Goal: Task Accomplishment & Management: Use online tool/utility

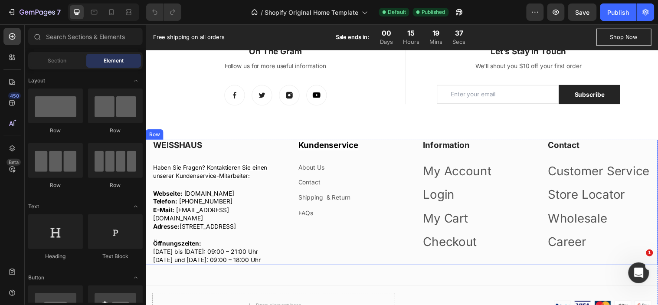
scroll to position [1096, 0]
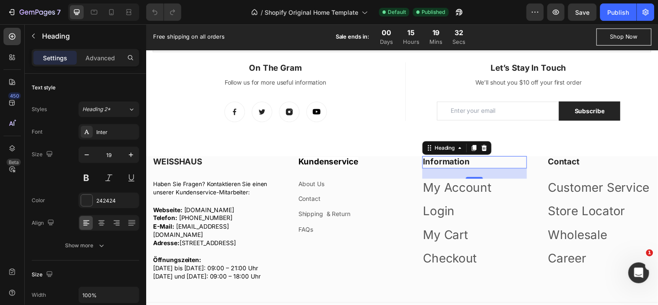
click at [461, 167] on p "Information" at bounding box center [480, 164] width 105 height 11
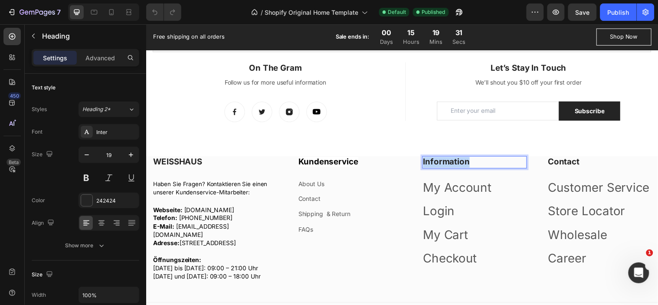
click at [461, 167] on p "Information" at bounding box center [480, 164] width 105 height 11
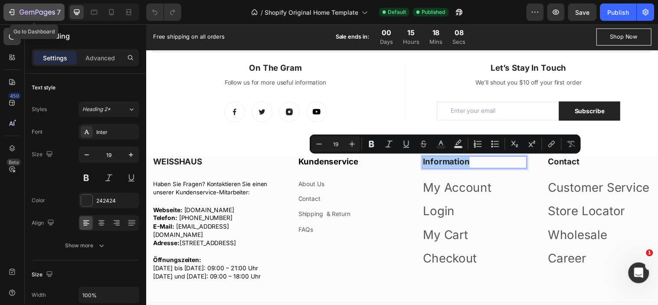
click at [13, 14] on icon "button" at bounding box center [11, 12] width 9 height 9
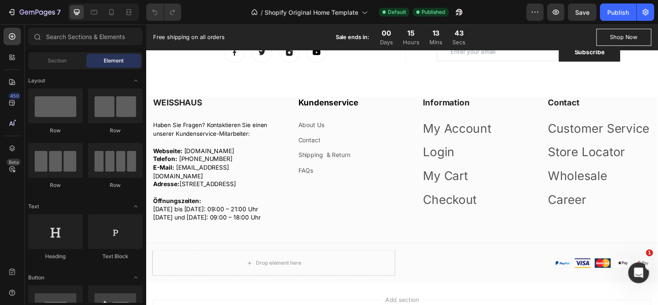
scroll to position [1157, 0]
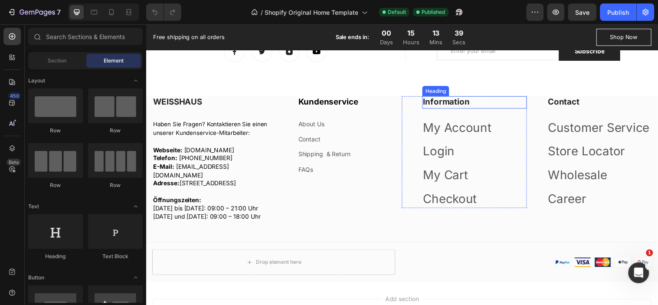
click at [449, 102] on p "Information" at bounding box center [480, 103] width 105 height 11
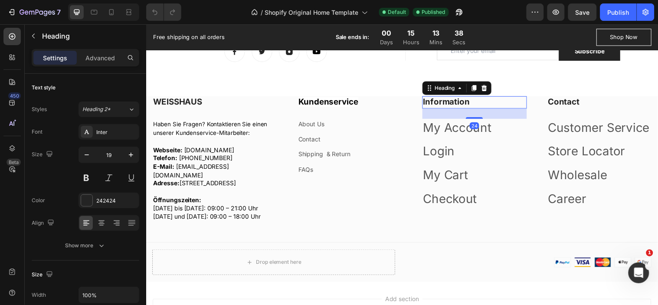
click at [449, 102] on p "Information" at bounding box center [480, 103] width 105 height 11
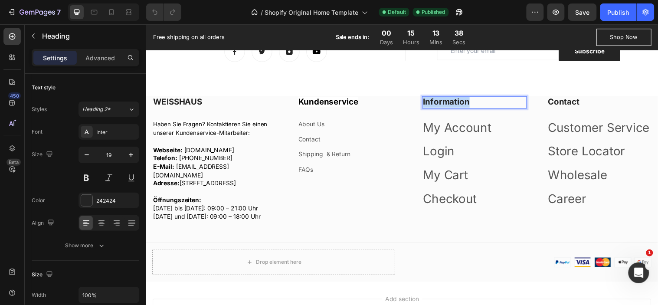
click at [449, 102] on p "Information" at bounding box center [480, 103] width 105 height 11
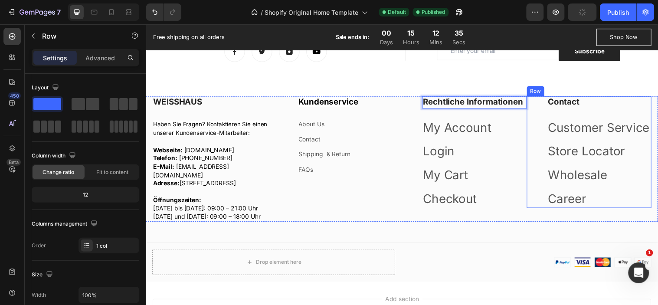
click at [533, 144] on div "Contact Heading Customer Service Text block Store Locator Text block Wholesale …" at bounding box center [596, 154] width 127 height 114
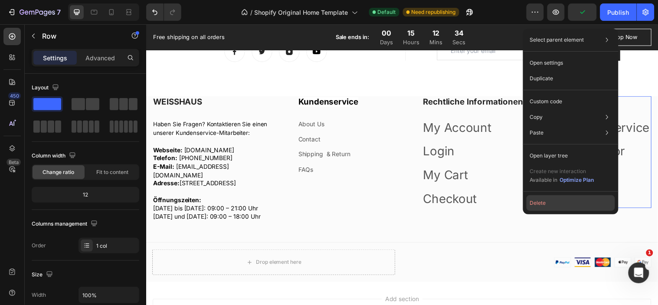
click at [537, 206] on button "Delete" at bounding box center [571, 203] width 89 height 16
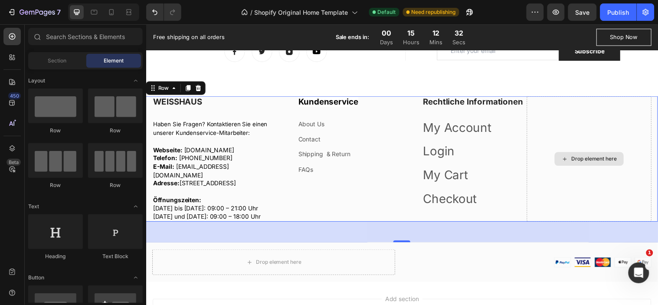
click at [543, 135] on div "Drop element here" at bounding box center [596, 161] width 127 height 128
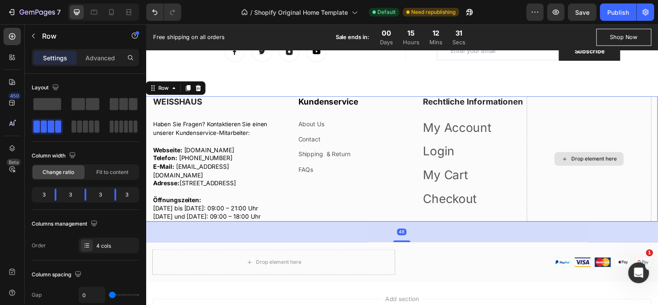
click at [567, 129] on div "Drop element here" at bounding box center [596, 161] width 127 height 128
click at [129, 105] on span at bounding box center [133, 104] width 9 height 12
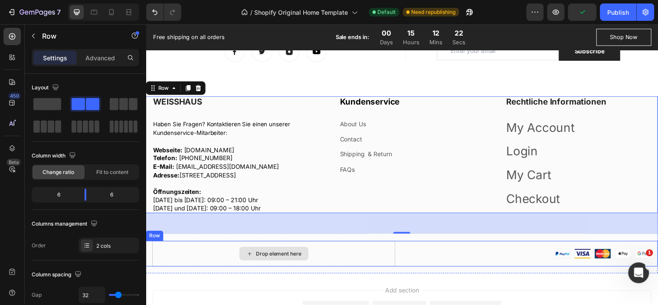
click at [327, 268] on div "Drop element here" at bounding box center [275, 257] width 247 height 26
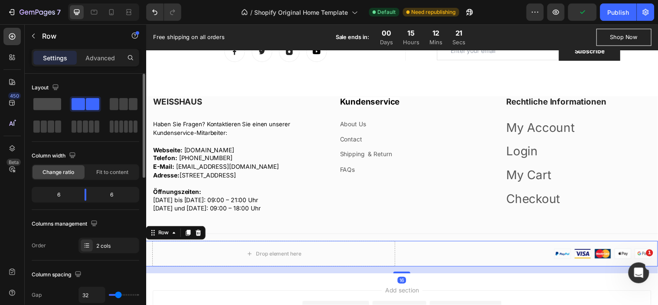
click at [43, 102] on span at bounding box center [47, 104] width 28 height 12
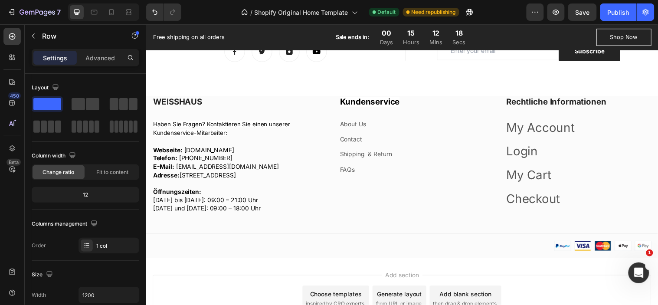
click at [429, 278] on div "Add section Choose templates inspired by CRO experts Generate layout from URL o…" at bounding box center [406, 304] width 521 height 86
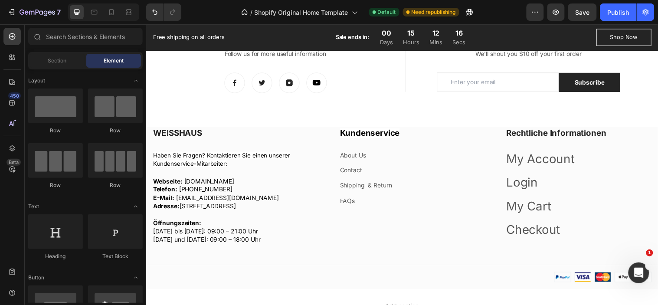
scroll to position [1124, 0]
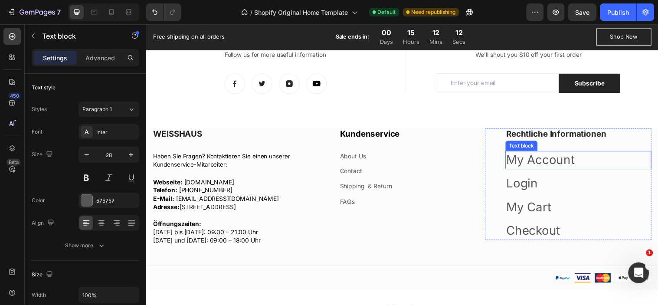
click at [555, 167] on link "My Account" at bounding box center [546, 161] width 69 height 15
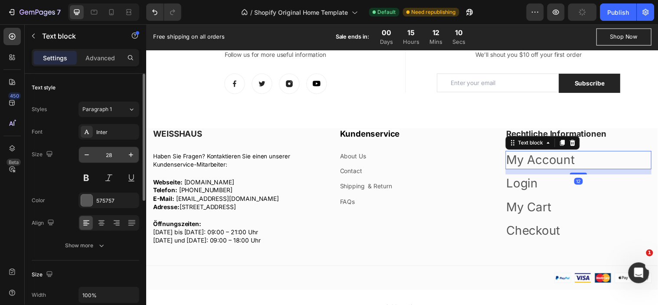
click at [107, 150] on input "28" at bounding box center [109, 155] width 29 height 16
type input "14"
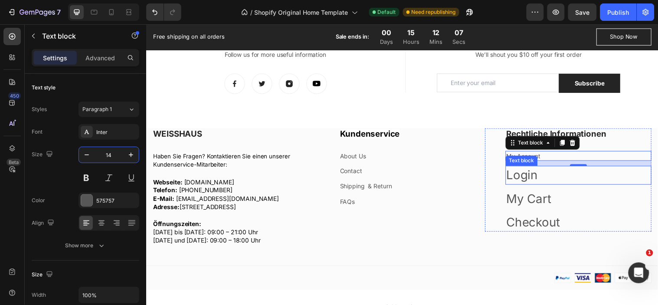
click at [527, 177] on link "Login" at bounding box center [528, 176] width 32 height 15
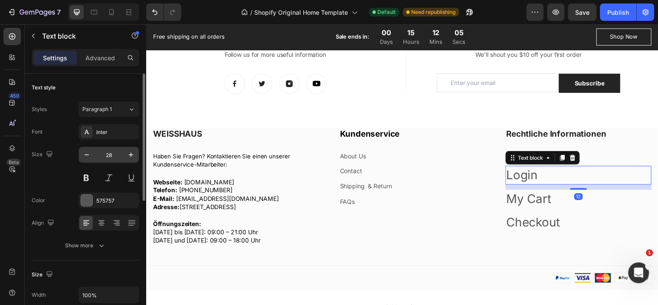
click at [111, 157] on input "28" at bounding box center [109, 155] width 29 height 16
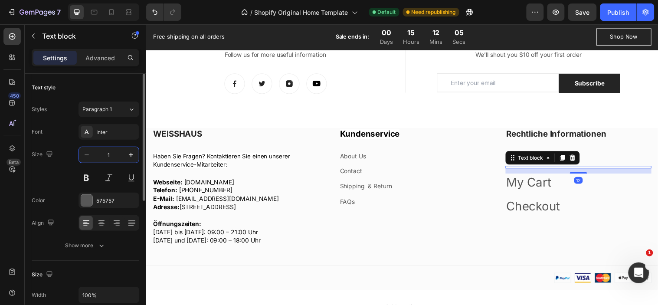
type input "14"
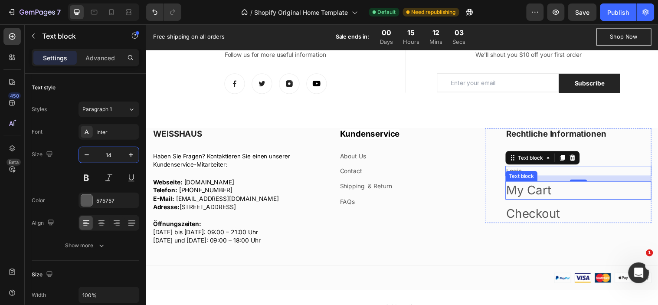
click at [526, 194] on link "My Cart" at bounding box center [535, 192] width 46 height 15
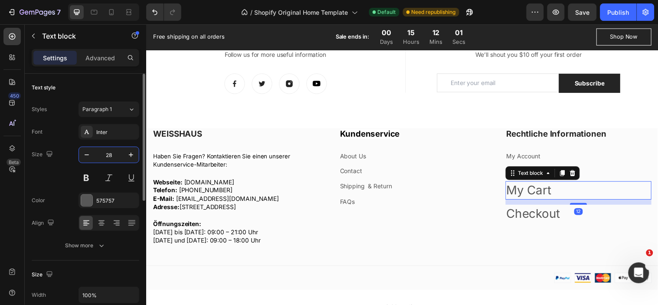
click at [110, 154] on input "28" at bounding box center [109, 155] width 29 height 16
type input "14"
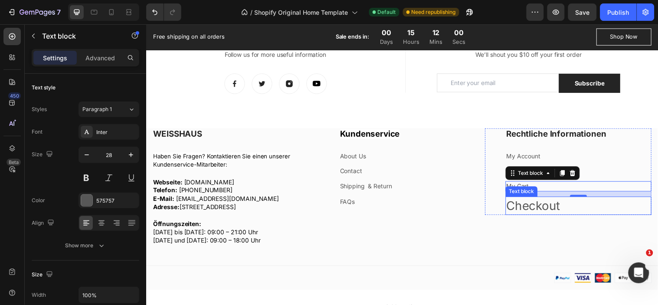
click at [535, 209] on link "Checkout" at bounding box center [539, 207] width 55 height 15
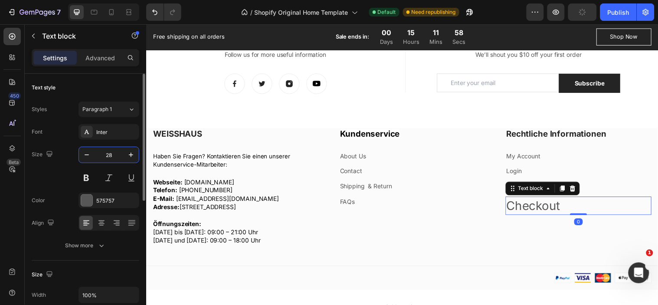
click at [106, 154] on input "28" at bounding box center [109, 155] width 29 height 16
type input "14"
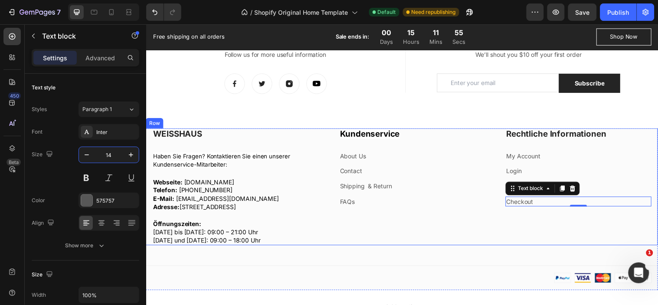
click at [402, 248] on div "Kundenservice Heading About Us Text block Contact Text block Shipping & Return …" at bounding box center [406, 188] width 169 height 119
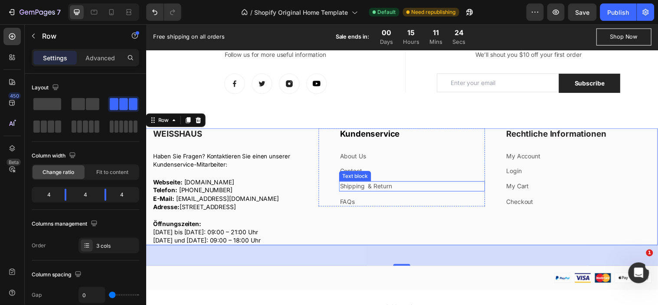
scroll to position [1027, 0]
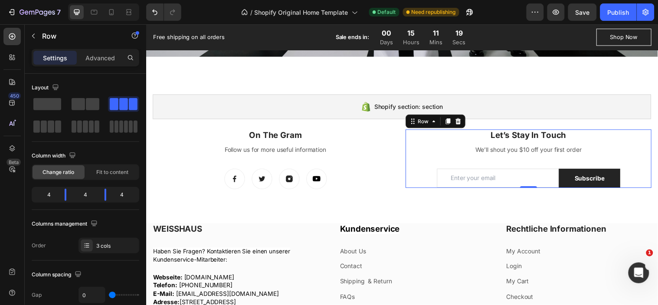
click at [410, 157] on div "Let’s Stay In Touch Heading We’ll shout you $10 off your first order Text block…" at bounding box center [535, 160] width 250 height 59
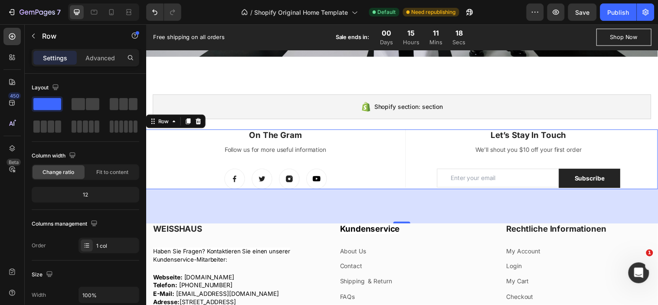
click at [364, 166] on div "On The Gram Heading Follow us for more useful information Text block Image Imag…" at bounding box center [277, 161] width 251 height 61
click at [346, 163] on div "On The Gram Heading Follow us for more useful information Text block Image Imag…" at bounding box center [277, 161] width 251 height 61
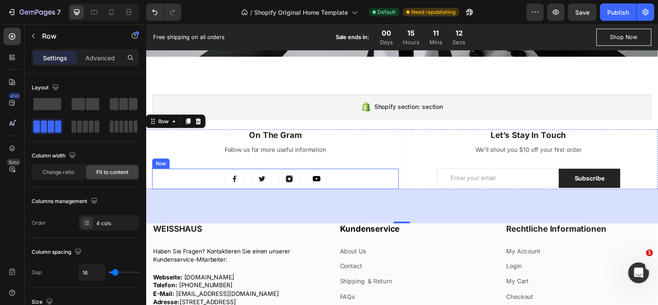
click at [343, 175] on div "Image Image Image Image Row" at bounding box center [277, 181] width 251 height 21
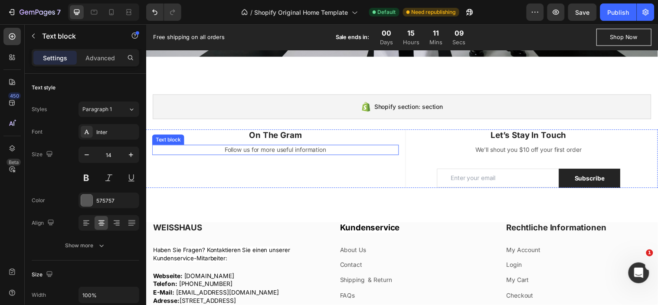
click at [331, 149] on p "Follow us for more useful information" at bounding box center [277, 151] width 249 height 9
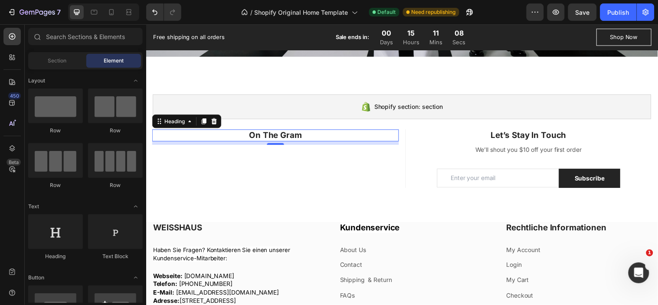
click at [322, 138] on p "On The Gram" at bounding box center [277, 136] width 249 height 11
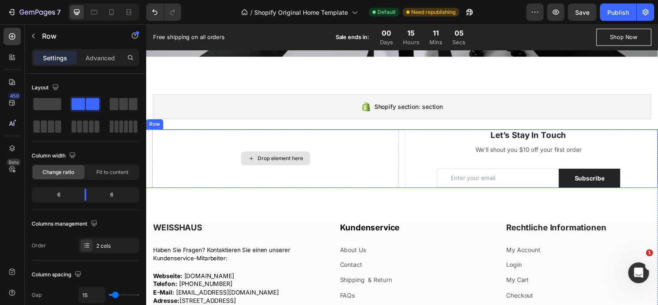
click at [349, 167] on div "Drop element here" at bounding box center [277, 160] width 251 height 59
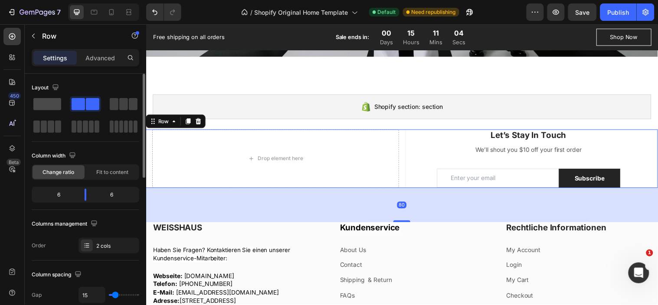
click at [49, 105] on span at bounding box center [47, 104] width 28 height 12
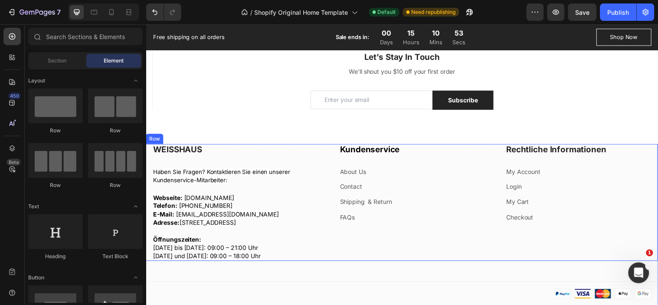
scroll to position [1123, 0]
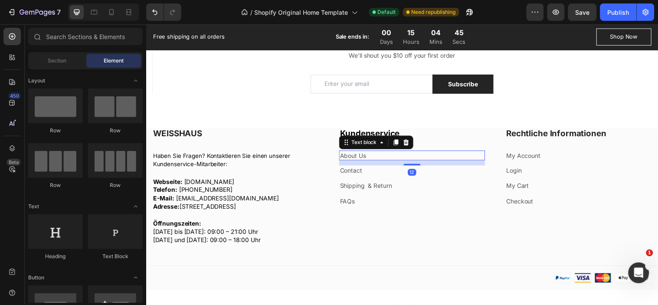
click at [356, 158] on link "About Us" at bounding box center [356, 157] width 26 height 7
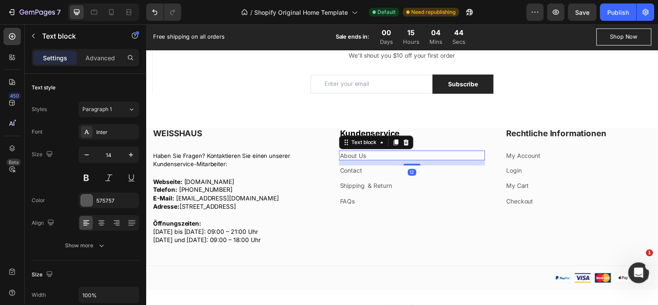
click at [356, 158] on link "About Us" at bounding box center [356, 157] width 26 height 7
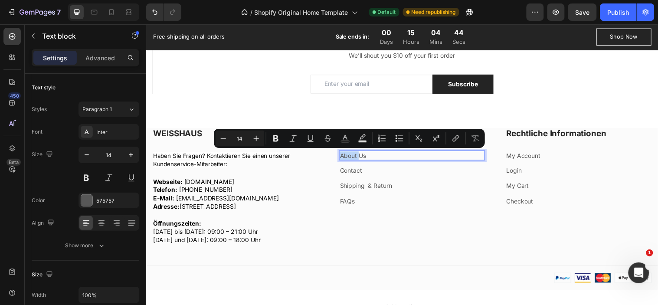
click at [356, 158] on link "About Us" at bounding box center [356, 157] width 26 height 7
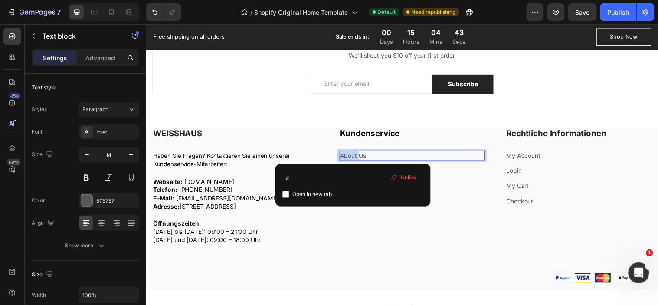
click at [356, 158] on link "About Us" at bounding box center [356, 157] width 26 height 7
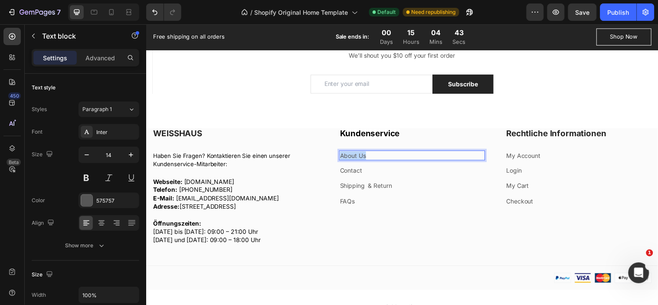
click at [356, 158] on link "About Us" at bounding box center [356, 157] width 26 height 7
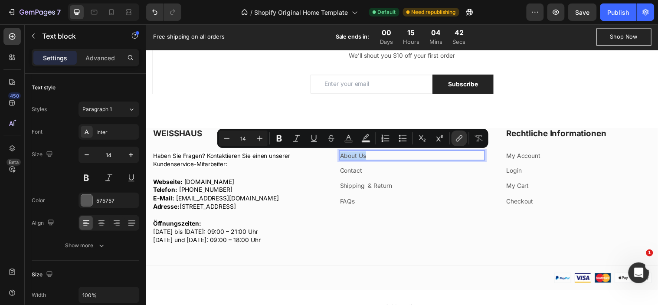
copy link "About Us"
click at [367, 156] on p "About Us" at bounding box center [416, 157] width 147 height 9
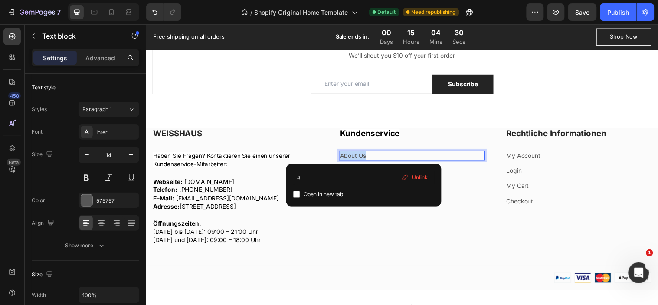
click at [367, 156] on p "About Us ⁠⁠⁠⁠⁠⁠⁠" at bounding box center [416, 157] width 147 height 9
click at [368, 157] on p "About Us#" at bounding box center [416, 157] width 147 height 9
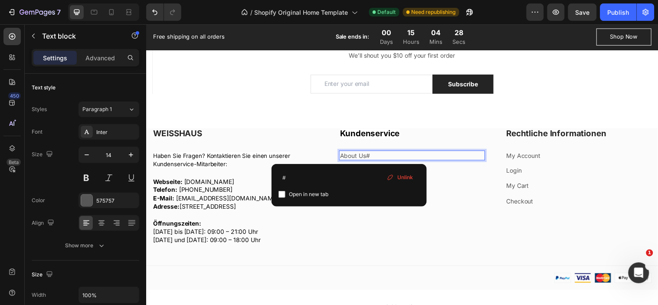
click at [353, 157] on link "About Us#" at bounding box center [358, 157] width 30 height 7
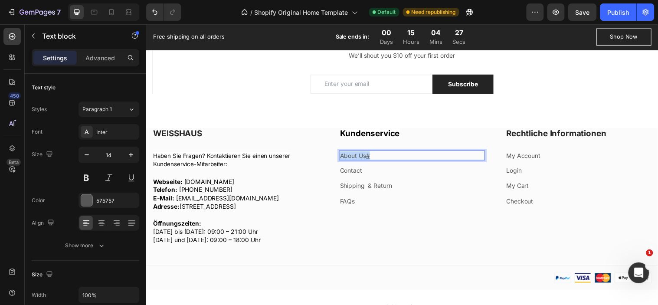
click at [353, 157] on link "About Us #" at bounding box center [358, 157] width 30 height 7
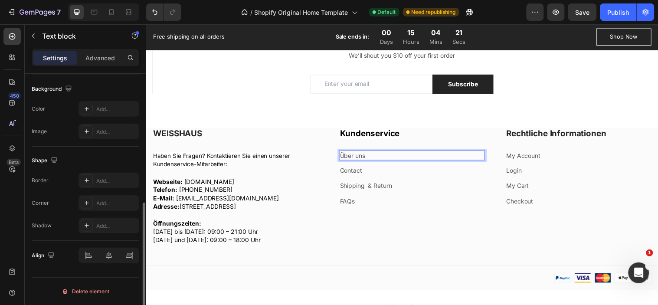
scroll to position [162, 0]
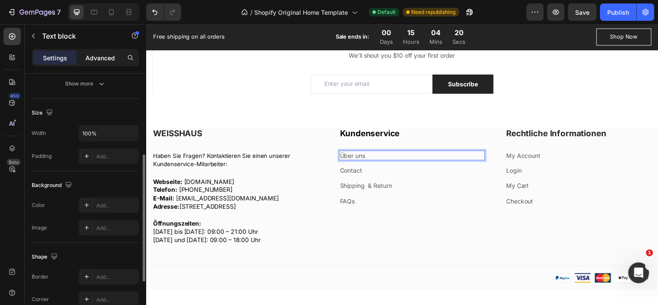
click at [100, 60] on p "Advanced" at bounding box center [100, 57] width 30 height 9
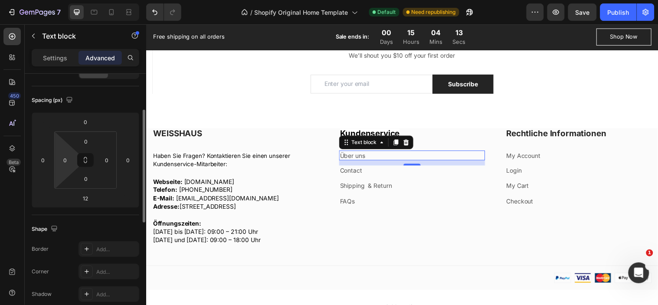
scroll to position [0, 0]
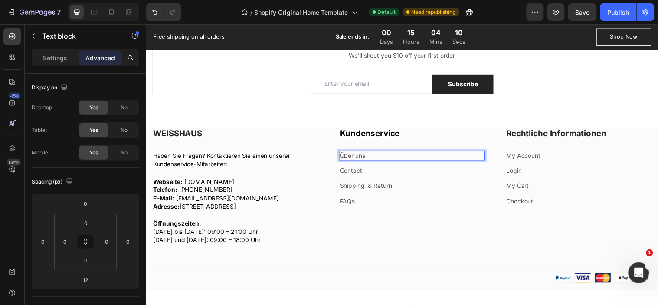
click at [353, 157] on p "Über uns" at bounding box center [416, 157] width 147 height 9
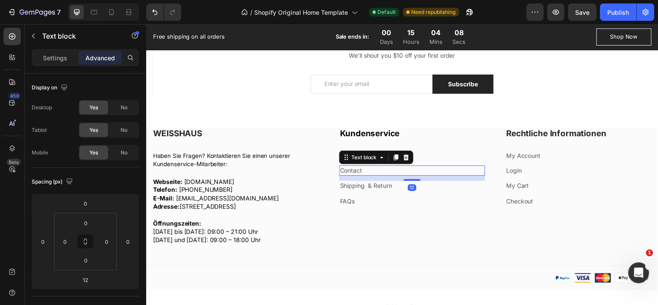
click at [368, 169] on p "Contact" at bounding box center [416, 172] width 147 height 9
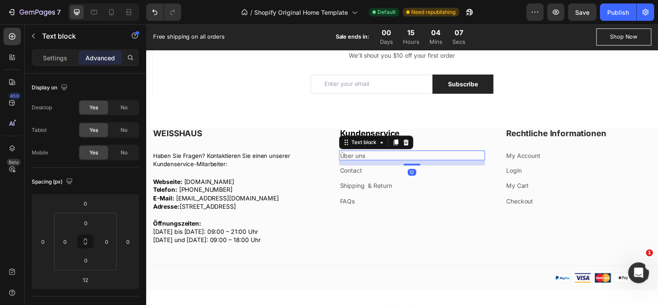
click at [433, 158] on p "Über uns" at bounding box center [416, 157] width 147 height 9
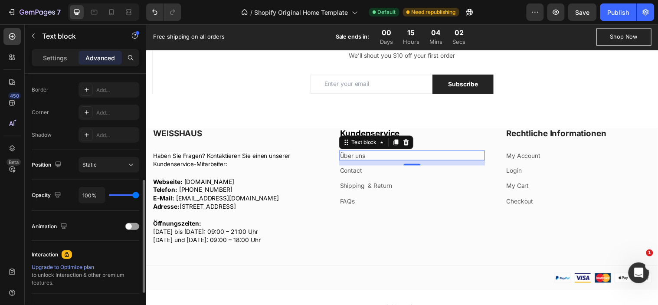
scroll to position [96, 0]
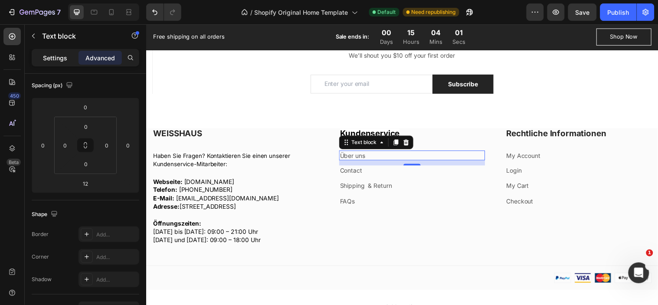
click at [49, 61] on p "Settings" at bounding box center [55, 57] width 24 height 9
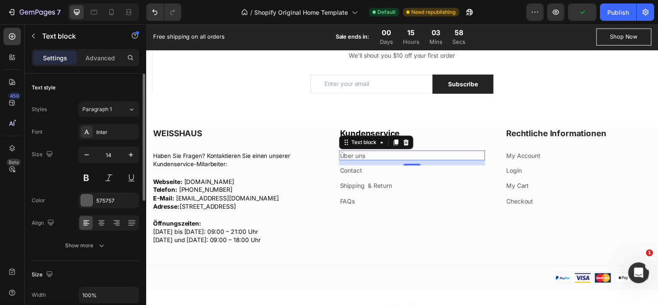
scroll to position [48, 0]
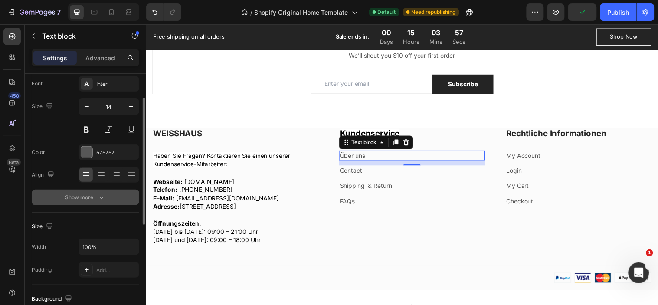
click at [76, 193] on div "Show more" at bounding box center [86, 197] width 40 height 9
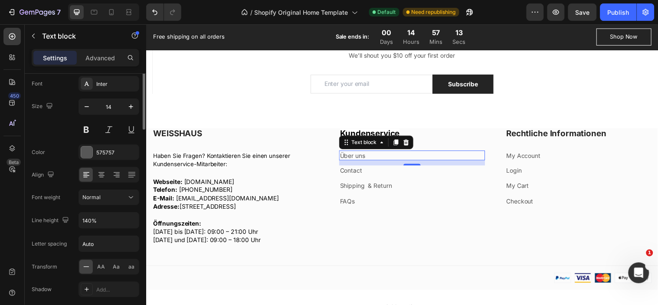
scroll to position [0, 0]
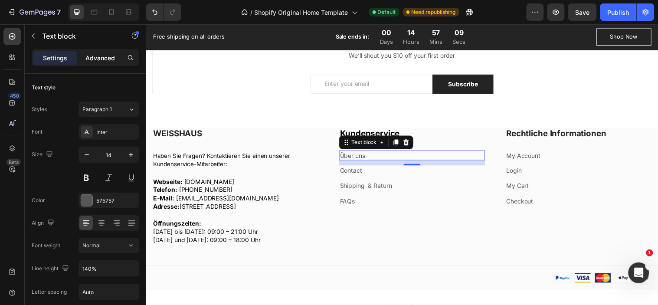
click at [92, 53] on p "Advanced" at bounding box center [100, 57] width 30 height 9
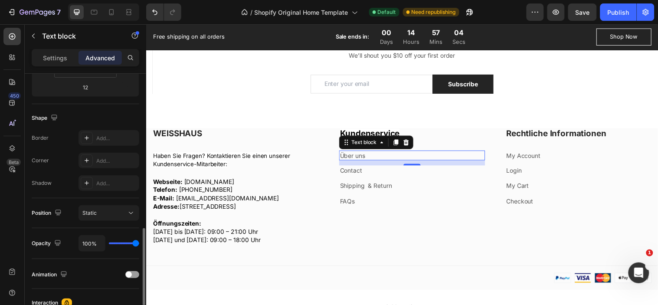
scroll to position [241, 0]
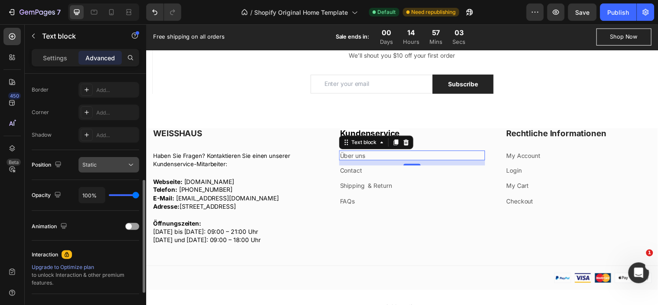
click at [125, 165] on div "Static" at bounding box center [104, 165] width 44 height 8
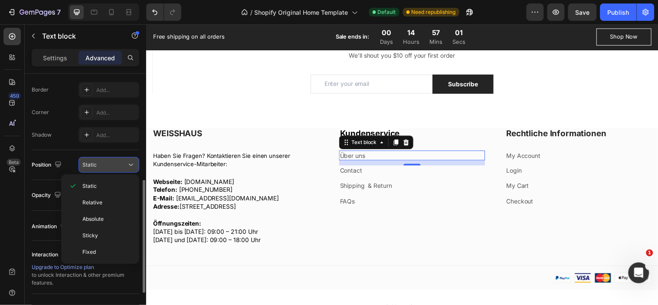
click at [126, 165] on div "Static" at bounding box center [104, 165] width 44 height 8
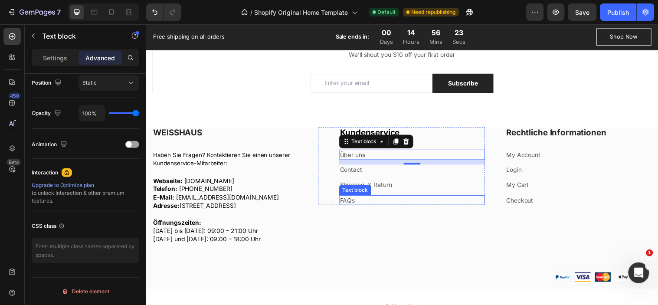
scroll to position [1123, 0]
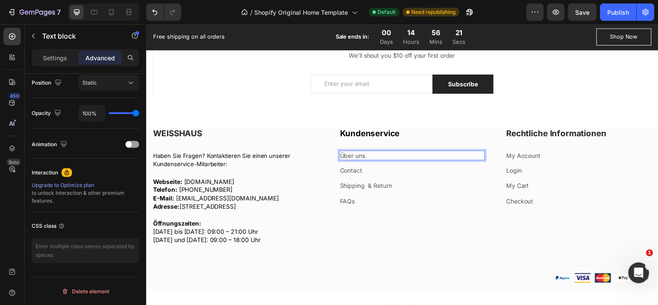
click at [369, 157] on p "Über uns" at bounding box center [416, 157] width 147 height 9
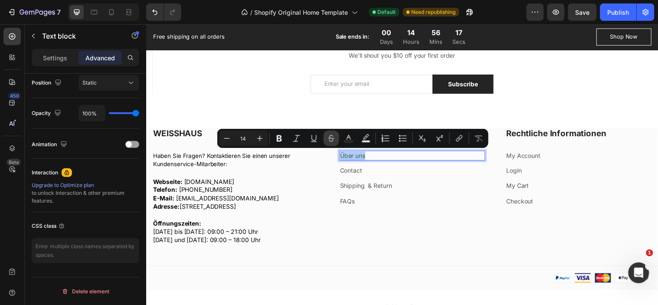
click at [332, 140] on icon "Editor contextual toolbar" at bounding box center [331, 138] width 9 height 9
click at [454, 139] on button "link" at bounding box center [460, 139] width 16 height 16
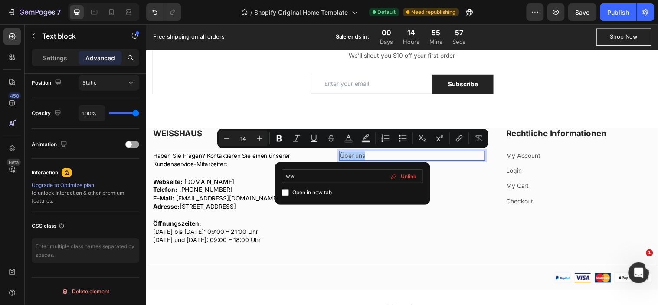
type input "w"
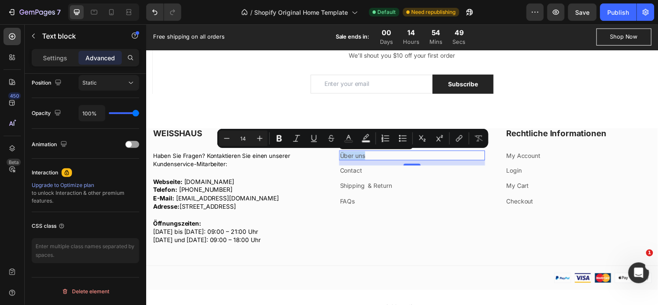
click at [368, 155] on p "Über uns" at bounding box center [416, 157] width 147 height 9
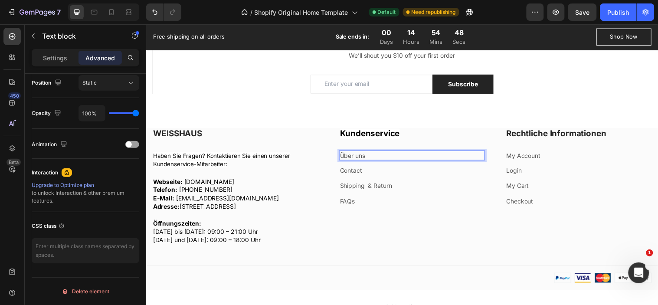
click at [368, 155] on p "Über uns" at bounding box center [416, 157] width 147 height 9
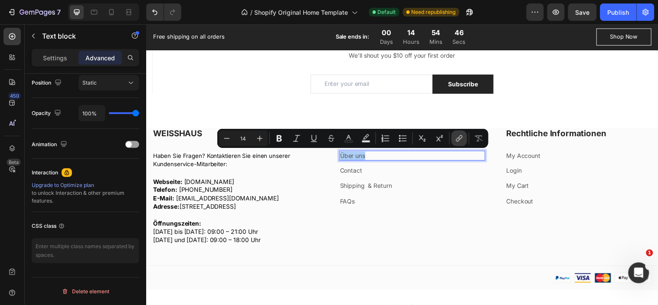
click at [457, 138] on icon "Editor contextual toolbar" at bounding box center [459, 138] width 9 height 9
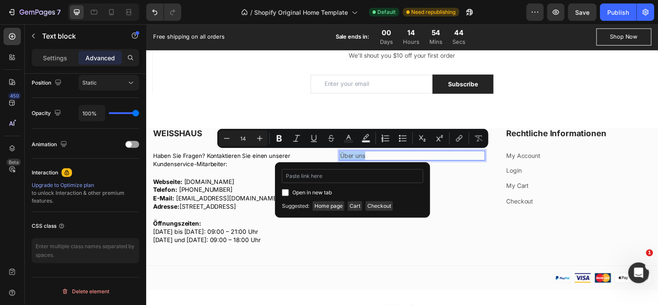
click at [348, 175] on input "Editor contextual toolbar" at bounding box center [352, 176] width 141 height 14
type input "https://weisshaus.shop/pages/uber-uns"
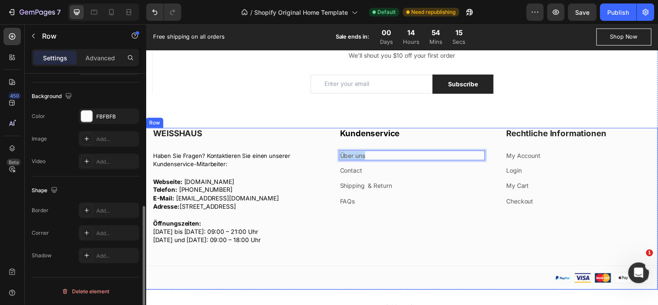
click at [406, 265] on div "WEISSHAUS Heading Haben Sie Fragen? Kontaktieren Sie einen unserer Kundenservic…" at bounding box center [406, 211] width 521 height 164
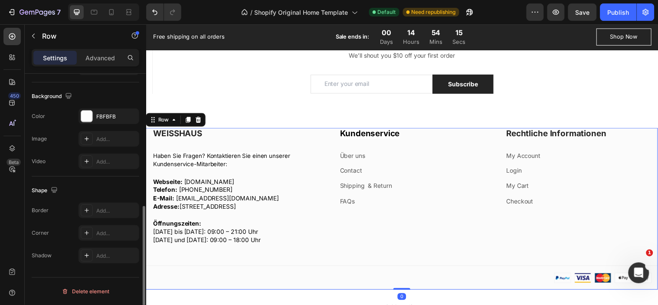
scroll to position [0, 0]
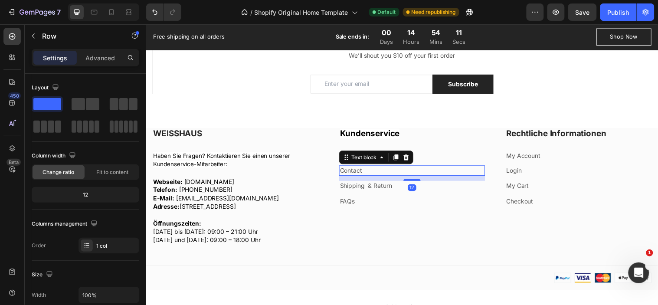
click at [364, 172] on p "Contact" at bounding box center [416, 172] width 147 height 9
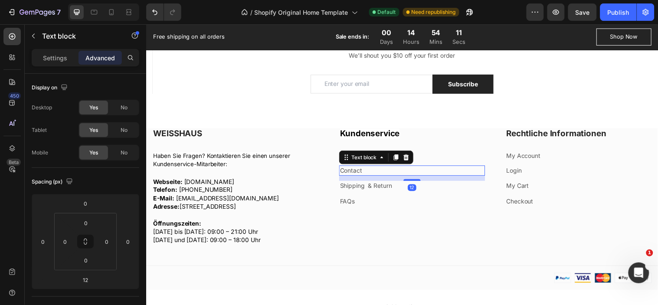
click at [364, 172] on p "Contact" at bounding box center [416, 172] width 147 height 9
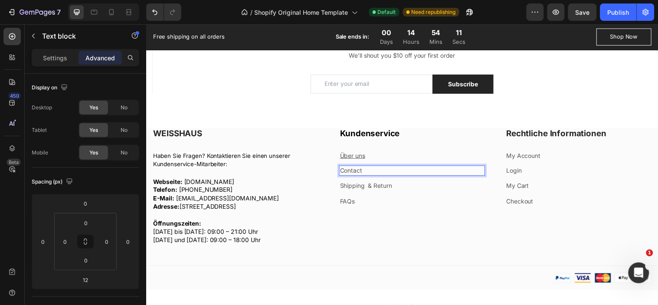
click at [364, 172] on p "Contact" at bounding box center [416, 172] width 147 height 9
drag, startPoint x: 364, startPoint y: 174, endPoint x: 343, endPoint y: 172, distance: 20.9
click at [353, 171] on p "Kontakt" at bounding box center [416, 172] width 147 height 9
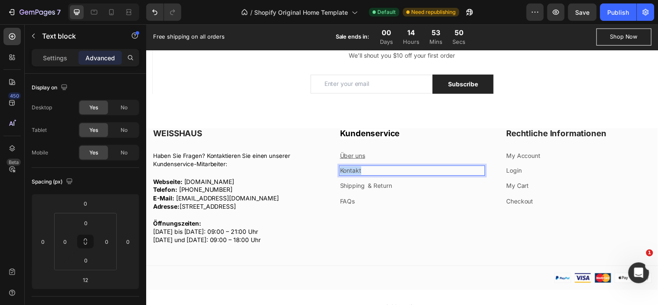
click at [371, 172] on p "Kontakt" at bounding box center [416, 172] width 147 height 9
click at [369, 172] on p "Kontakt" at bounding box center [416, 172] width 147 height 9
click at [352, 171] on p "Kontakt" at bounding box center [416, 172] width 147 height 9
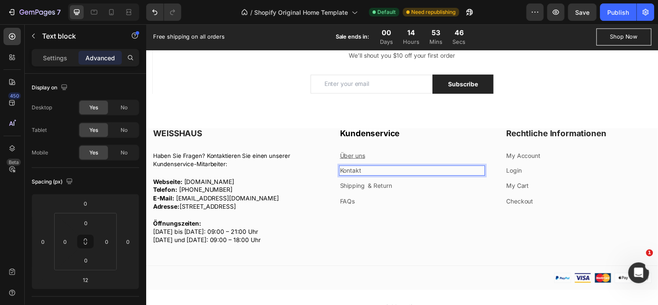
click at [354, 171] on p "Kontakt" at bounding box center [416, 172] width 147 height 9
drag, startPoint x: 357, startPoint y: 174, endPoint x: 348, endPoint y: 172, distance: 8.3
click at [348, 172] on p "Kontakt" at bounding box center [416, 172] width 147 height 9
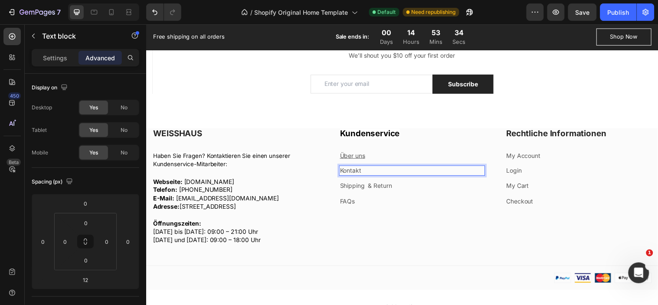
click at [395, 171] on p "Kontakt" at bounding box center [416, 172] width 147 height 9
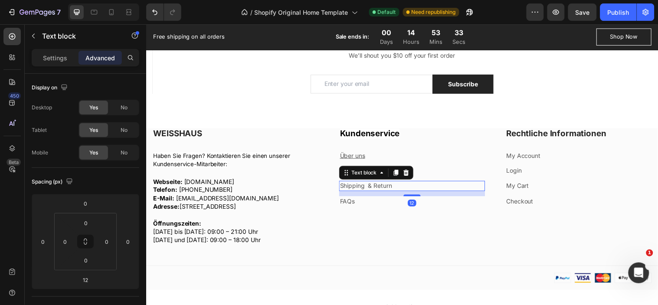
click at [369, 184] on link "Shipping & Return" at bounding box center [369, 187] width 53 height 7
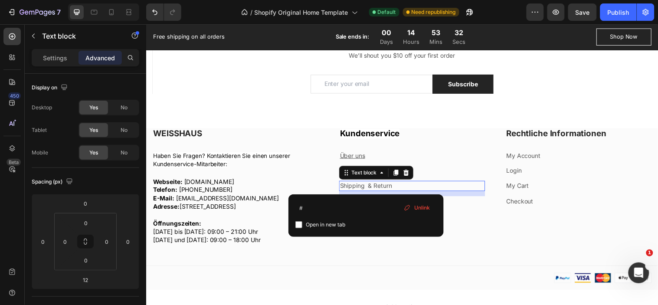
click at [369, 184] on link "Shipping & Return" at bounding box center [369, 187] width 53 height 7
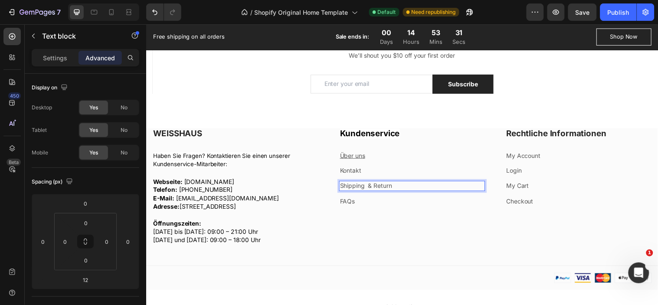
click at [369, 184] on link "Shipping & Return" at bounding box center [369, 187] width 53 height 7
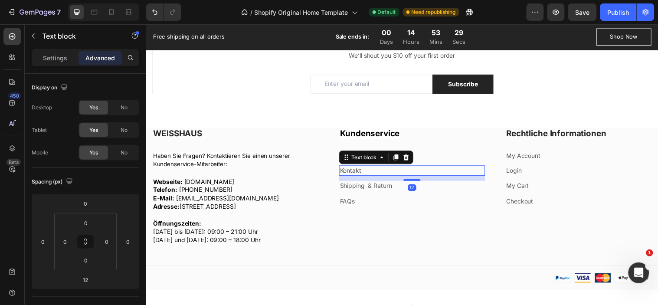
click at [358, 172] on p "Kontakt" at bounding box center [416, 172] width 147 height 9
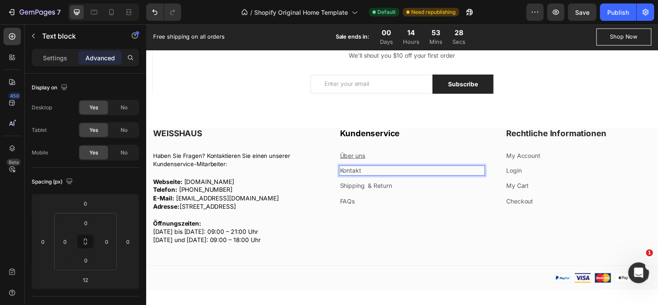
click at [364, 171] on p "Kontakt" at bounding box center [416, 172] width 147 height 9
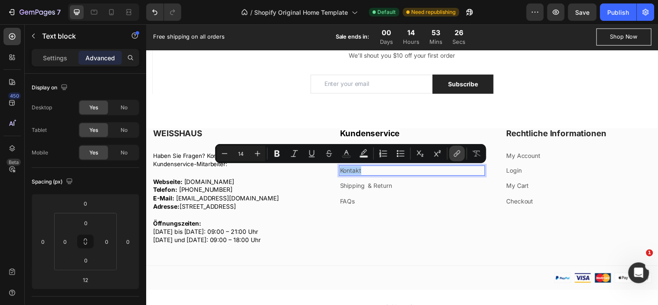
click at [457, 153] on icon "Editor contextual toolbar" at bounding box center [457, 153] width 9 height 9
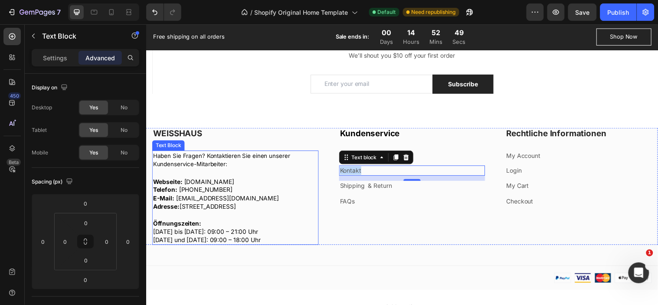
click at [209, 216] on p "Webseite: weisshaus.shop Telefon: +39 333 3281068 E-Mail: contact@weisshaus.sho…" at bounding box center [236, 201] width 167 height 43
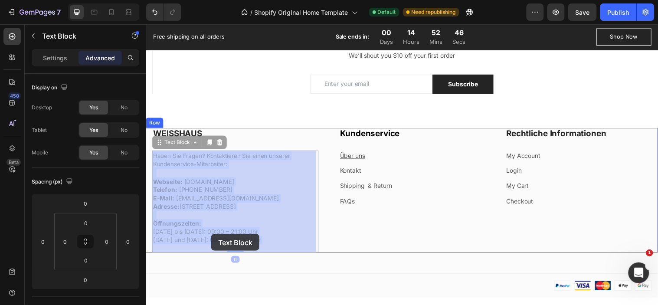
drag, startPoint x: 271, startPoint y: 249, endPoint x: 212, endPoint y: 237, distance: 59.9
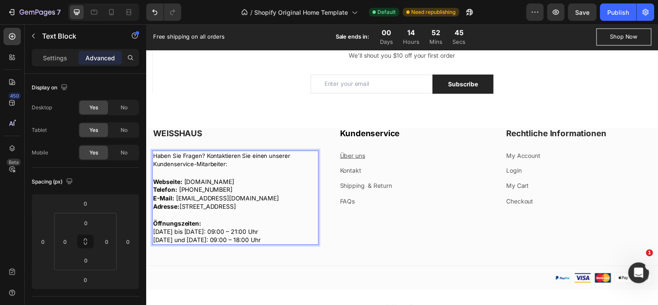
click at [224, 231] on p "Öffnungszeiten:" at bounding box center [236, 226] width 167 height 9
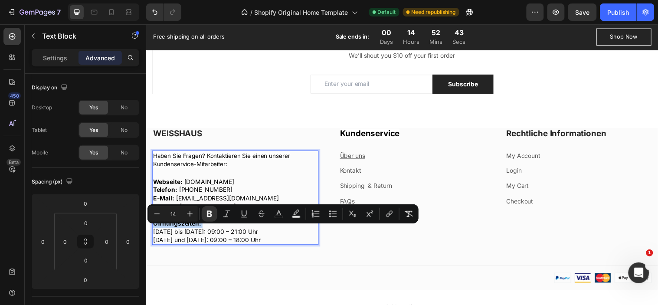
type input "13"
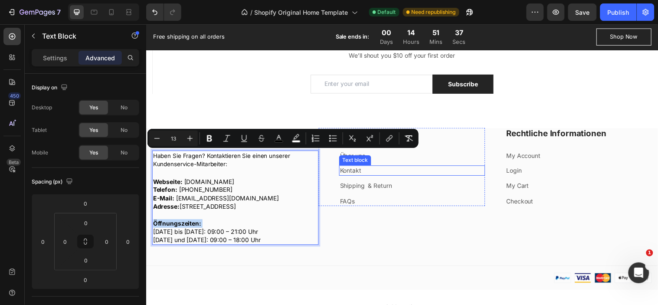
click at [362, 172] on p "Kontakt" at bounding box center [416, 172] width 147 height 9
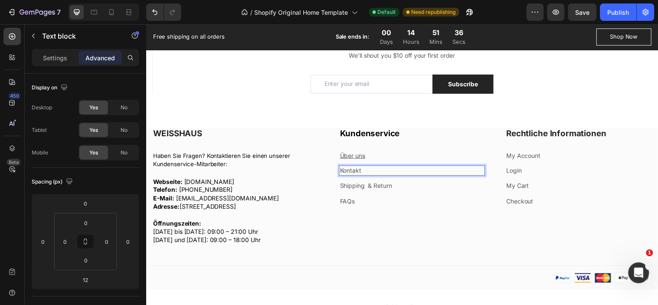
click at [367, 171] on p "Kontakt" at bounding box center [416, 172] width 147 height 9
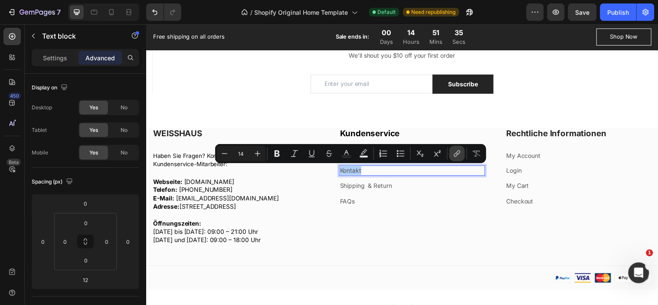
click at [456, 152] on icon "Editor contextual toolbar" at bounding box center [457, 153] width 9 height 9
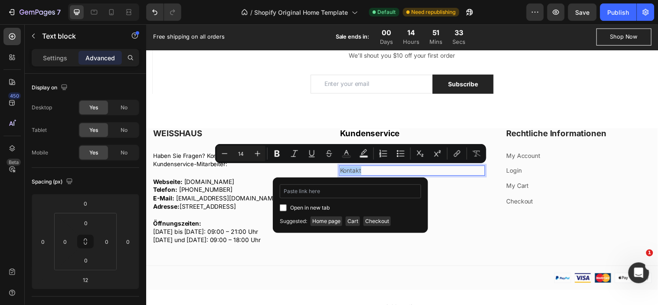
click at [326, 189] on input "Editor contextual toolbar" at bounding box center [350, 191] width 141 height 14
type input "https://weisshaus.shop/pages/contact"
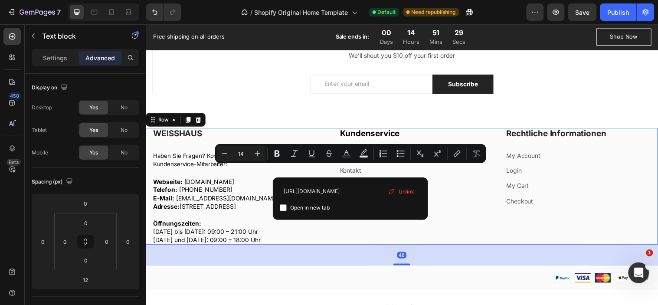
click at [371, 233] on div "Kundenservice Heading Über uns Text block Kontakt Text block Shipping & Return …" at bounding box center [406, 188] width 169 height 119
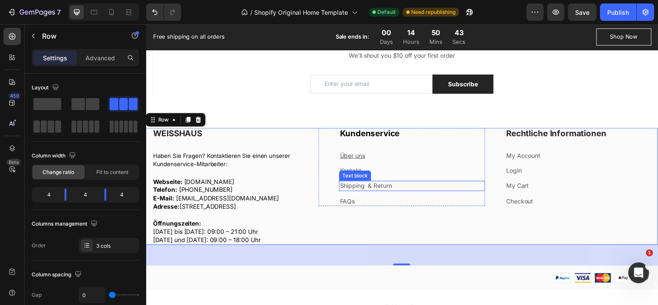
click at [357, 187] on link "Shipping & Return" at bounding box center [369, 187] width 53 height 7
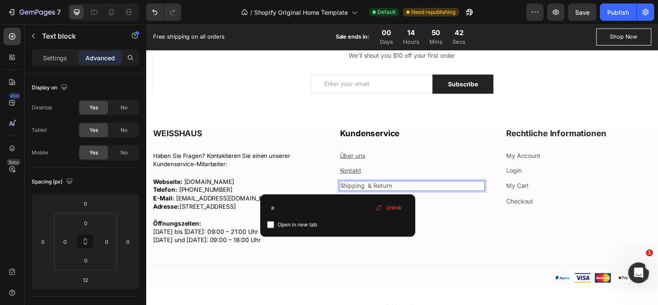
click at [357, 187] on link "Shipping & Return" at bounding box center [369, 187] width 53 height 7
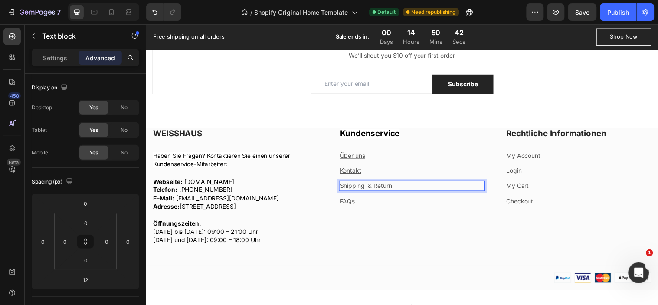
click at [357, 187] on link "Shipping & Return" at bounding box center [369, 187] width 53 height 7
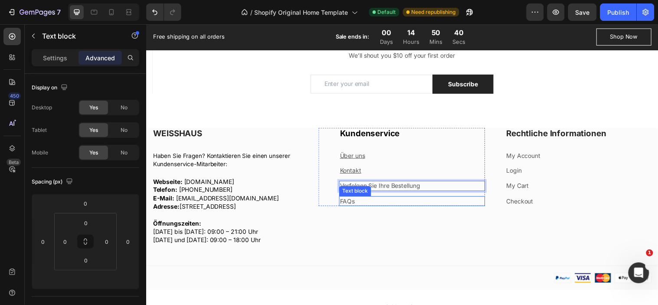
click at [362, 204] on p "FAQs" at bounding box center [416, 204] width 147 height 9
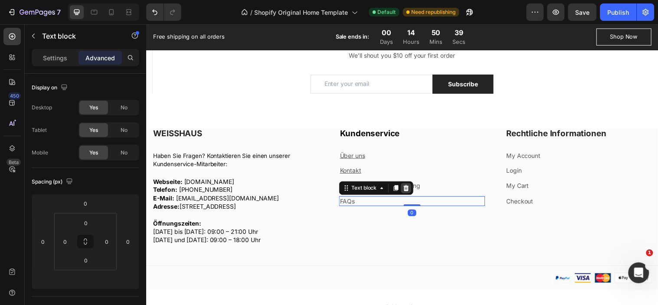
click at [409, 191] on icon at bounding box center [410, 190] width 7 height 7
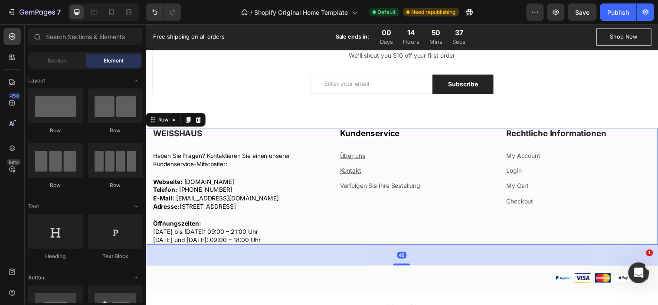
click at [394, 219] on div "Kundenservice Heading Über uns Text block Kontakt Text block Verfolgen Sie Ihre…" at bounding box center [406, 188] width 169 height 119
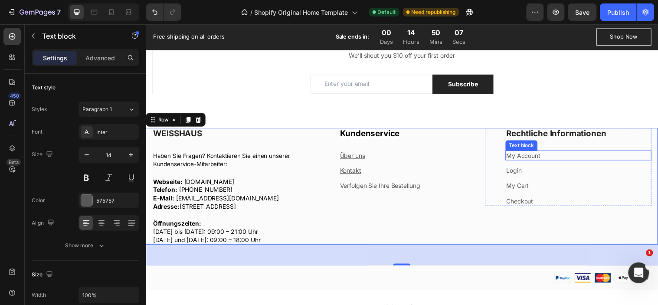
click at [525, 156] on link "My Account" at bounding box center [529, 157] width 35 height 7
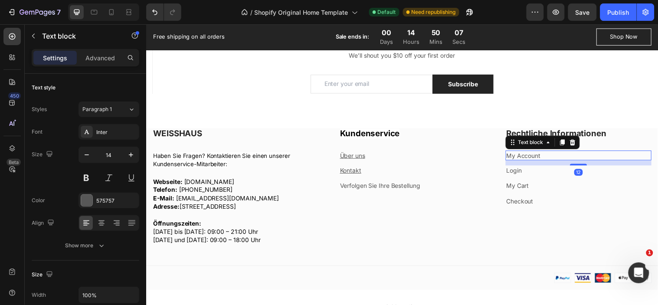
click at [525, 156] on link "My Account" at bounding box center [529, 157] width 35 height 7
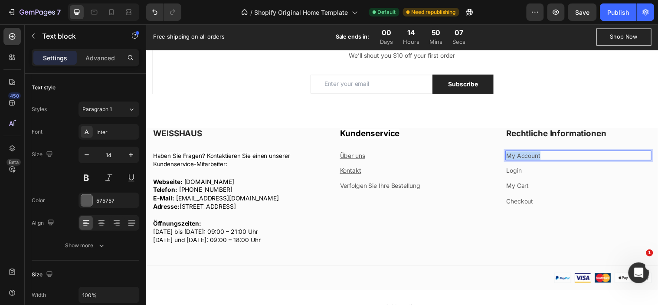
click at [525, 156] on link "My Account" at bounding box center [529, 157] width 35 height 7
click at [546, 157] on p "Datenschutzerklärung" at bounding box center [585, 157] width 147 height 9
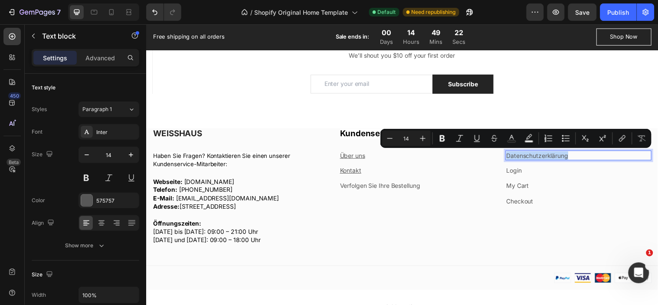
click at [546, 157] on p "Datenschutzerklärung" at bounding box center [585, 157] width 147 height 9
click at [623, 138] on icon "Editor contextual toolbar" at bounding box center [622, 140] width 4 height 4
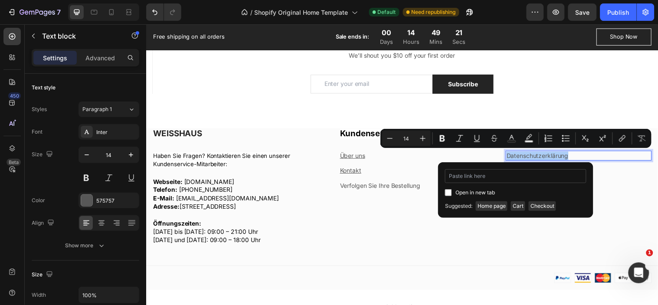
type input "https://weisshaus.shop/pages/datenschutzerklarung"
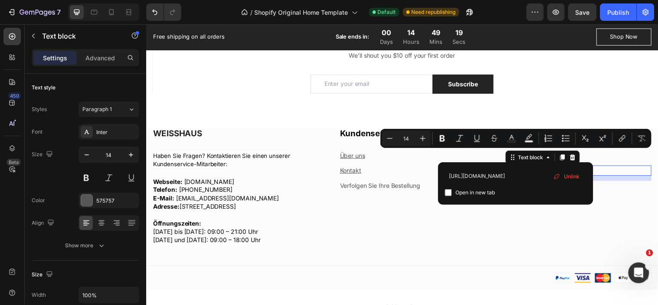
click at [626, 175] on p "Login" at bounding box center [585, 172] width 147 height 9
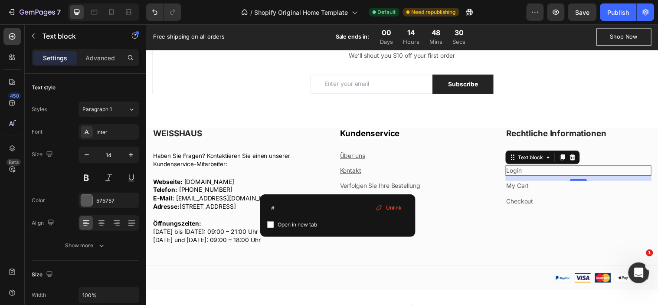
click at [527, 174] on p "Login" at bounding box center [585, 172] width 147 height 9
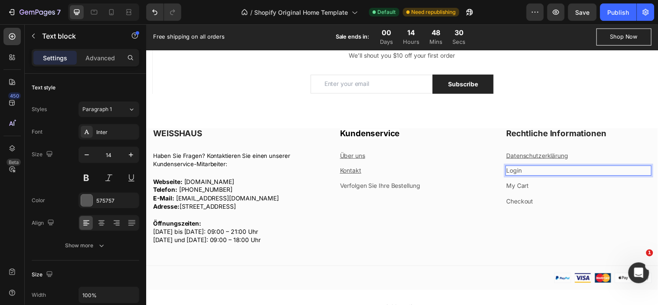
click at [527, 174] on p "Login" at bounding box center [585, 172] width 147 height 9
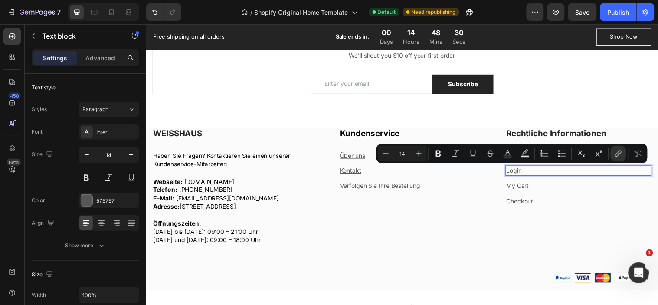
click at [527, 174] on p "Login" at bounding box center [585, 172] width 147 height 9
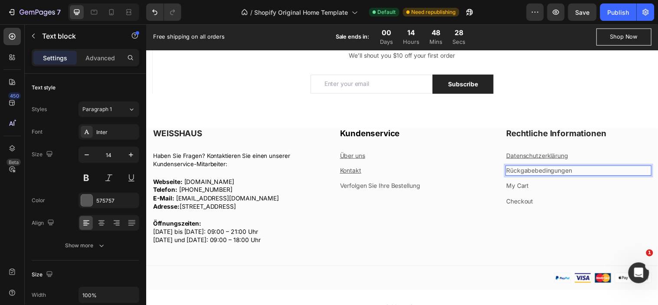
click at [582, 174] on p "Rückgabebedingungen" at bounding box center [585, 172] width 147 height 9
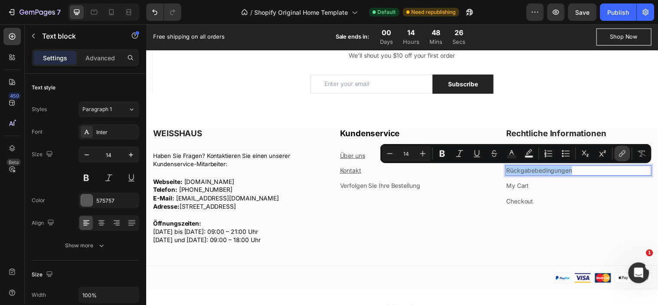
click at [621, 154] on icon "Editor contextual toolbar" at bounding box center [622, 153] width 9 height 9
click at [555, 171] on p "Rückgabebedingungen" at bounding box center [585, 172] width 147 height 9
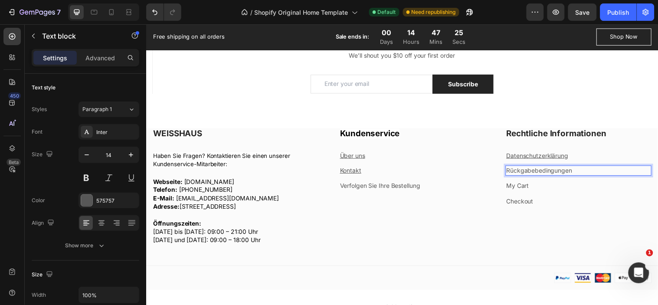
click at [555, 171] on p "Rückgabebedingungen" at bounding box center [585, 172] width 147 height 9
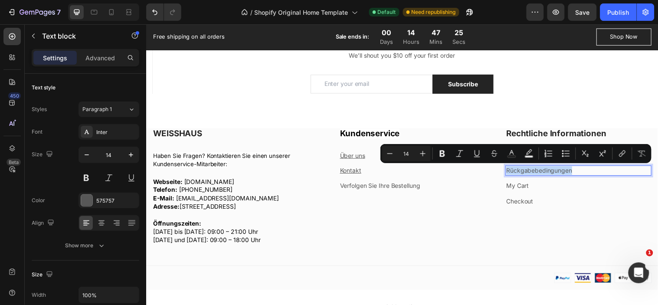
click at [555, 171] on p "Rückgabebedingungen" at bounding box center [585, 172] width 147 height 9
click at [618, 154] on icon "Editor contextual toolbar" at bounding box center [622, 153] width 9 height 9
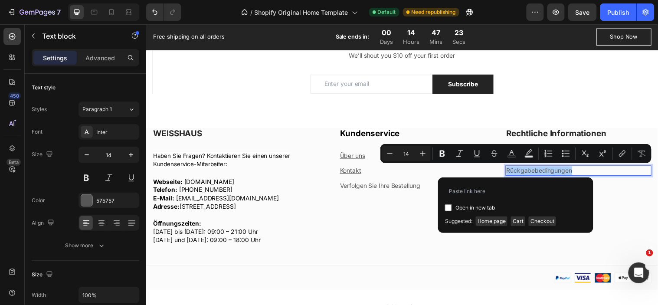
type input "https://weisshaus.shop/pages/ruckgabebedingungen"
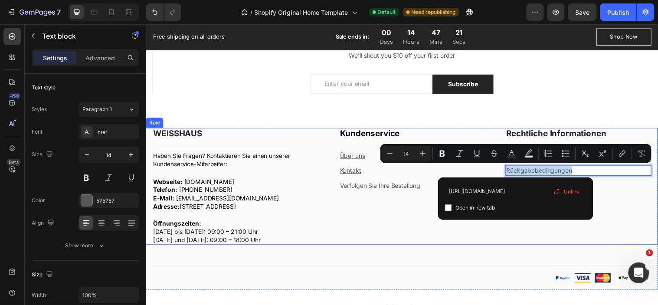
click at [531, 236] on div "Rechtliche Informationen Heading Datenschutzerklärung Text block Rückgabebeding…" at bounding box center [575, 188] width 169 height 119
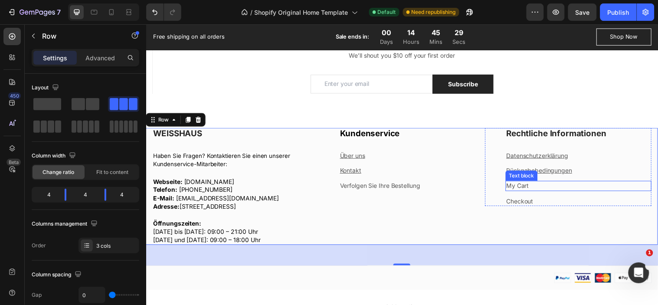
click at [517, 186] on link "My Cart" at bounding box center [523, 187] width 23 height 7
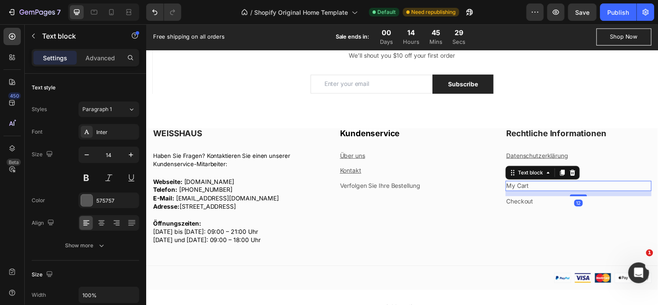
click at [517, 186] on link "My Cart" at bounding box center [523, 187] width 23 height 7
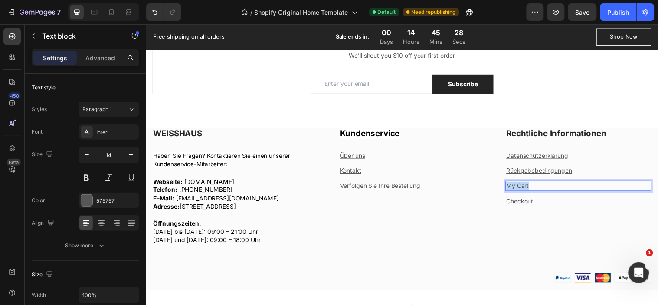
click at [517, 186] on link "My Cart" at bounding box center [523, 187] width 23 height 7
click at [563, 188] on p "Versandrichtlinie" at bounding box center [585, 188] width 147 height 9
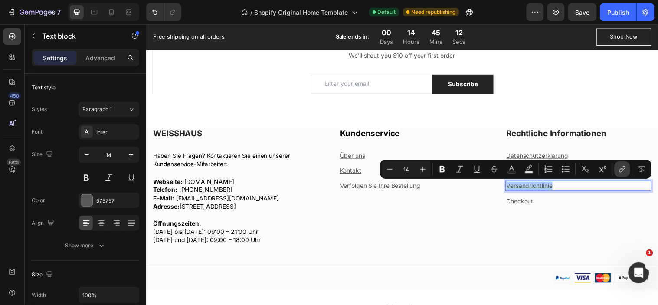
click at [620, 170] on icon "Editor contextual toolbar" at bounding box center [622, 169] width 9 height 9
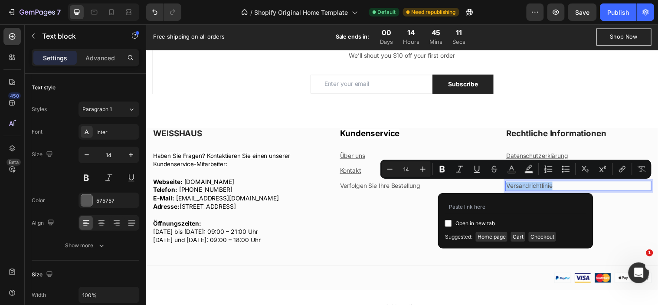
type input "https://weisshaus.shop/pages/versandpolitik"
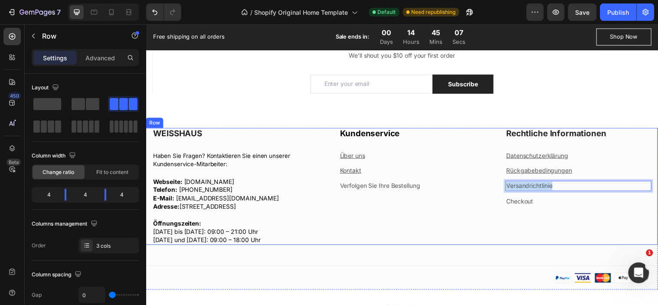
click at [546, 244] on div "Rechtliche Informationen Heading Datenschutzerklärung Text block Rückgabebeding…" at bounding box center [575, 188] width 169 height 119
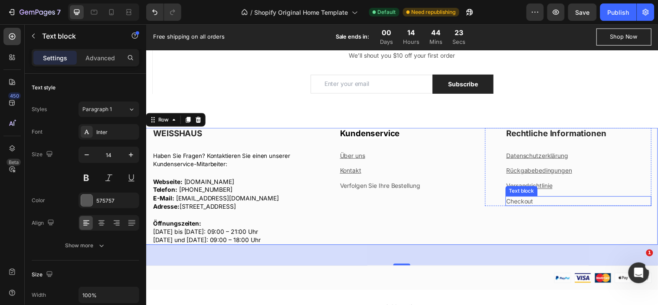
click at [520, 204] on link "Checkout" at bounding box center [525, 203] width 27 height 7
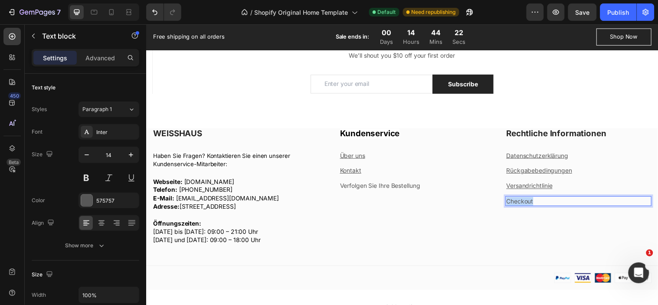
click at [520, 204] on link "Checkout" at bounding box center [525, 203] width 27 height 7
click at [548, 201] on strong "Bedingungen und Konditionen" at bounding box center [557, 203] width 91 height 7
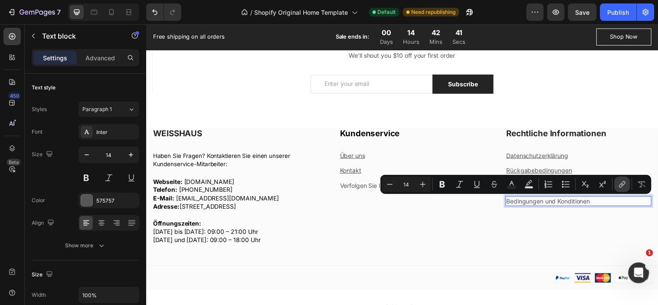
click at [622, 185] on icon "Editor contextual toolbar" at bounding box center [622, 186] width 4 height 4
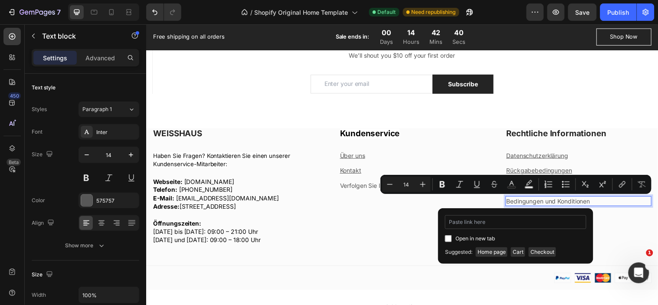
click at [518, 225] on input "Editor contextual toolbar" at bounding box center [515, 222] width 141 height 14
type input "https://weisshaus.shop/pages/bedingungen-und-konditionen"
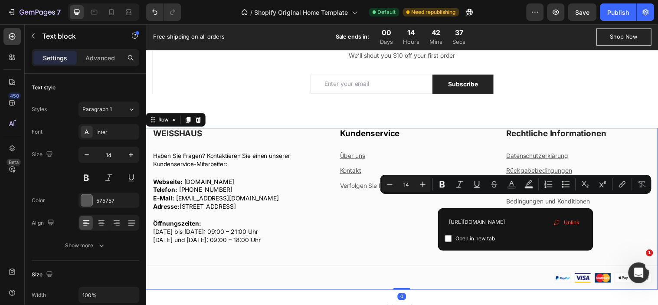
click at [562, 262] on div "WEISSHAUS Heading Haben Sie Fragen? Kontaktieren Sie einen unserer Kundenservic…" at bounding box center [406, 211] width 521 height 164
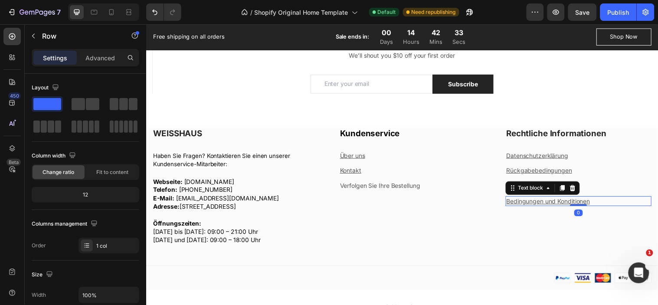
click at [604, 204] on p "Bedingungen und Konditionen" at bounding box center [585, 204] width 147 height 9
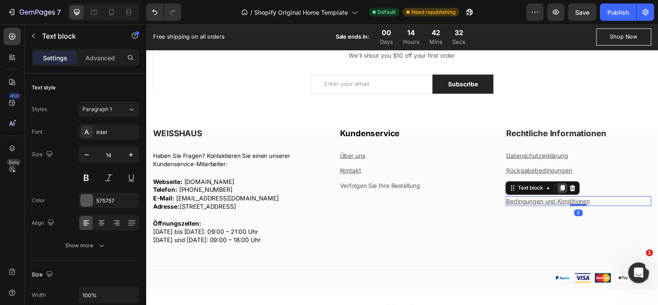
click at [567, 190] on icon at bounding box center [569, 190] width 5 height 6
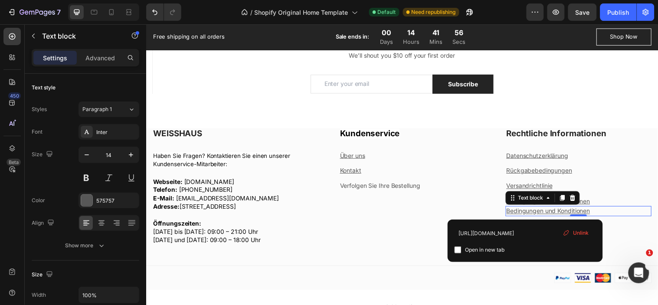
click at [532, 214] on u "Bedingungen und Konditionen" at bounding box center [554, 213] width 85 height 7
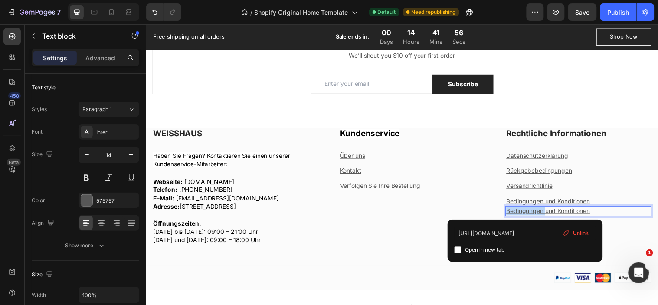
click at [532, 214] on u "Bedingungen und Konditionen" at bounding box center [554, 213] width 85 height 7
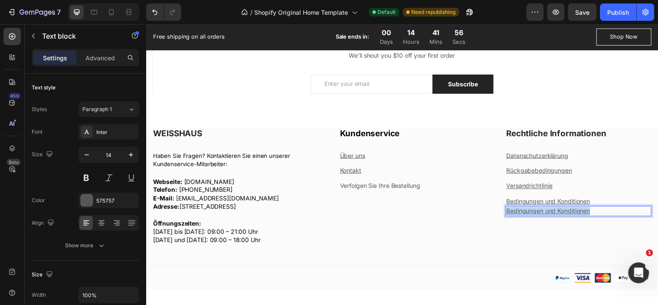
click at [532, 214] on u "Bedingungen und Konditionen" at bounding box center [554, 213] width 85 height 7
click at [570, 212] on u "Rechnungsbedingungen" at bounding box center [546, 213] width 69 height 7
click at [571, 213] on strong "Bedingungen für die Rechnungsstellung" at bounding box center [572, 213] width 120 height 7
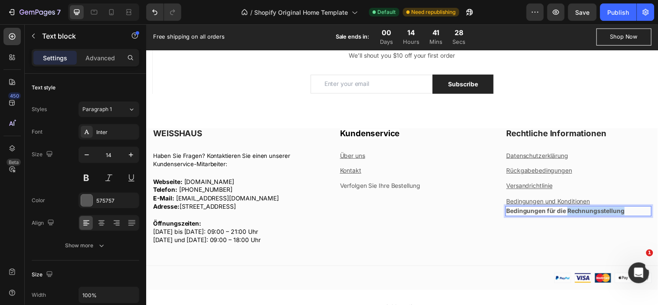
click at [571, 213] on strong "Bedingungen für die Rechnungsstellung" at bounding box center [572, 213] width 120 height 7
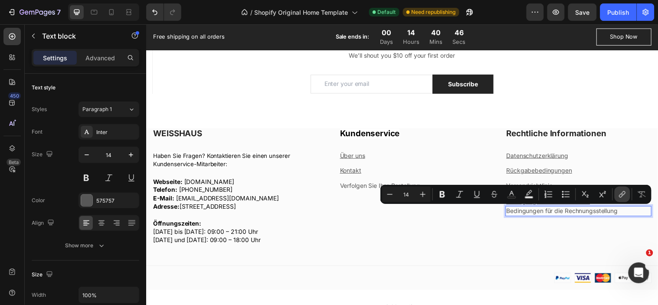
click at [622, 196] on icon "Editor contextual toolbar" at bounding box center [622, 196] width 4 height 4
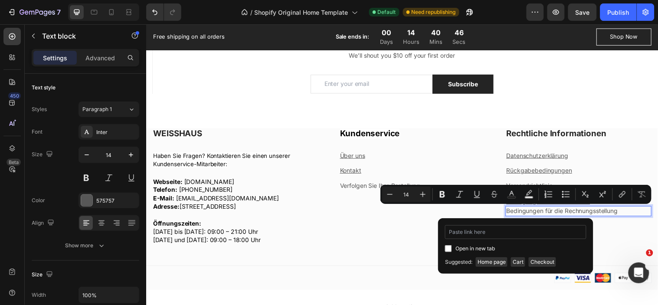
type input "https://weisshaus.shop/pages/bedingungen-fur-die-rechnungsstellung"
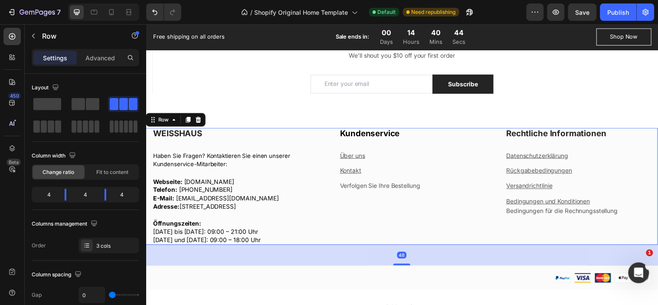
click at [413, 237] on div "Kundenservice Heading Über uns Text block Kontakt Text block Verfolgen Sie Ihre…" at bounding box center [406, 188] width 169 height 119
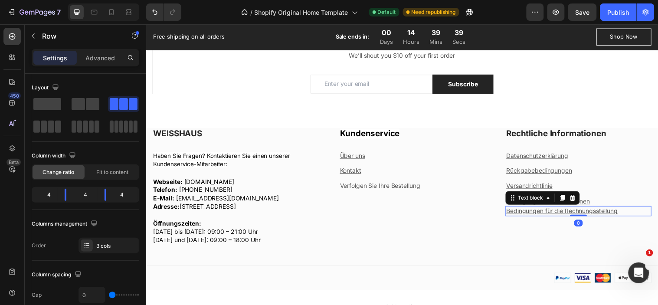
click at [545, 213] on u "Bedingungen für die Rechnungsstellung" at bounding box center [568, 213] width 113 height 7
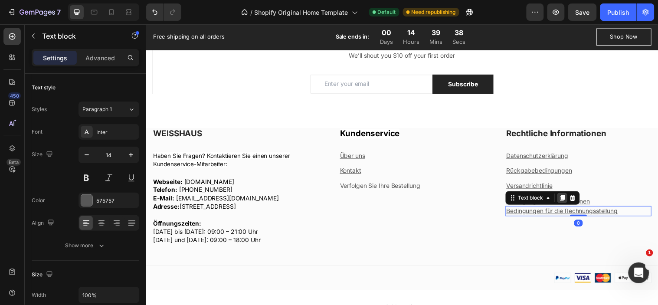
click at [567, 199] on icon at bounding box center [569, 200] width 5 height 6
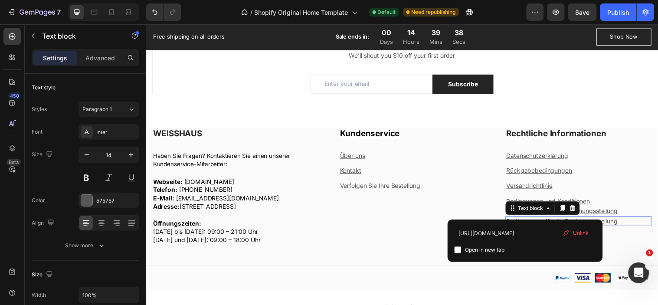
click at [551, 222] on u "Bedingungen für die Rechnungsstellung" at bounding box center [568, 223] width 113 height 7
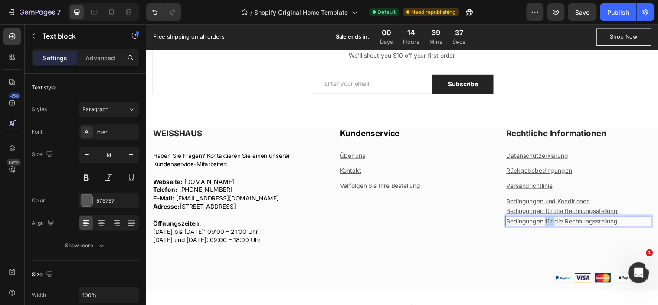
click at [551, 222] on u "Bedingungen für die Rechnungsstellung" at bounding box center [568, 223] width 113 height 7
click at [590, 223] on u "Rückgabe- und Erstattungsbedingungen" at bounding box center [570, 223] width 116 height 7
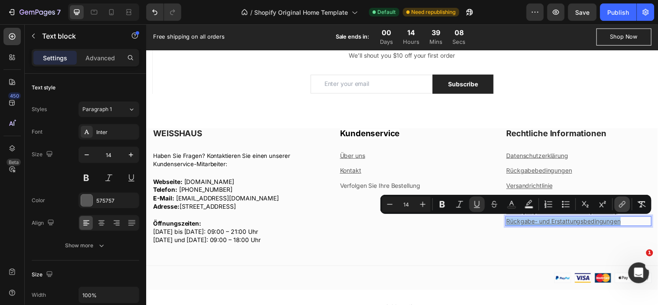
click at [622, 201] on icon "Editor contextual toolbar" at bounding box center [622, 204] width 9 height 9
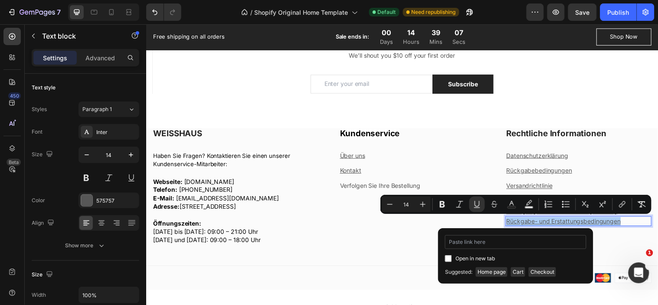
type input "https://weisshaus.shop/pages/ruckgabebedingungen"
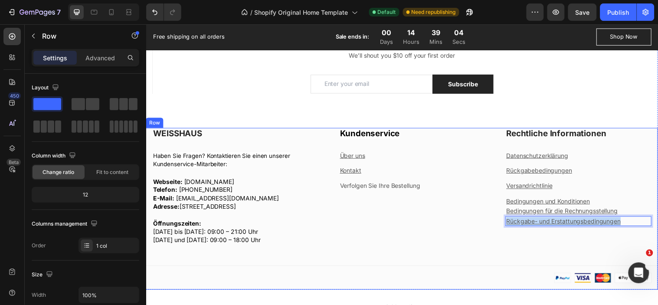
click at [427, 264] on div "WEISSHAUS Heading Haben Sie Fragen? Kontaktieren Sie einen unserer Kundenservic…" at bounding box center [406, 211] width 521 height 164
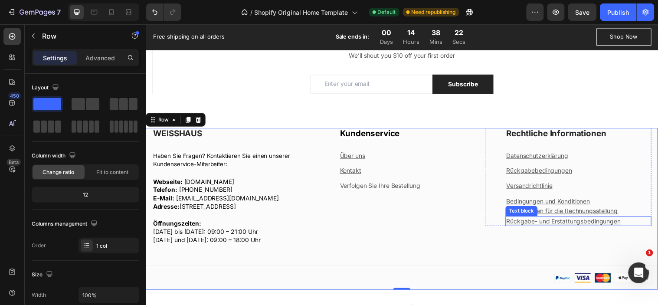
click at [528, 221] on u "Rückgabe- und Erstattungsbedingungen" at bounding box center [570, 223] width 116 height 7
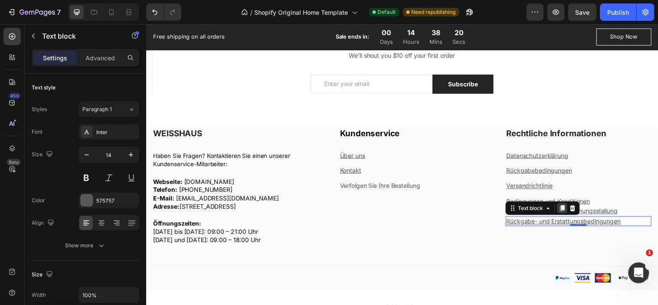
click at [567, 209] on icon at bounding box center [569, 211] width 5 height 6
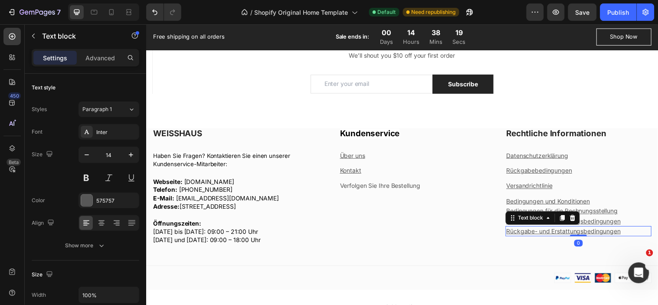
click at [547, 235] on u "Rückgabe- und Erstattungsbedingungen" at bounding box center [570, 233] width 116 height 7
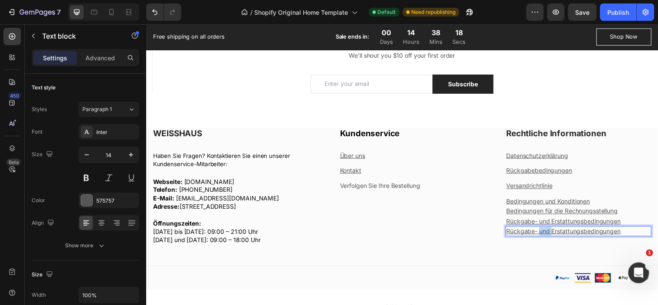
click at [547, 235] on u "Rückgabe- und Erstattungsbedingungen" at bounding box center [570, 233] width 116 height 7
click at [562, 235] on strong "Stornierungsrichtlinie" at bounding box center [545, 233] width 66 height 7
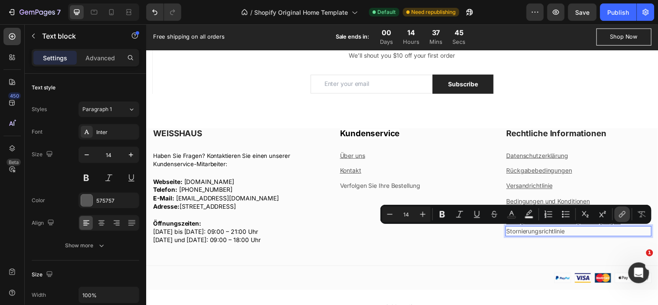
click at [619, 213] on icon "Editor contextual toolbar" at bounding box center [622, 214] width 9 height 9
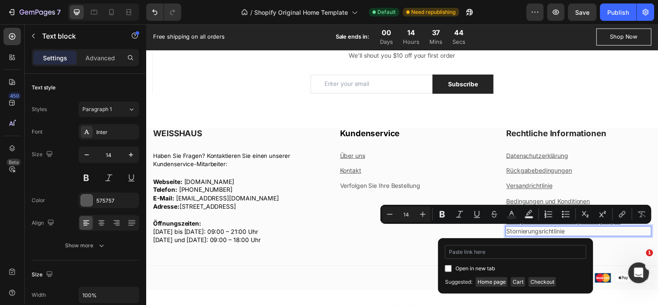
type input "https://weisshaus.shop/pages/stornierungsrichtlinie"
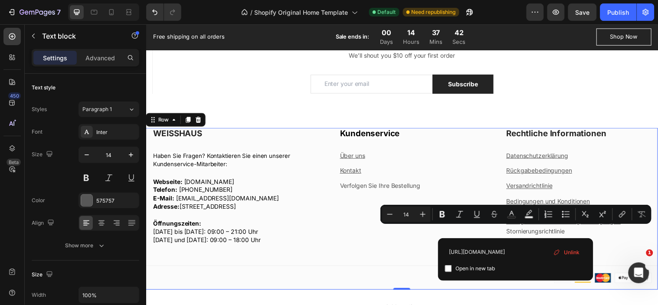
click at [423, 264] on div "WEISSHAUS Heading Haben Sie Fragen? Kontaktieren Sie einen unserer Kundenservic…" at bounding box center [406, 211] width 521 height 164
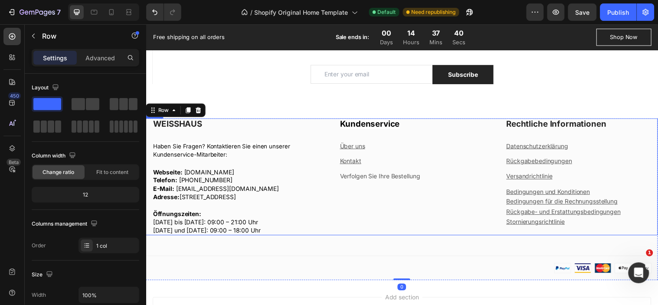
scroll to position [1075, 0]
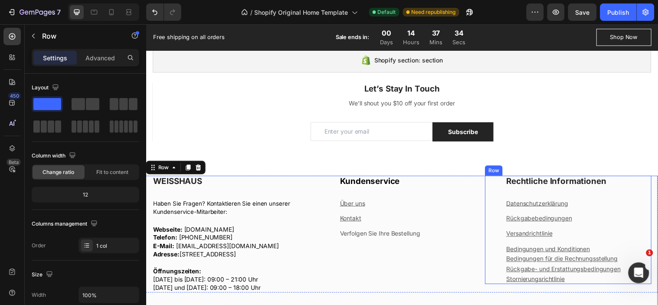
click at [606, 194] on div "Rechtliche Informationen Heading Datenschutzerklärung Text block Rückgabebeding…" at bounding box center [586, 232] width 148 height 110
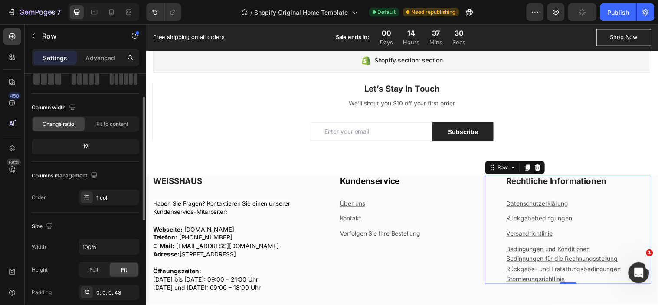
scroll to position [96, 0]
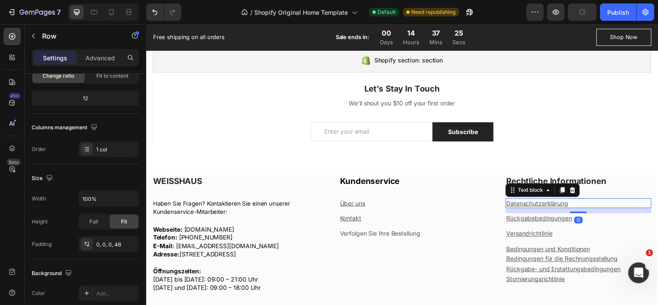
click at [552, 205] on u "Datenschutzerklärung" at bounding box center [543, 205] width 63 height 7
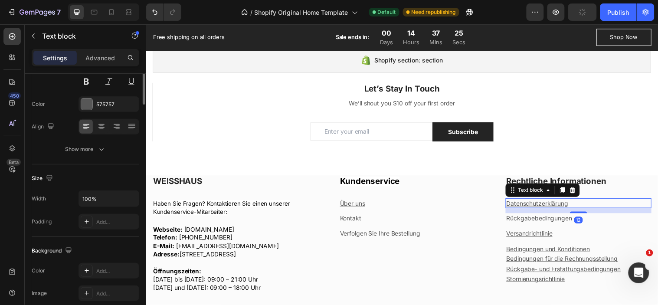
scroll to position [0, 0]
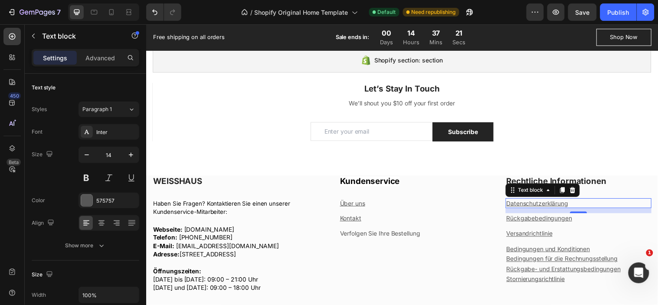
click at [558, 213] on div "12" at bounding box center [586, 212] width 148 height 5
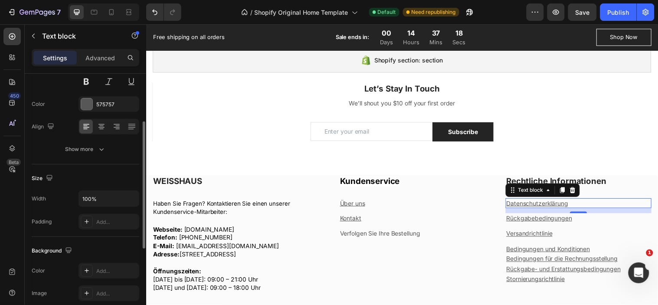
scroll to position [144, 0]
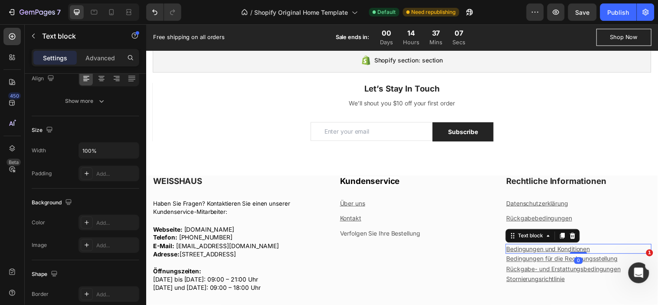
click at [547, 251] on u "Bedingungen und Konditionen" at bounding box center [554, 251] width 85 height 7
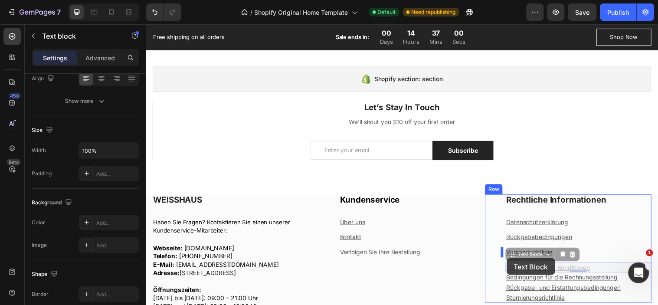
drag, startPoint x: 517, startPoint y: 258, endPoint x: 512, endPoint y: 262, distance: 6.2
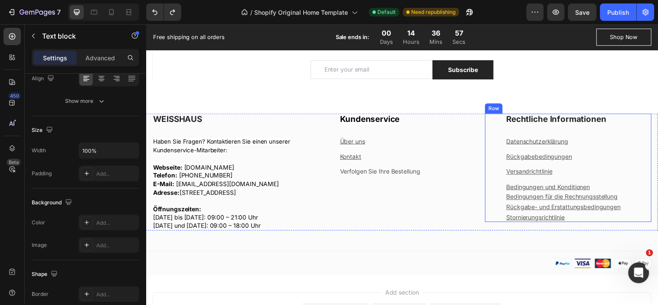
scroll to position [1152, 0]
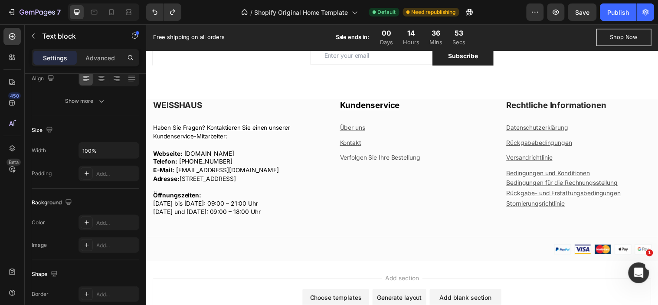
click at [604, 173] on p "Bedingungen und Konditionen" at bounding box center [585, 175] width 147 height 9
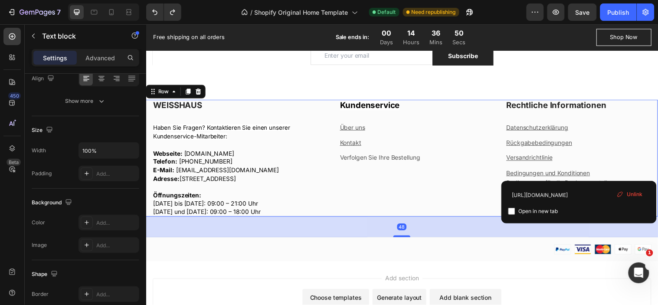
click at [463, 187] on div "Kundenservice Heading Über uns Text block Kontakt Text block Verfolgen Sie Ihre…" at bounding box center [406, 159] width 169 height 119
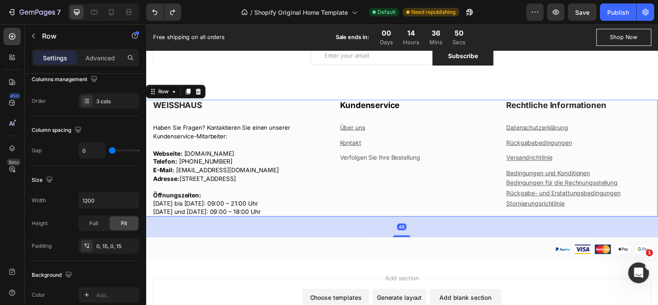
scroll to position [0, 0]
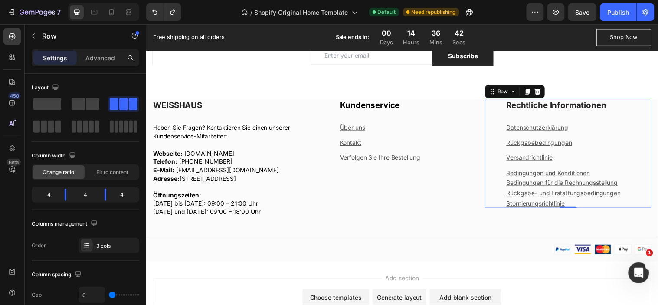
click at [637, 119] on div "Rechtliche Informationen Heading Datenschutzerklärung Text block Rückgabebeding…" at bounding box center [586, 155] width 148 height 110
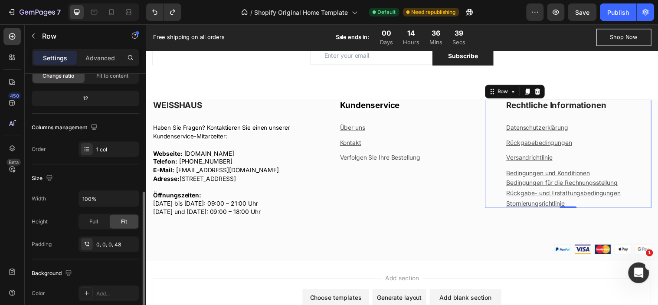
scroll to position [144, 0]
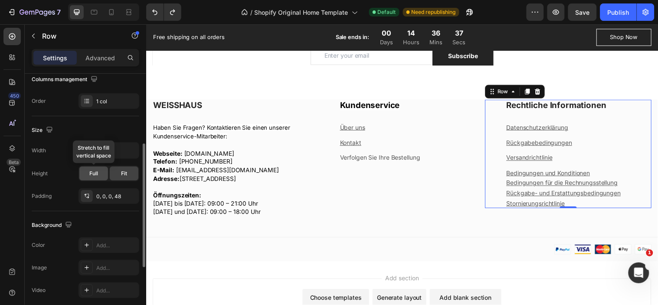
click at [94, 174] on span "Full" at bounding box center [93, 174] width 9 height 8
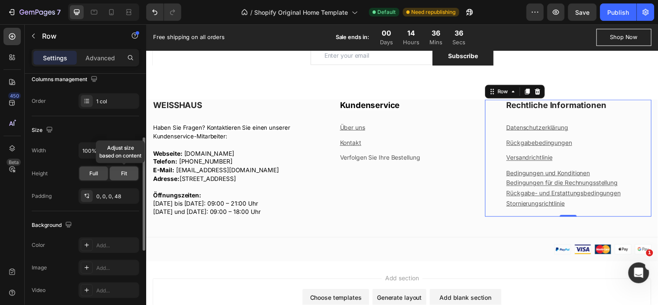
click at [118, 174] on div "Fit" at bounding box center [124, 174] width 29 height 14
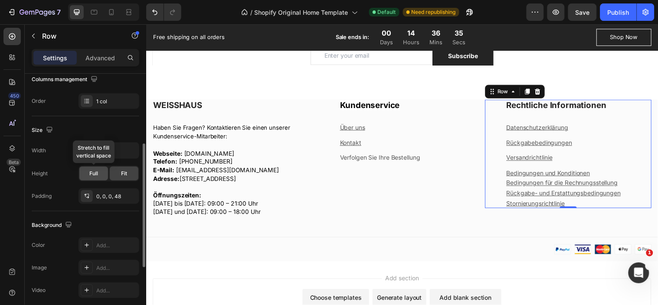
click at [83, 174] on div "Full" at bounding box center [93, 174] width 29 height 14
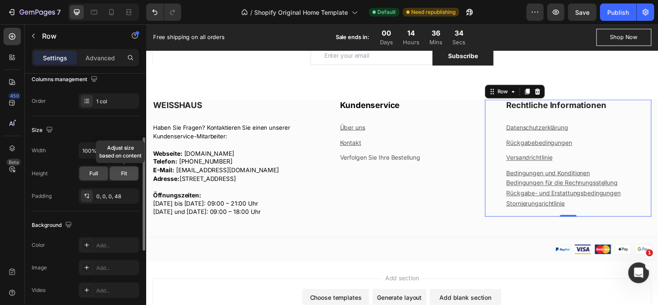
click at [111, 171] on div "Fit" at bounding box center [124, 174] width 29 height 14
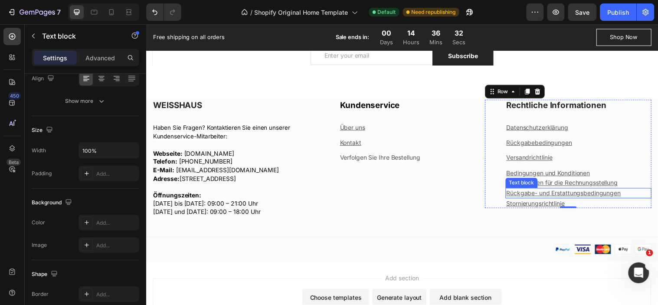
click at [512, 197] on u "Rückgabe- und Erstattungsbedingungen" at bounding box center [570, 194] width 116 height 7
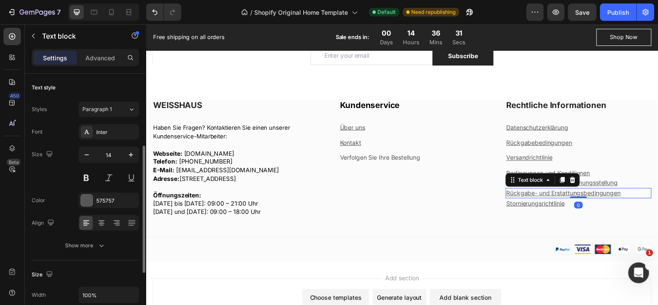
scroll to position [48, 0]
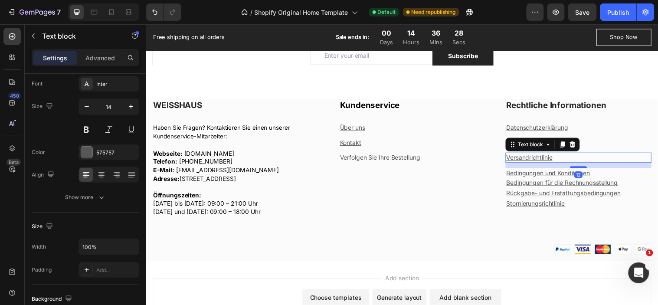
click at [559, 160] on p "Versandrichtlinie" at bounding box center [585, 159] width 147 height 9
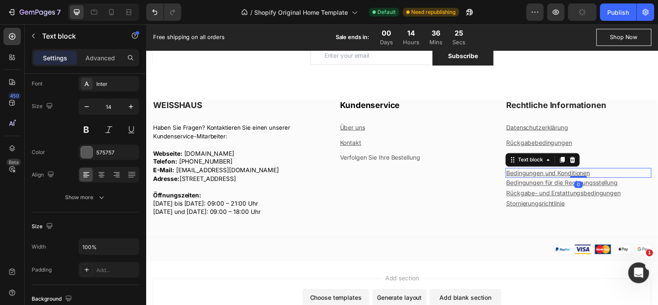
click at [627, 176] on p "Bedingungen und Konditionen" at bounding box center [585, 175] width 147 height 9
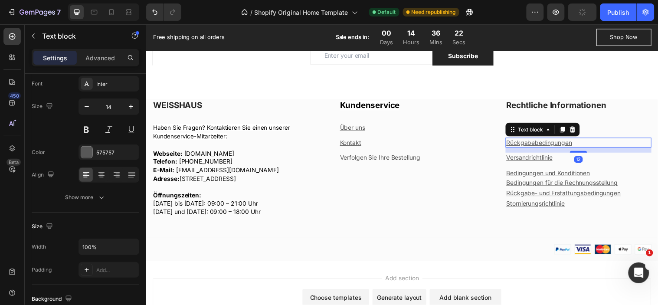
click at [587, 144] on p "Rückgabebedingungen" at bounding box center [585, 144] width 147 height 9
click at [102, 59] on p "Advanced" at bounding box center [100, 57] width 30 height 9
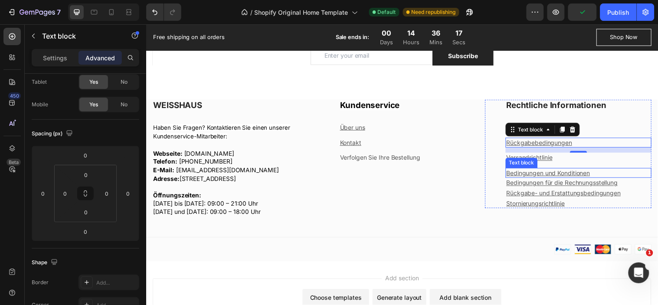
click at [607, 175] on p "Bedingungen und Konditionen" at bounding box center [585, 175] width 147 height 9
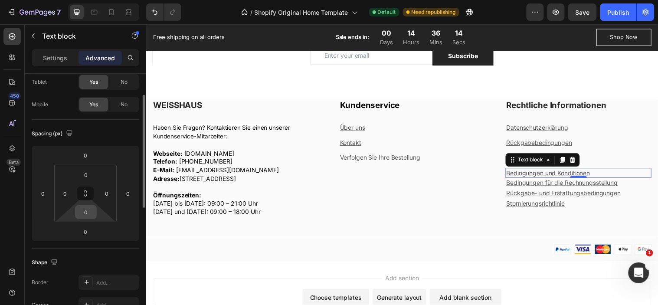
click at [85, 214] on input "0" at bounding box center [85, 212] width 17 height 13
type input "12"
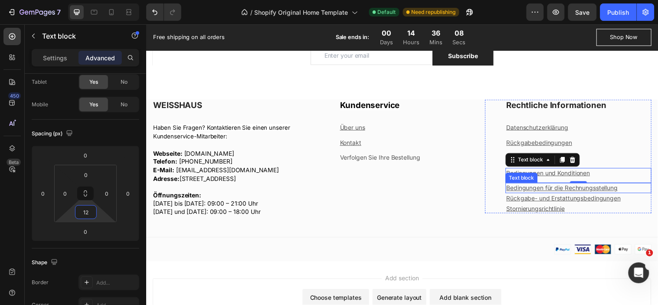
click at [544, 189] on u "Bedingungen für die Rechnungsstellung" at bounding box center [568, 189] width 113 height 7
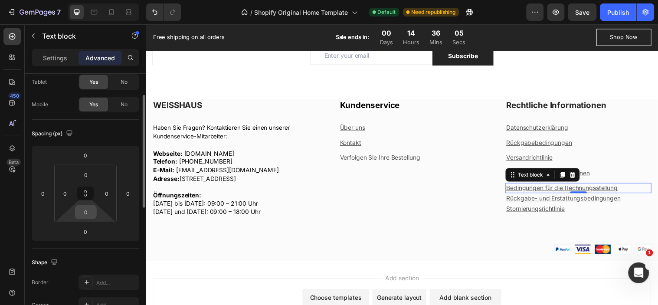
click at [83, 214] on input "0" at bounding box center [85, 212] width 17 height 13
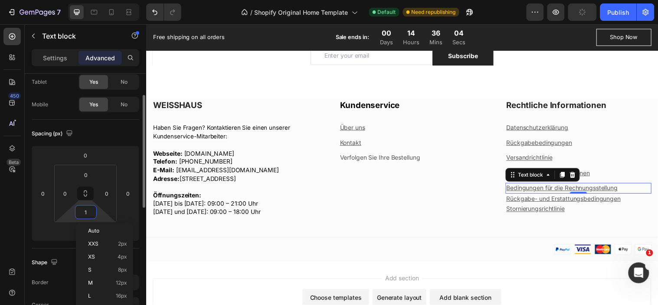
type input "12"
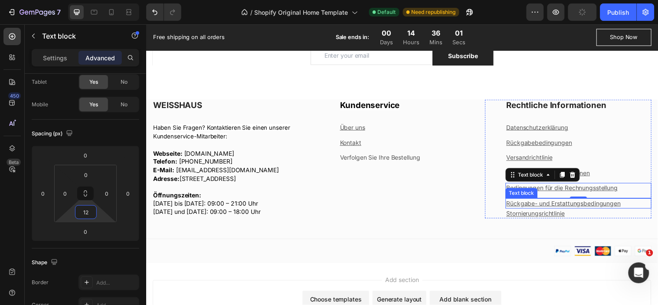
click at [547, 205] on u "Rückgabe- und Erstattungsbedingungen" at bounding box center [570, 205] width 116 height 7
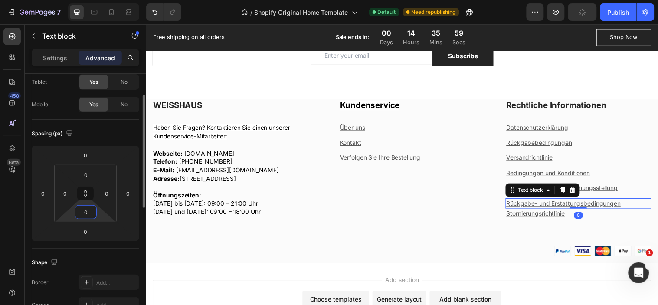
click at [88, 213] on input "0" at bounding box center [85, 212] width 17 height 13
type input "12"
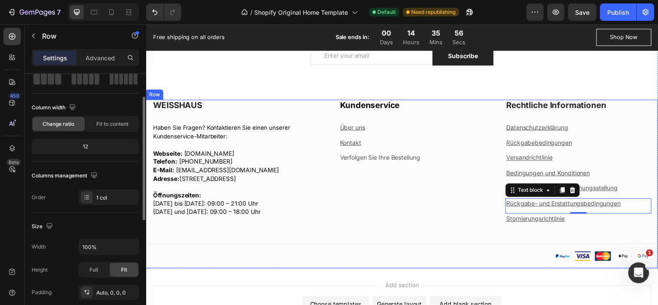
click at [533, 232] on div "WEISSHAUS Heading Haben Sie Fragen? Kontaktieren Sie einen unserer Kundenservic…" at bounding box center [406, 185] width 521 height 171
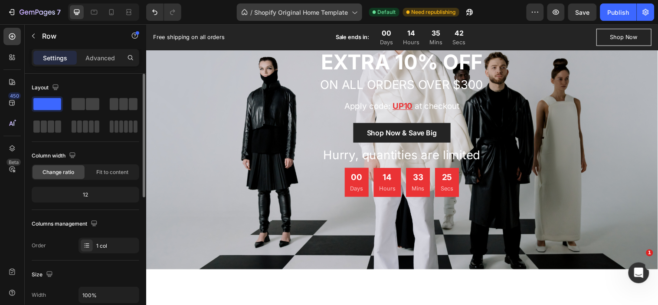
scroll to position [930, 0]
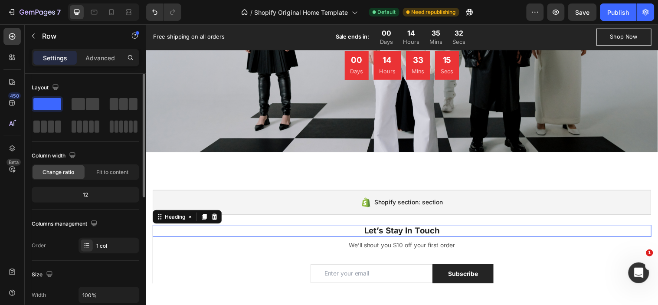
click at [426, 235] on p "Let’s Stay In Touch" at bounding box center [406, 234] width 505 height 11
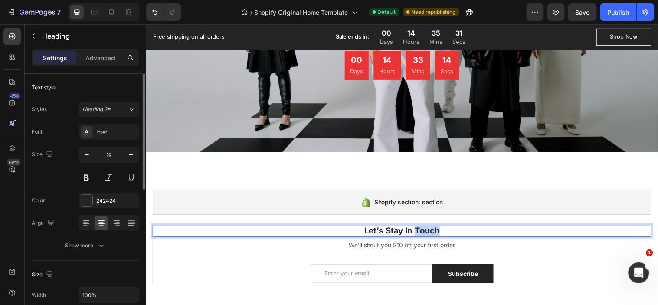
click at [426, 235] on p "Let’s Stay In Touch" at bounding box center [406, 234] width 505 height 11
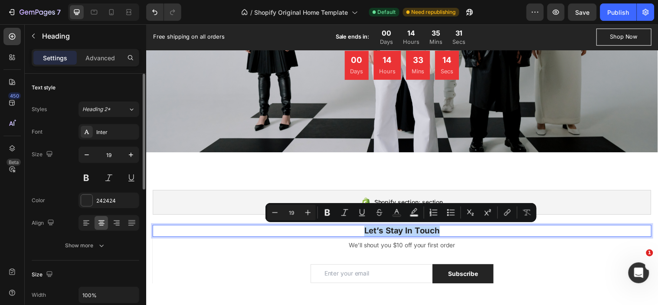
type input "12"
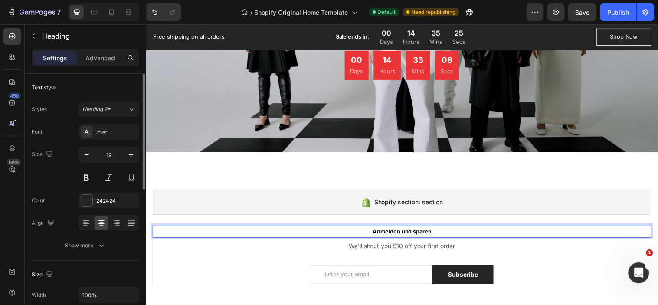
click at [433, 234] on p "Anmelden und sparen" at bounding box center [406, 235] width 505 height 12
click at [417, 234] on span "Anmelden und sparen" at bounding box center [407, 234] width 60 height 7
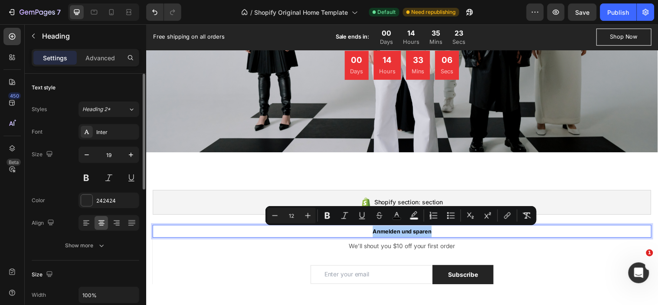
click at [296, 216] on input "12" at bounding box center [291, 215] width 17 height 10
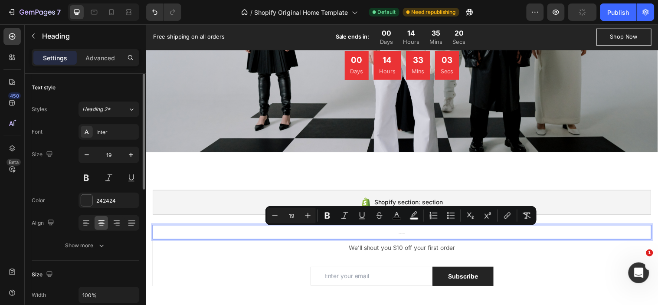
type input "19"
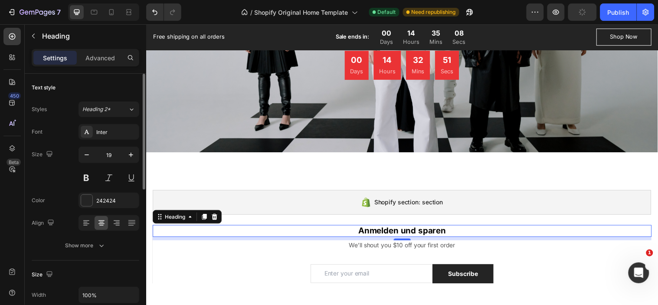
click at [404, 248] on div "8" at bounding box center [406, 250] width 9 height 7
click at [417, 248] on p "We’ll shout you $10 off your first order" at bounding box center [406, 248] width 505 height 9
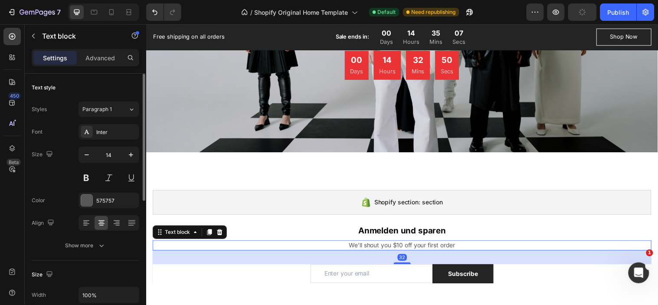
click at [417, 248] on p "We’ll shout you $10 off your first order" at bounding box center [406, 248] width 505 height 9
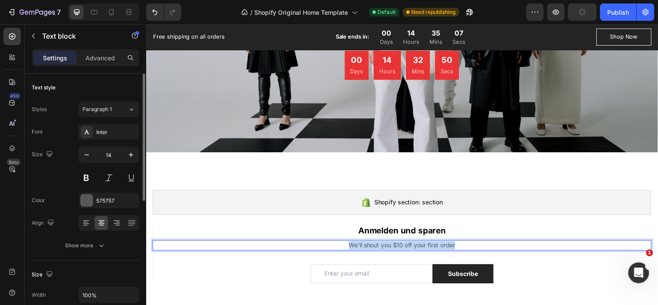
click at [417, 248] on p "We’ll shout you $10 off your first order" at bounding box center [406, 248] width 505 height 9
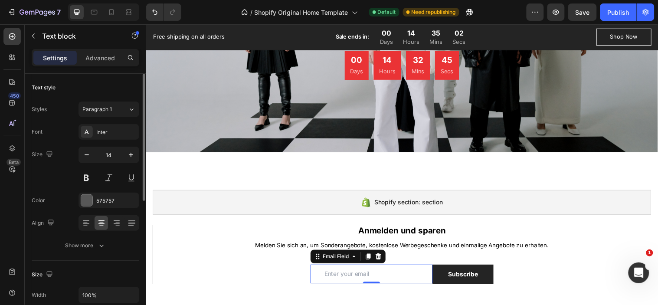
click at [357, 279] on input "email" at bounding box center [375, 277] width 125 height 19
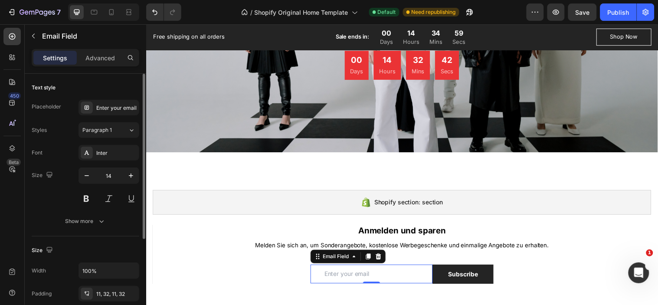
click at [342, 277] on input "email" at bounding box center [375, 277] width 125 height 19
click at [109, 103] on div "Enter your email" at bounding box center [109, 108] width 61 height 16
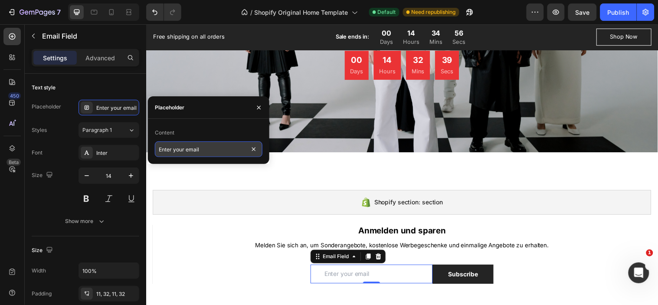
click at [181, 150] on input "Enter your email" at bounding box center [209, 149] width 108 height 16
paste input "Geben Sie Ihre E-Mail-Adresse ein"
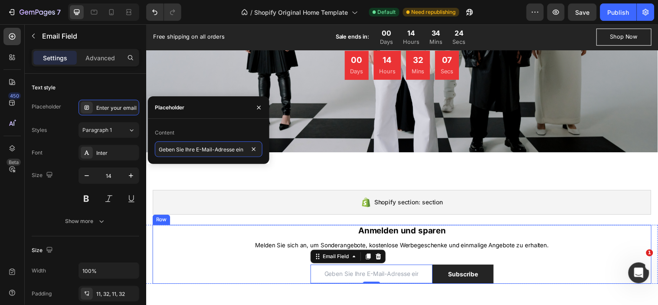
scroll to position [978, 0]
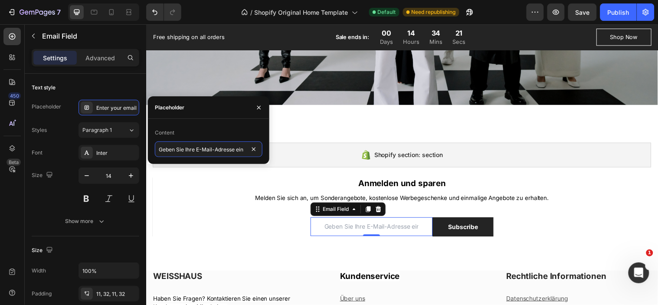
type input "Geben Sie Ihre E-Mail-Adresse ein"
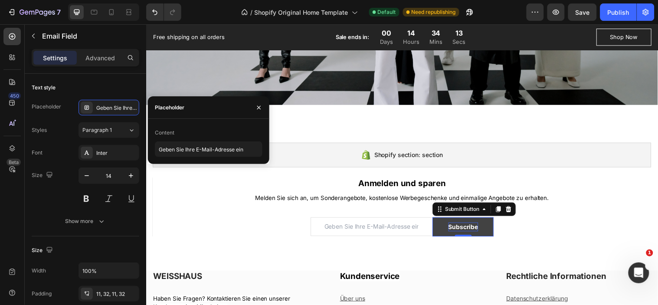
click at [461, 230] on div "Subscribe" at bounding box center [468, 229] width 30 height 9
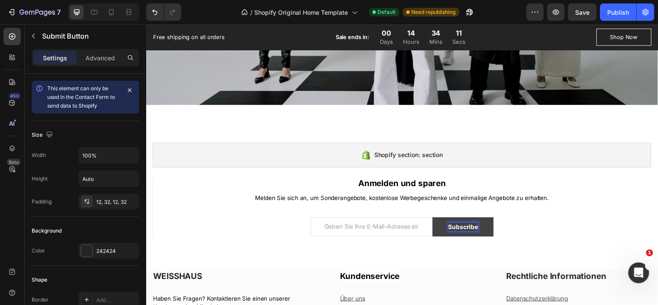
click at [469, 226] on div "Subscribe" at bounding box center [468, 229] width 30 height 9
click at [469, 226] on p "Subscribe" at bounding box center [468, 229] width 30 height 9
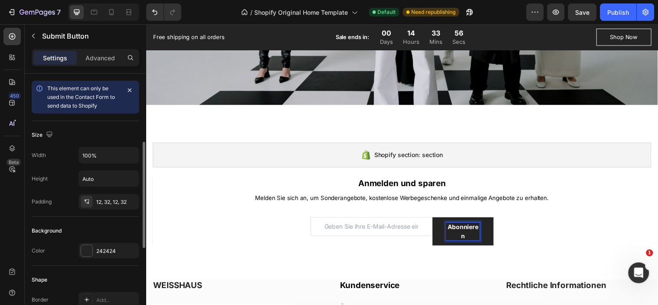
scroll to position [48, 0]
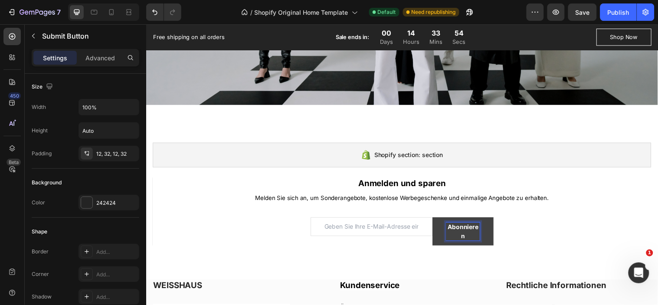
click at [459, 230] on p "Abonnieren" at bounding box center [468, 234] width 34 height 18
click at [462, 230] on p "Abonnieren" at bounding box center [468, 234] width 34 height 18
click at [478, 232] on p "Abonnieren" at bounding box center [468, 234] width 34 height 18
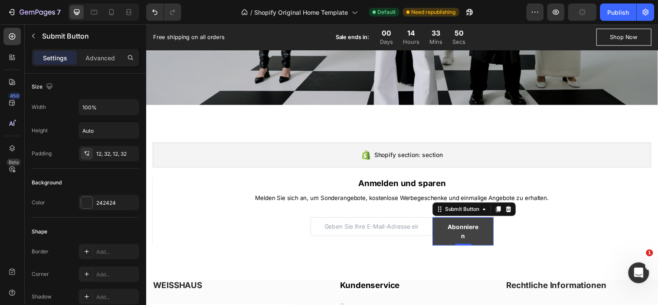
click at [490, 232] on button "Abonnieren" at bounding box center [468, 234] width 62 height 29
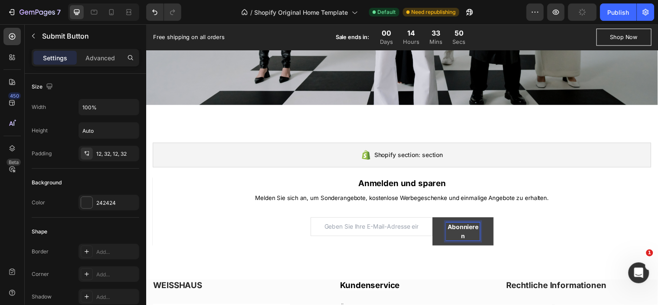
click at [460, 230] on p "Abonnieren" at bounding box center [468, 234] width 34 height 18
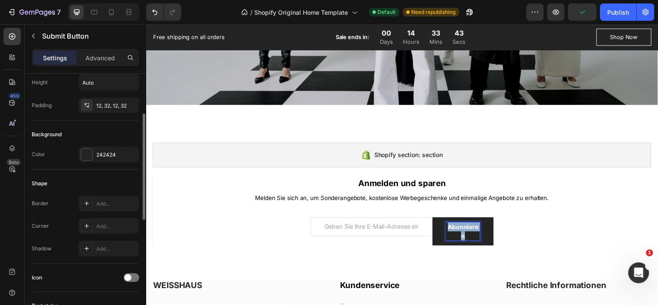
scroll to position [241, 0]
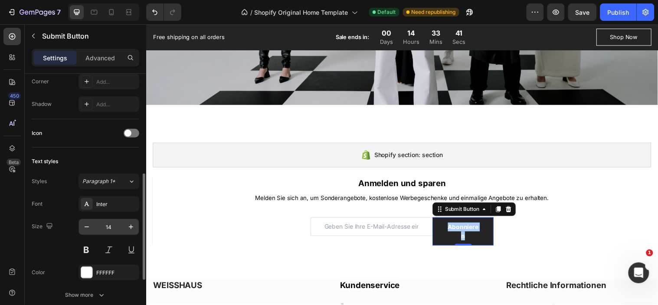
click at [110, 226] on input "14" at bounding box center [109, 227] width 29 height 16
click at [88, 229] on icon "button" at bounding box center [86, 227] width 9 height 9
type input "13"
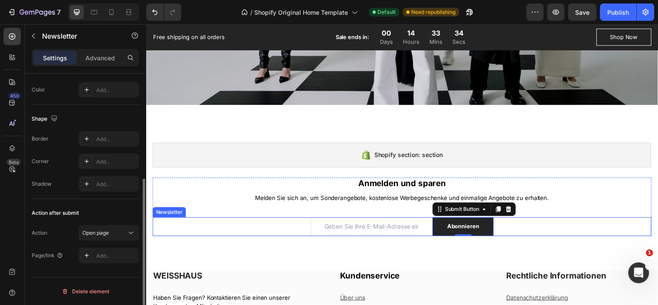
click at [527, 228] on div "Email Field Abonnieren Submit Button 0 Row Newsletter" at bounding box center [406, 229] width 507 height 19
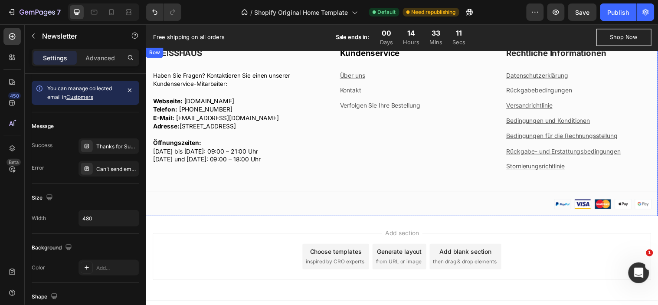
scroll to position [1211, 0]
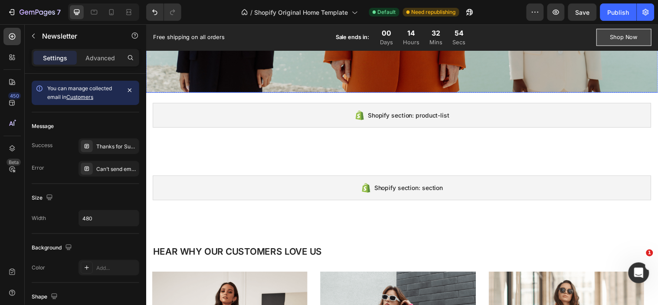
scroll to position [193, 0]
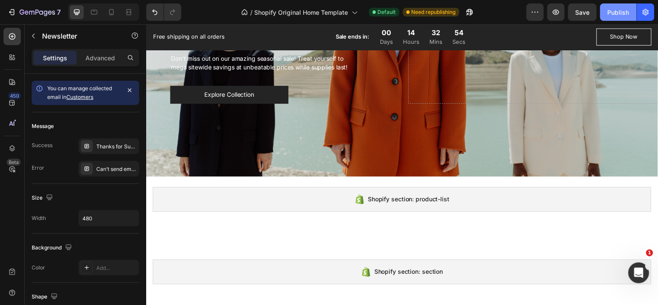
click at [623, 16] on button "Publish" at bounding box center [618, 11] width 36 height 17
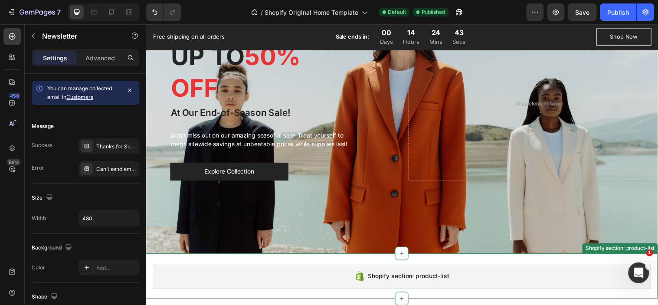
scroll to position [96, 0]
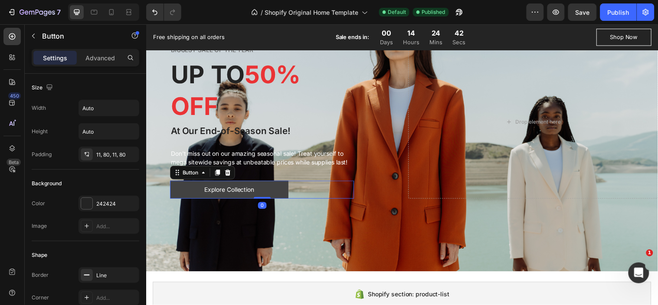
click at [285, 193] on button "Explore Collection" at bounding box center [231, 192] width 120 height 18
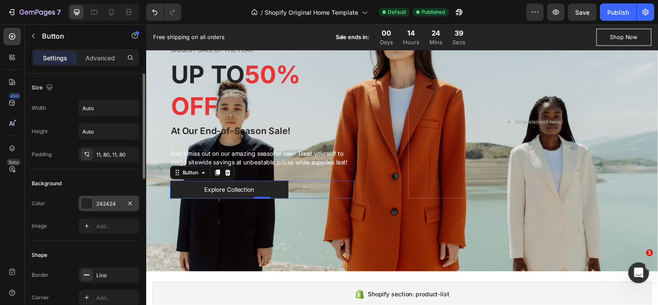
click at [85, 204] on div at bounding box center [86, 203] width 11 height 11
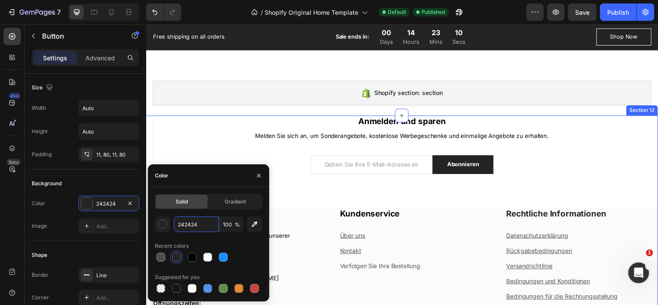
scroll to position [1060, 0]
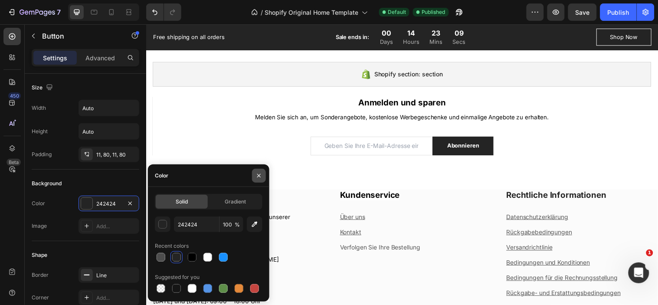
click at [256, 174] on icon "button" at bounding box center [259, 175] width 7 height 7
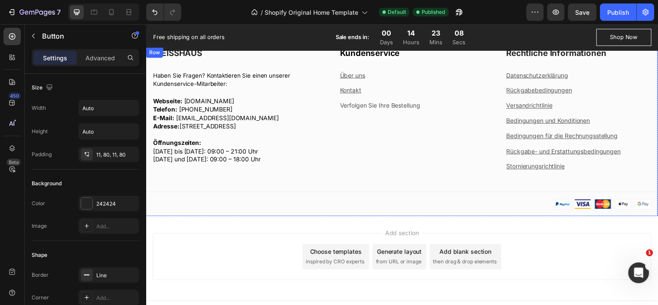
scroll to position [1157, 0]
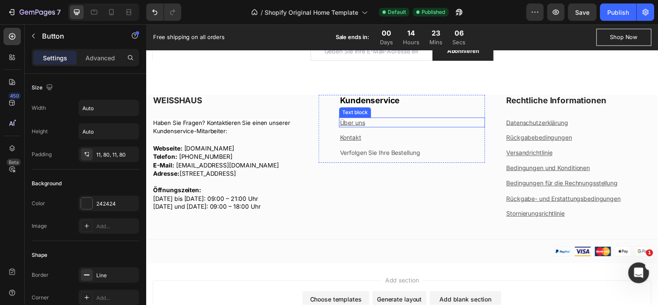
click at [363, 125] on u "Über uns" at bounding box center [356, 123] width 26 height 7
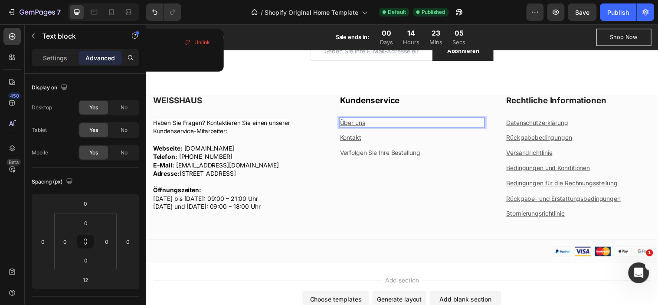
click at [370, 121] on p "Über uns" at bounding box center [416, 123] width 147 height 9
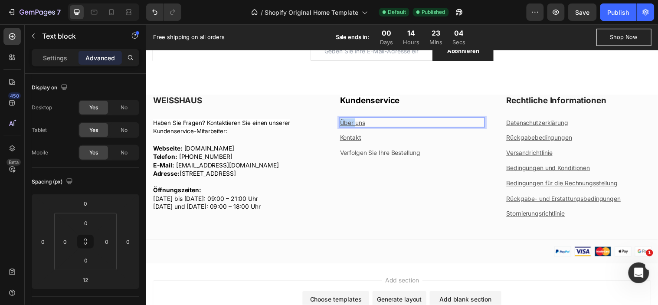
click at [370, 121] on p "Über uns" at bounding box center [416, 123] width 147 height 9
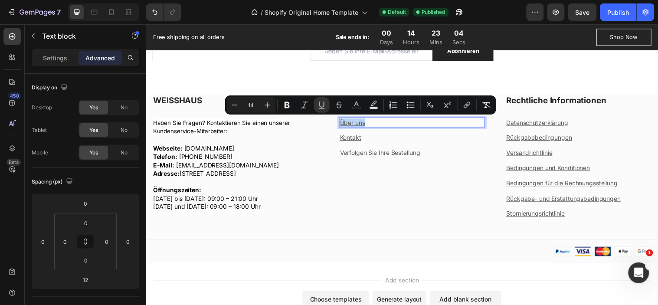
click at [370, 121] on p "Über uns" at bounding box center [416, 123] width 147 height 9
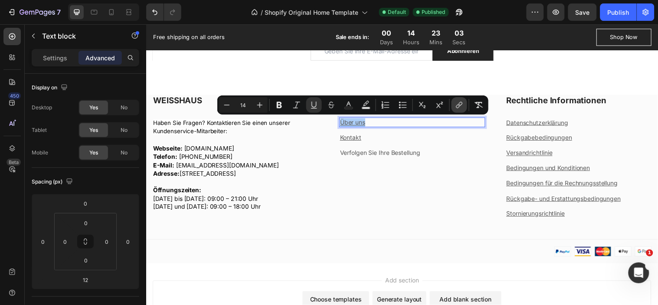
click at [459, 103] on icon "Editor contextual toolbar" at bounding box center [459, 105] width 9 height 9
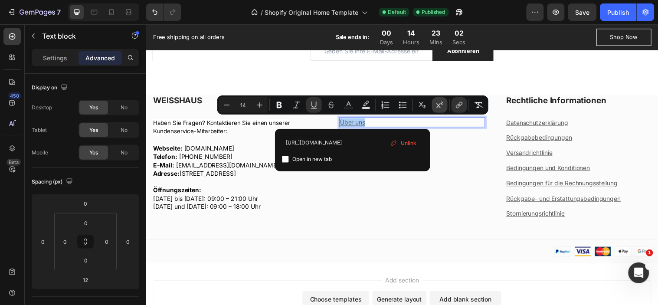
scroll to position [0, 1]
click at [341, 142] on input "https://weisshaus.shop/pages/uber-uns" at bounding box center [352, 143] width 141 height 14
type input "https://weisshaus.store/pages/uber-uns"
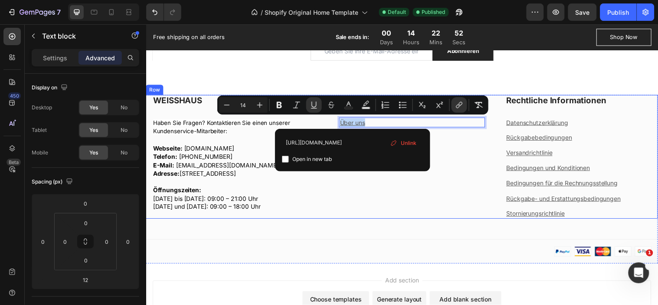
click at [365, 186] on div "Kundenservice Heading Über uns Text block 12 Kontakt Text block Verfolgen Sie I…" at bounding box center [406, 158] width 169 height 126
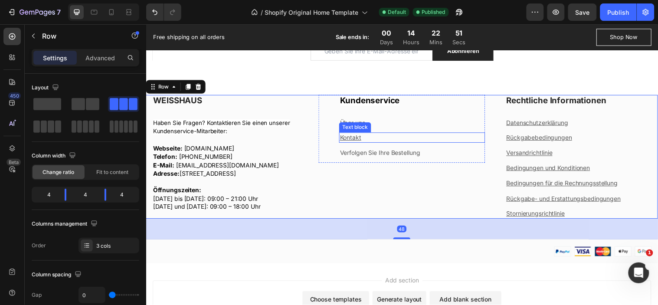
click at [355, 137] on u "Kontakt" at bounding box center [354, 138] width 22 height 7
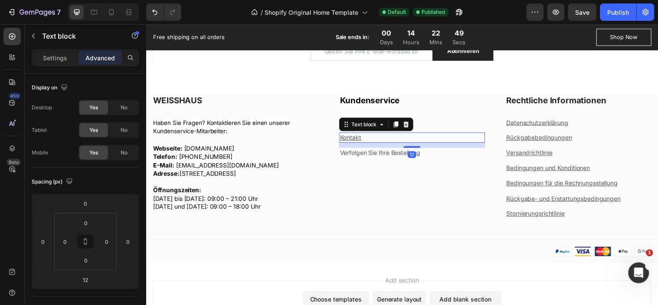
click at [365, 138] on p "Kontakt" at bounding box center [416, 139] width 147 height 9
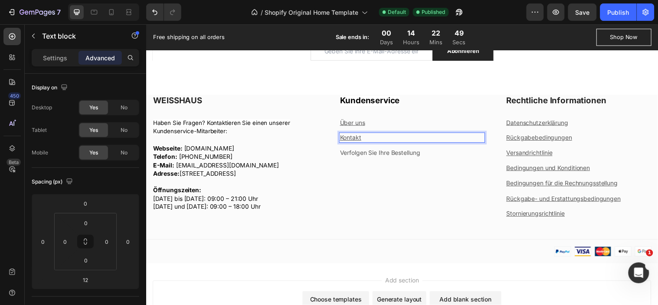
click at [365, 138] on p "Kontakt" at bounding box center [416, 139] width 147 height 9
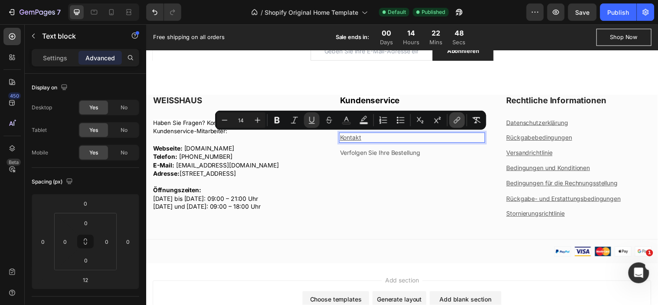
click at [454, 121] on icon "Editor contextual toolbar" at bounding box center [457, 120] width 9 height 9
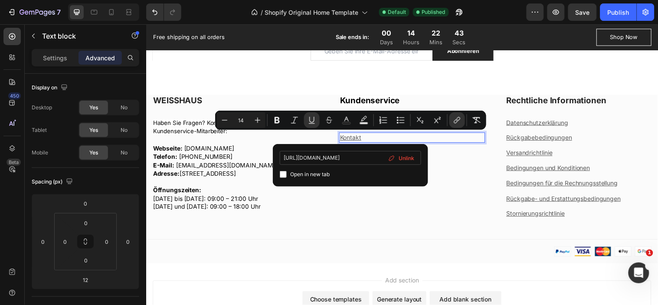
drag, startPoint x: 340, startPoint y: 158, endPoint x: 332, endPoint y: 158, distance: 8.2
click at [332, 158] on input "https://weisshaus.shop/pages/contact" at bounding box center [350, 158] width 141 height 14
type input "https://weisshaus.store/pages/contact"
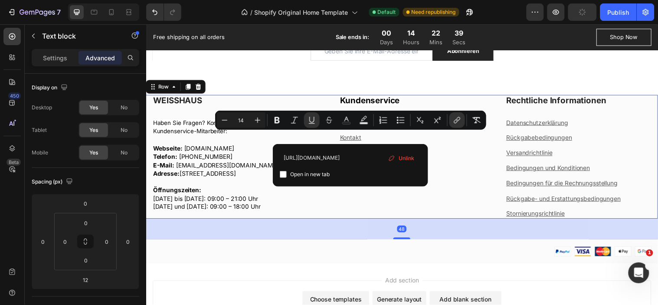
click at [371, 212] on div "Kundenservice Heading Über uns Text block Kontakt Text block Verfolgen Sie Ihre…" at bounding box center [406, 158] width 169 height 126
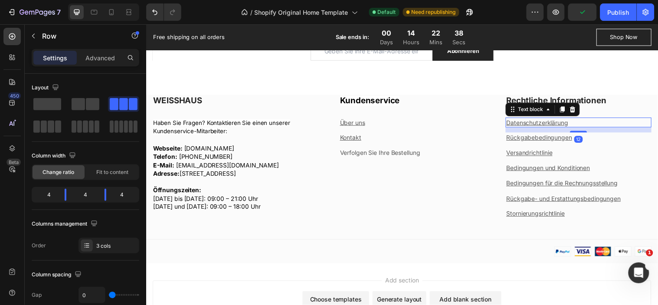
click at [537, 125] on u "Datenschutzerklärung" at bounding box center [543, 123] width 63 height 7
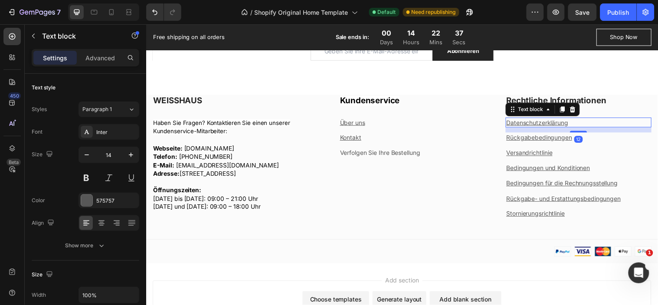
click at [540, 121] on u "Datenschutzerklärung" at bounding box center [543, 123] width 63 height 7
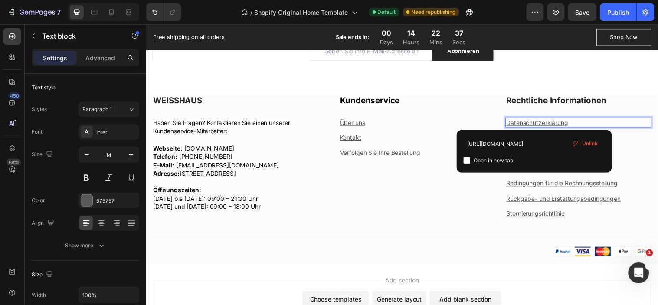
click at [540, 121] on u "Datenschutzerklärung" at bounding box center [543, 123] width 63 height 7
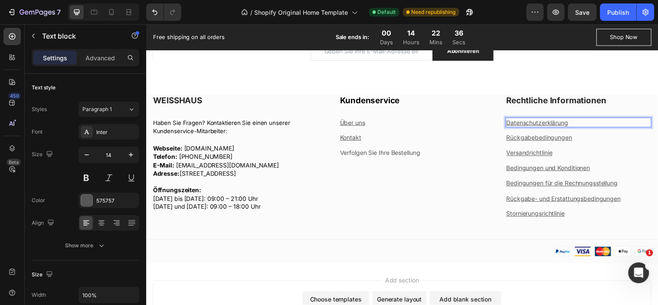
click at [540, 121] on u "Datenschutzerklärung" at bounding box center [543, 123] width 63 height 7
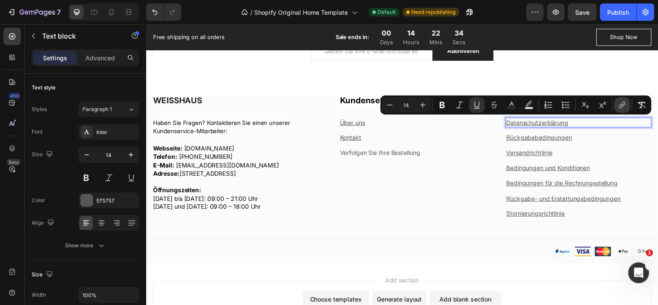
click at [617, 103] on button "link" at bounding box center [623, 105] width 16 height 16
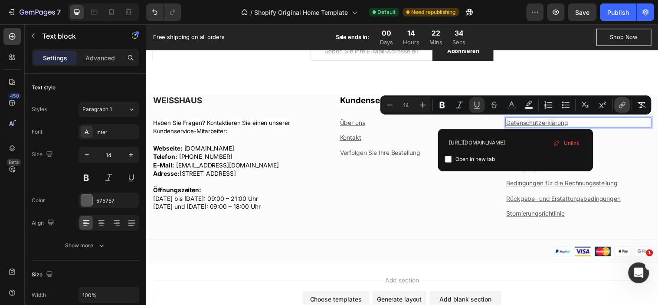
scroll to position [0, 33]
click at [472, 140] on input "https://weisshaus.shop/pages/datenschutzerklarung" at bounding box center [515, 143] width 141 height 14
type input "https://weisshaus.store/pages/datenschutzerklarung"
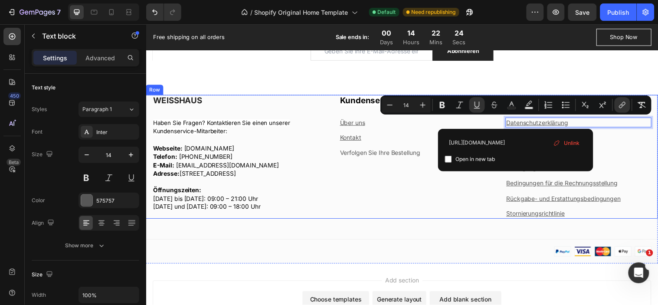
click at [463, 200] on div "Kundenservice Heading Über uns Text block Kontakt Text block Verfolgen Sie Ihre…" at bounding box center [406, 158] width 169 height 126
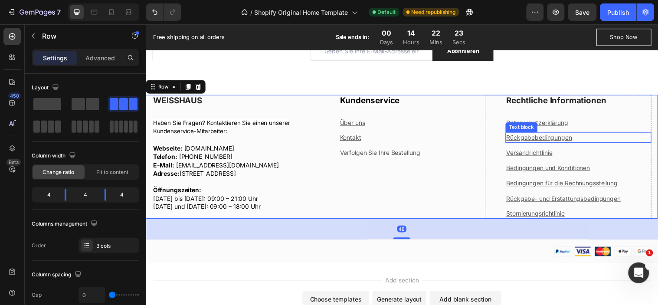
click at [541, 138] on u "Rückgabebedingungen" at bounding box center [545, 138] width 67 height 7
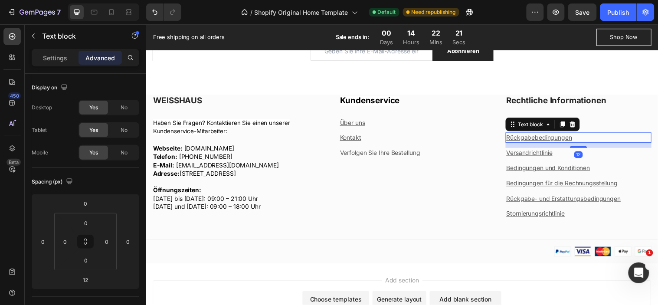
click at [541, 138] on u "Rückgabebedingungen" at bounding box center [545, 138] width 67 height 7
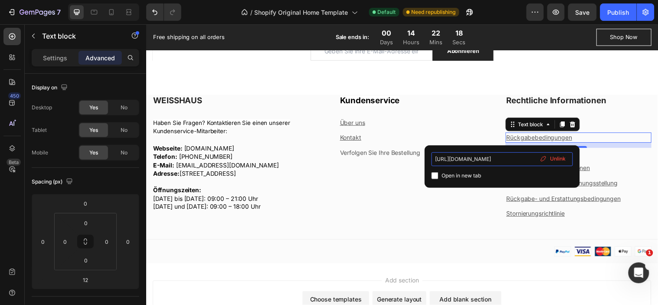
drag, startPoint x: 492, startPoint y: 157, endPoint x: 484, endPoint y: 159, distance: 8.0
click at [484, 159] on input "https://weisshaus.shop/pages/ruckgabebedingungen" at bounding box center [502, 159] width 141 height 14
type input "https://weisshaus.store/pages/ruckgabebedingungen"
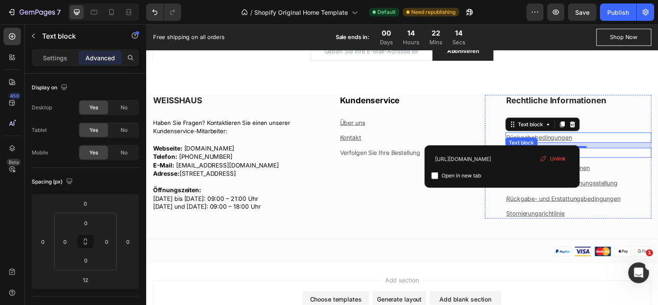
click at [603, 156] on p "Versandrichtlinie" at bounding box center [585, 154] width 147 height 9
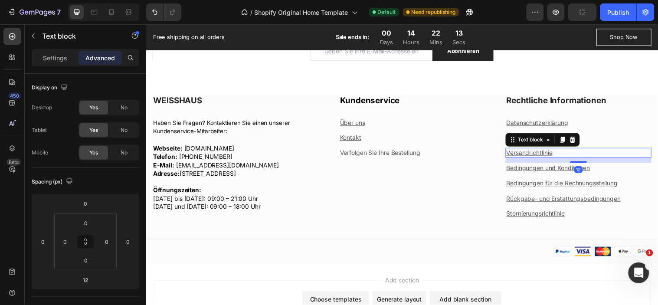
click at [539, 154] on u "Versandrichtlinie" at bounding box center [535, 154] width 47 height 7
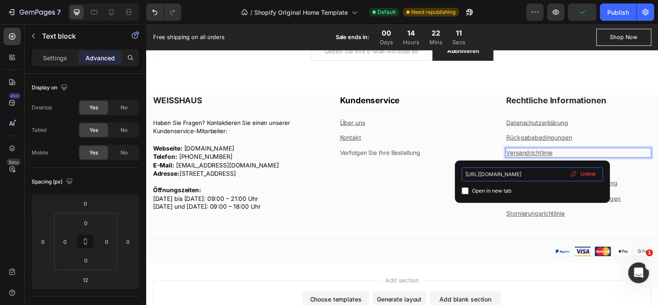
click at [522, 174] on input "https://weisshaus.shop/pages/versandpolitik" at bounding box center [532, 174] width 141 height 14
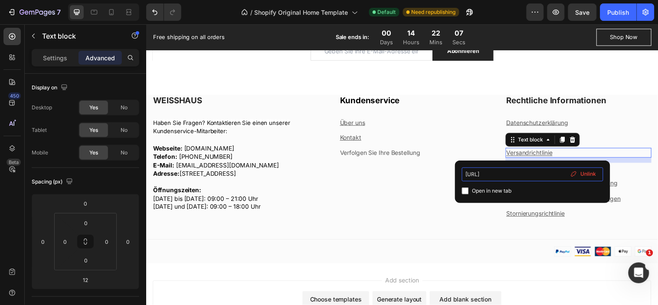
type input "https://weisshaus.store/pages/versandpolitik"
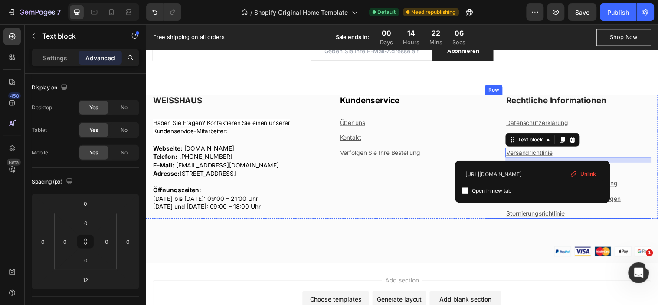
click at [491, 152] on div "Rechtliche Informationen Heading Datenschutzerklärung Text block Rückgabebeding…" at bounding box center [575, 158] width 169 height 126
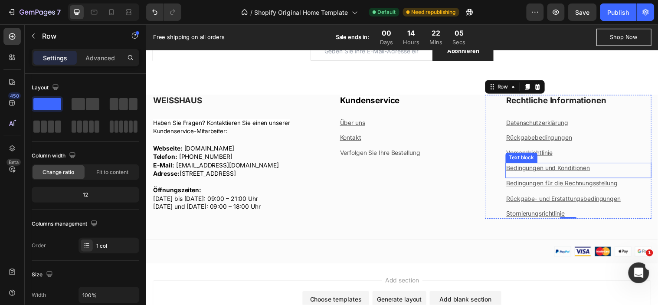
click at [513, 167] on u "Bedingungen und Konditionen" at bounding box center [554, 169] width 85 height 7
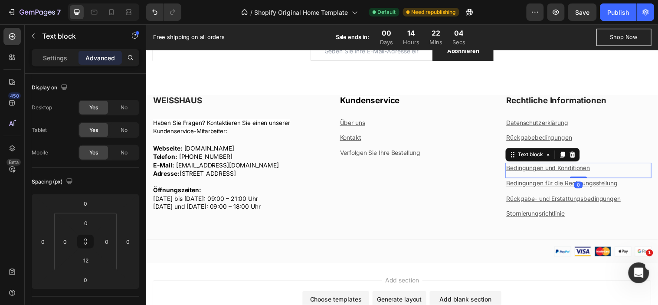
click at [519, 168] on u "Bedingungen und Konditionen" at bounding box center [554, 169] width 85 height 7
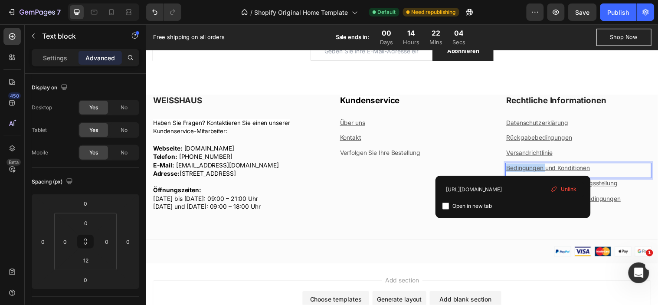
click at [519, 168] on u "Bedingungen und Konditionen" at bounding box center [554, 169] width 85 height 7
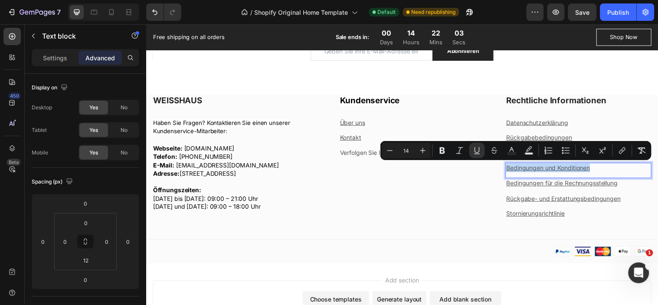
click at [519, 168] on u "Bedingungen und Konditionen" at bounding box center [554, 169] width 85 height 7
click at [622, 152] on icon "Editor contextual toolbar" at bounding box center [622, 152] width 4 height 4
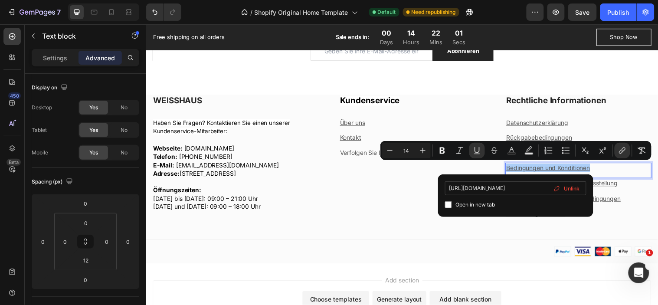
scroll to position [0, 54]
click at [453, 187] on input "https://weisshaus.shop/pages/bedingungen-und-konditionen" at bounding box center [515, 188] width 141 height 14
click at [506, 189] on input "https://weisshaus.shop/pages/bedingungen-und-konditionen" at bounding box center [515, 188] width 141 height 14
type input "https://weisshaus.store/pages/bedingungen-und-konditionen"
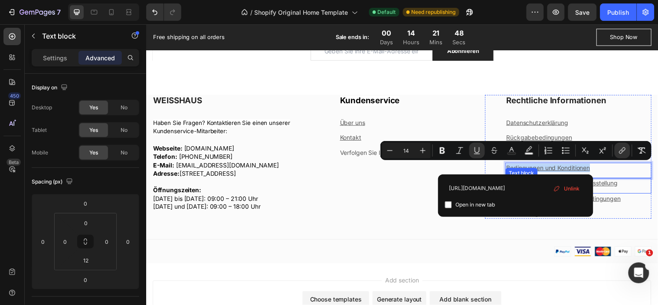
click at [626, 185] on p "Bedingungen für die Rechnungsstellung" at bounding box center [585, 185] width 147 height 9
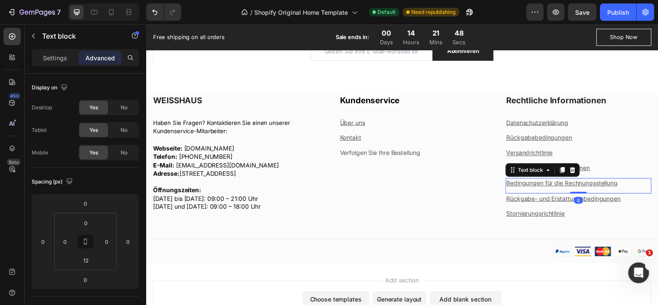
click at [605, 184] on u "Bedingungen für die Rechnungsstellung" at bounding box center [568, 184] width 113 height 7
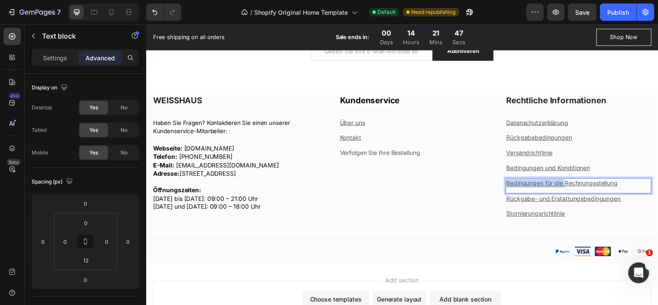
click at [605, 184] on u "Bedingungen für die Rechnungsstellung" at bounding box center [568, 184] width 113 height 7
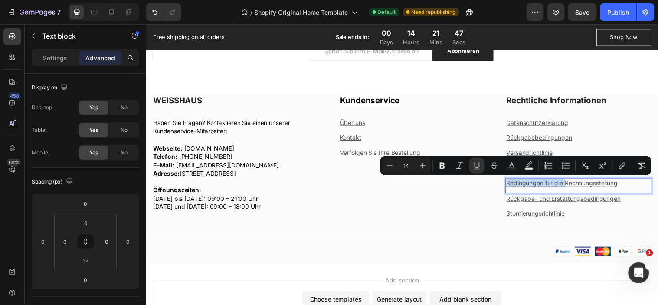
click at [605, 184] on u "Bedingungen für die Rechnungsstellung" at bounding box center [568, 184] width 113 height 7
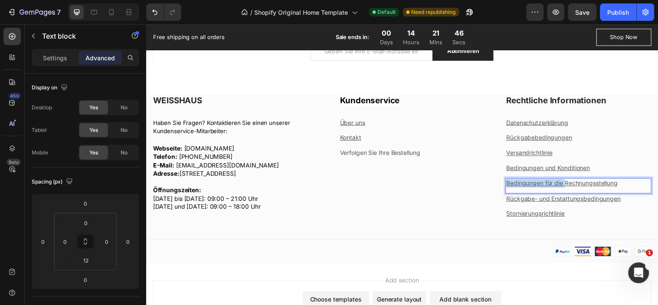
click at [605, 184] on u "Bedingungen für die Rechnungsstellung" at bounding box center [568, 184] width 113 height 7
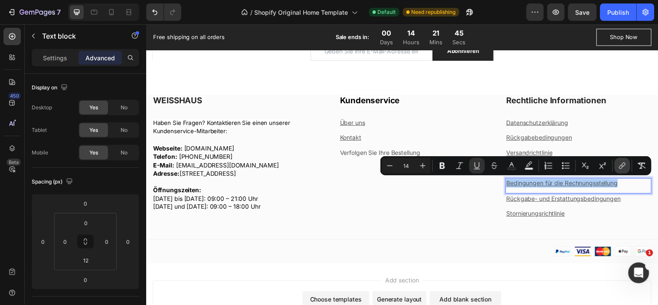
click at [619, 165] on icon "Editor contextual toolbar" at bounding box center [622, 165] width 9 height 9
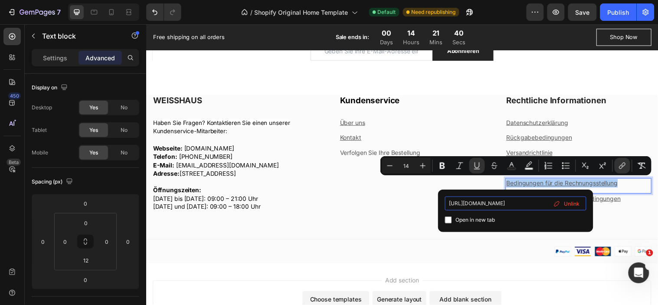
click at [505, 202] on input "https://weisshaus.shop/pages/bedingungen-fur-die-rechnungsstellung" at bounding box center [515, 204] width 141 height 14
type input "https://weisshaus.store/pages/bedingungen-fur-die-rechnungsstellung"
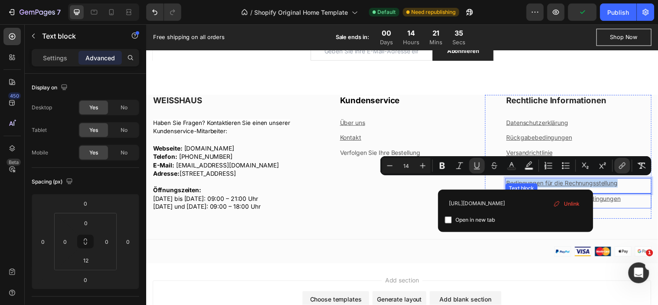
click at [611, 200] on u "Rückgabe- und Erstattungsbedingungen" at bounding box center [570, 200] width 116 height 7
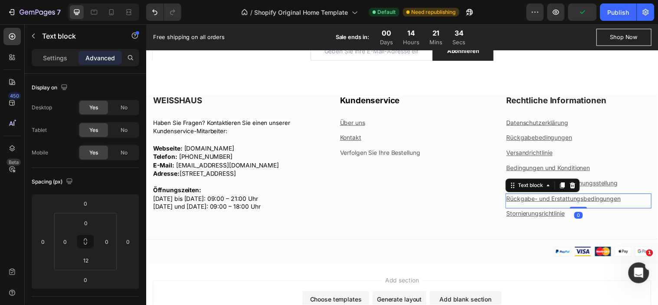
click at [593, 198] on u "Rückgabe- und Erstattungsbedingungen" at bounding box center [570, 200] width 116 height 7
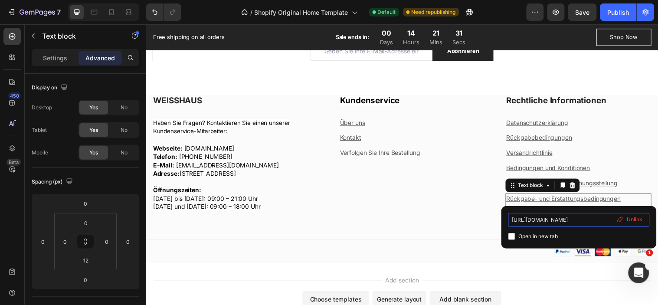
click at [569, 218] on input "https://weisshaus.shop/pages/ruckgabebedingungen" at bounding box center [579, 220] width 141 height 14
type input "https://weisshaus.store/pages/ruckgabebedingungen"
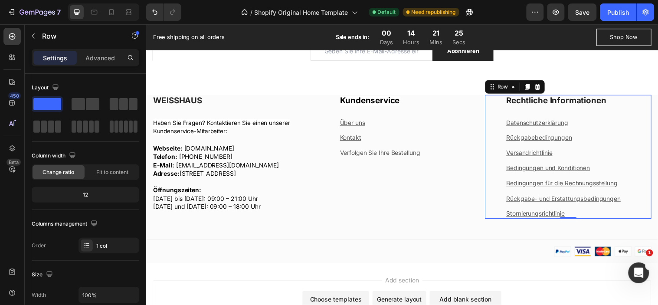
click at [499, 199] on div "Rechtliche Informationen Heading Datenschutzerklärung Text block Rückgabebeding…" at bounding box center [575, 158] width 169 height 126
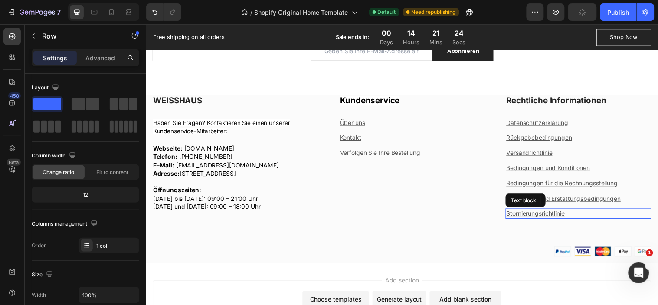
click at [522, 217] on u "Stornierungsrichtlinie" at bounding box center [541, 215] width 59 height 7
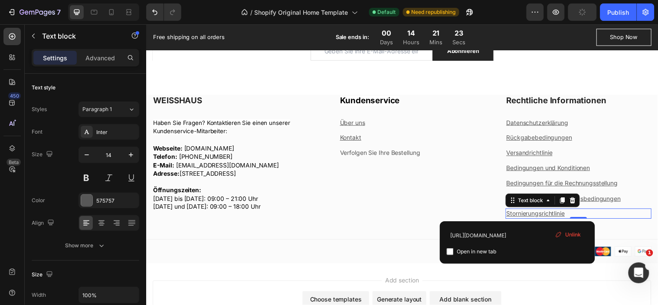
click at [522, 217] on u "Stornierungsrichtlinie" at bounding box center [541, 215] width 59 height 7
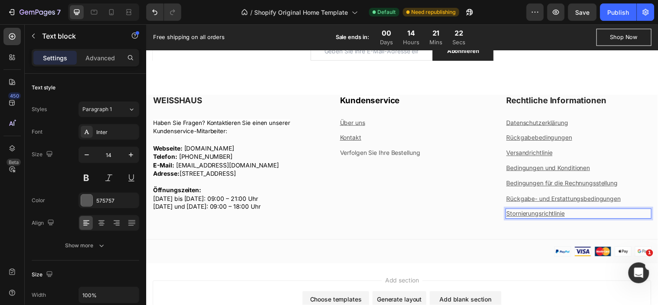
click at [522, 217] on u "Stornierungsrichtlinie" at bounding box center [541, 215] width 59 height 7
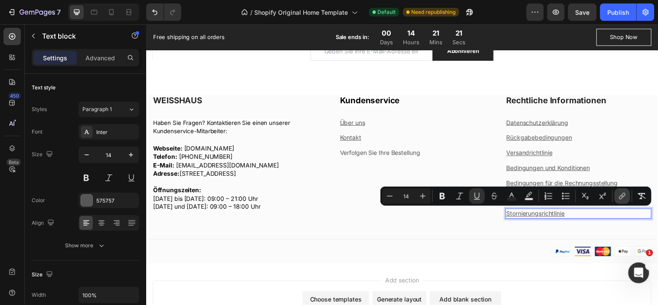
click at [623, 194] on icon "Editor contextual toolbar" at bounding box center [622, 196] width 9 height 9
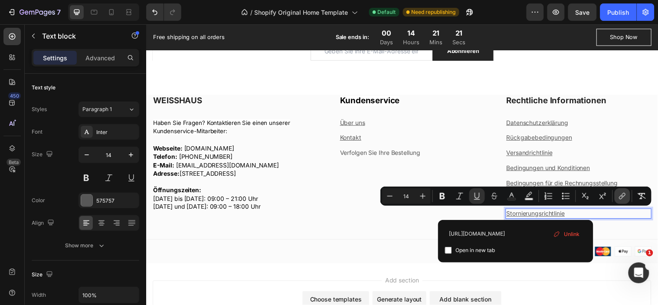
scroll to position [0, 31]
click at [475, 232] on input "https://weisshaus.shop/pages/stornierungsrichtlinie" at bounding box center [515, 234] width 141 height 14
type input "https://weisshaus.store/pages/stornierungsrichtlinie"
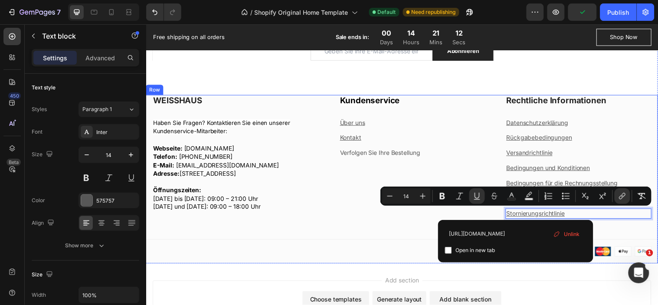
click at [413, 248] on div "WEISSHAUS Heading Haben Sie Fragen? Kontaktieren Sie einen unserer Kundenservic…" at bounding box center [406, 180] width 521 height 171
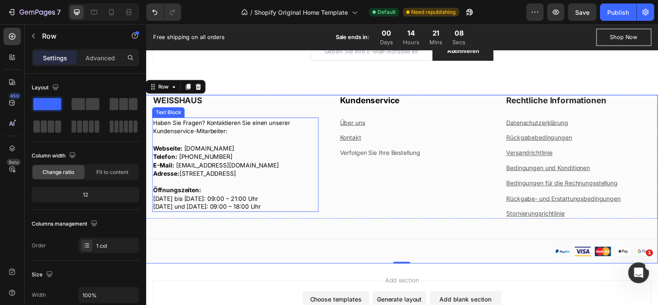
click at [216, 146] on link "weisshaus.shop" at bounding box center [210, 149] width 51 height 7
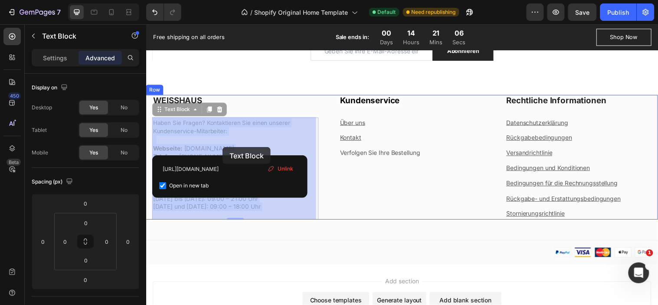
drag, startPoint x: 231, startPoint y: 148, endPoint x: 223, endPoint y: 149, distance: 7.4
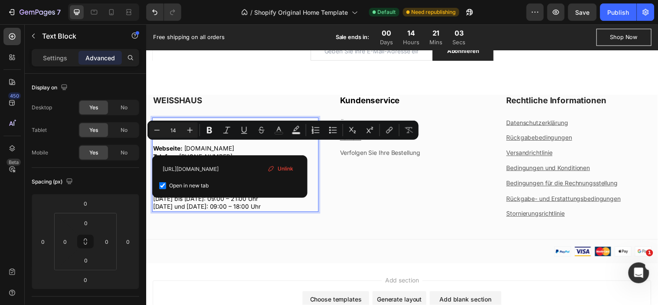
drag, startPoint x: 231, startPoint y: 148, endPoint x: 218, endPoint y: 149, distance: 13.6
click at [218, 149] on p "Webseite: weisshaus.shop Telefon: +39 333 3281068 E-Mail: contact@weisshaus.sho…" at bounding box center [236, 166] width 167 height 43
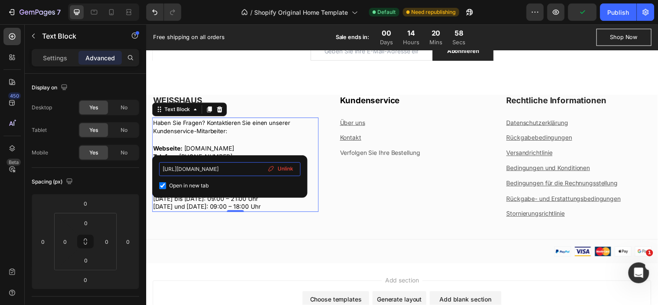
drag, startPoint x: 222, startPoint y: 170, endPoint x: 209, endPoint y: 168, distance: 13.2
click at [209, 168] on input "https://weisshaus.shop" at bounding box center [229, 169] width 141 height 14
type input "https://weisshaus.store"
click at [162, 187] on input "checkbox" at bounding box center [162, 185] width 7 height 7
checkbox input "false"
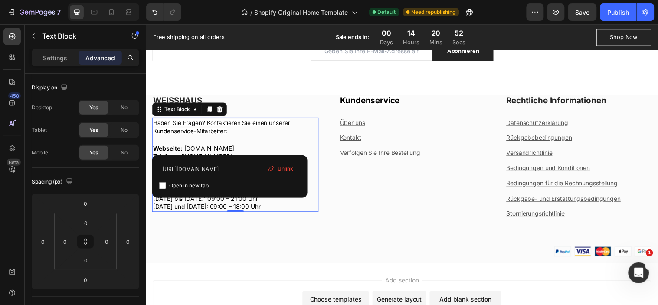
click at [231, 148] on p "Webseite: weisshaus.shop Telefon: +39 333 3281068 E-Mail: contact@weisshaus.sho…" at bounding box center [236, 166] width 167 height 43
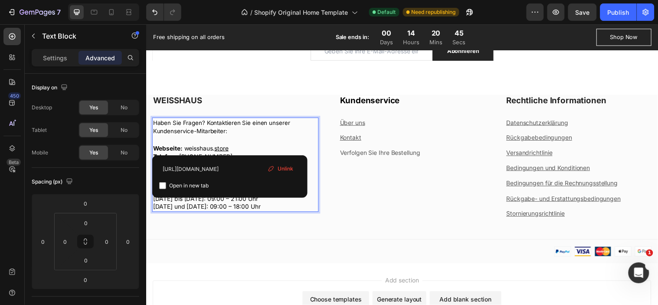
click at [241, 146] on p "Webseite: weisshaus. s tore Telefon: +39 333 3281068 E-Mail: contact@weisshaus.…" at bounding box center [236, 166] width 167 height 43
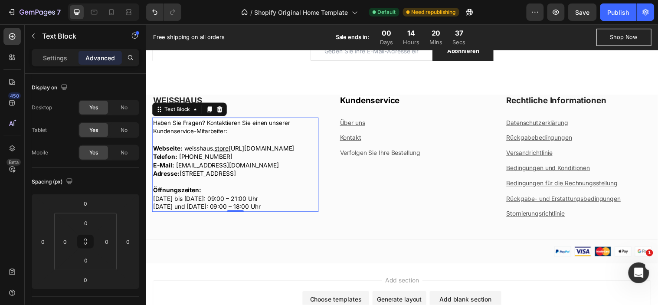
click at [294, 147] on link "https://weisshaus.store" at bounding box center [263, 149] width 67 height 7
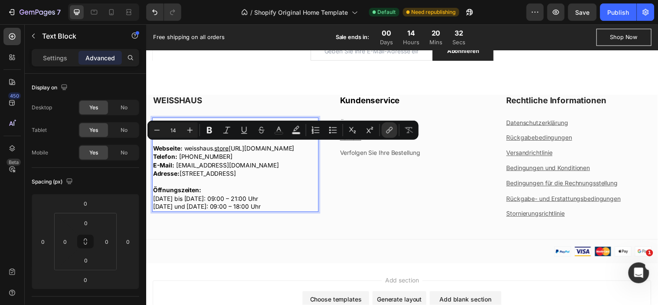
drag, startPoint x: 304, startPoint y: 148, endPoint x: 232, endPoint y: 150, distance: 72.1
click at [232, 150] on p "Webseite: weisshaus. s tore https://weisshaus.store Telefon: +39 333 3281068 E-…" at bounding box center [236, 166] width 167 height 43
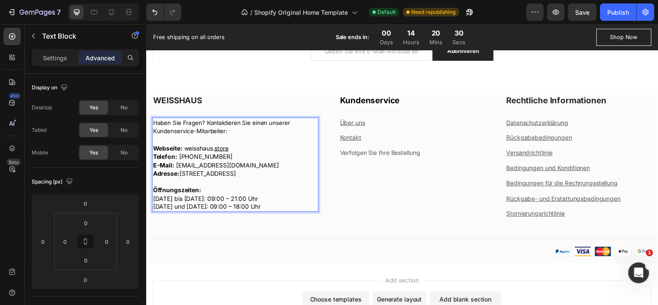
click at [234, 145] on p "Webseite: weisshaus. s tore Telefon: +39 333 3281068 E-Mail: contact@weisshaus.…" at bounding box center [236, 166] width 167 height 43
click at [232, 148] on p "Webseite: weisshaus. s tore Telefon: +39 333 3281068 E-Mail: contact@weisshaus.…" at bounding box center [236, 166] width 167 height 43
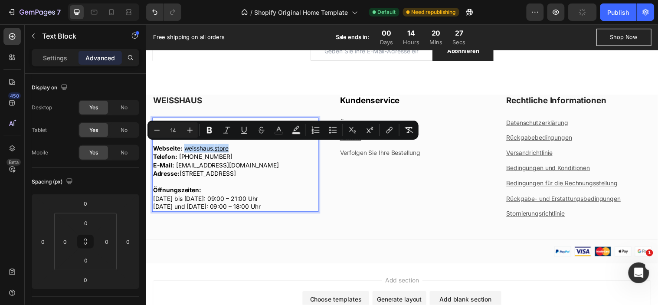
drag, startPoint x: 234, startPoint y: 148, endPoint x: 186, endPoint y: 149, distance: 48.2
click at [186, 149] on p "Webseite: weisshaus. s tore Telefon: +39 333 3281068 E-Mail: contact@weisshaus.…" at bounding box center [236, 166] width 167 height 43
click at [388, 128] on icon "Editor contextual toolbar" at bounding box center [389, 130] width 9 height 9
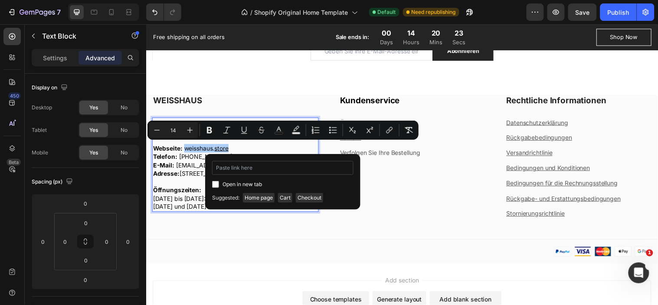
click at [255, 168] on input "Editor contextual toolbar" at bounding box center [282, 168] width 141 height 14
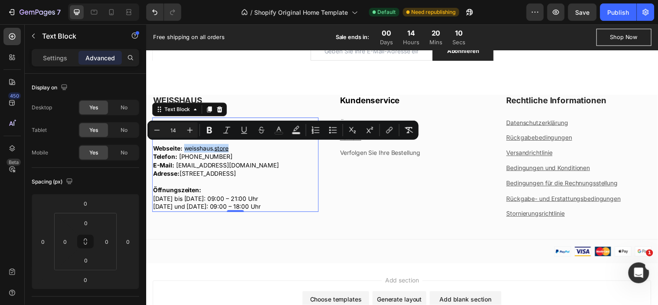
click at [219, 148] on u "s" at bounding box center [217, 149] width 3 height 7
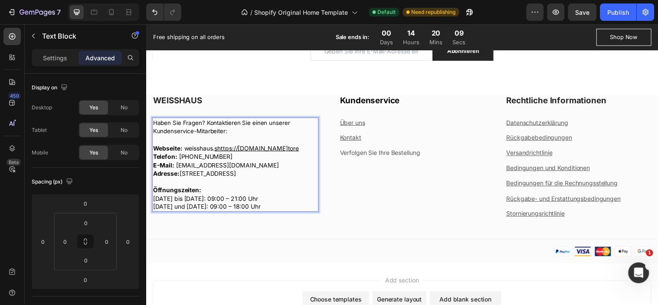
click at [219, 148] on u "shttps://weisshaus.store" at bounding box center [253, 149] width 75 height 7
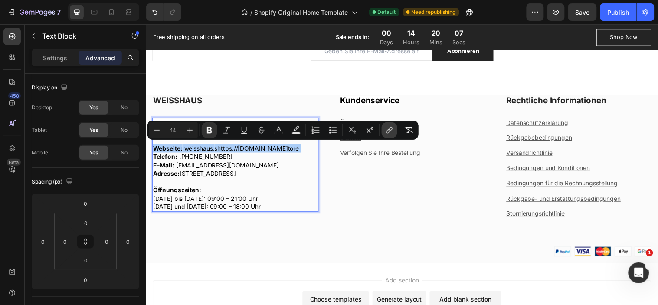
click at [392, 130] on icon "Editor contextual toolbar" at bounding box center [389, 130] width 9 height 9
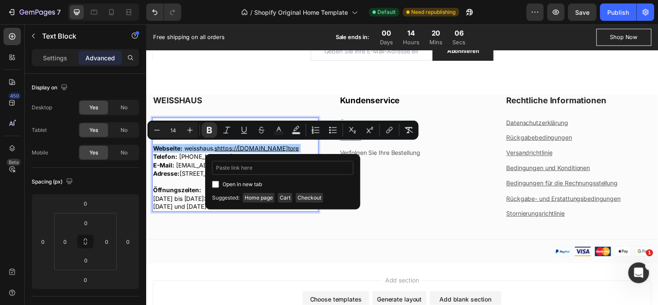
click at [243, 167] on input "Editor contextual toolbar" at bounding box center [282, 168] width 141 height 14
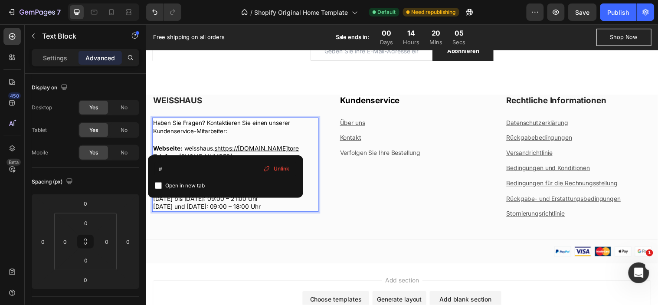
click at [282, 153] on p "Webseite: weisshaus. shttps://weisshaus.store tore Telefon: +39 333 3281068 E-M…" at bounding box center [236, 166] width 167 height 43
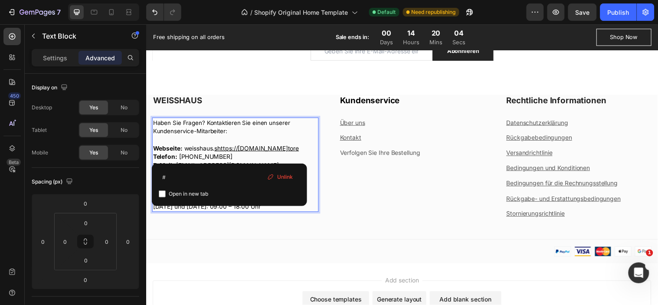
click at [299, 148] on p "Webseite: weisshaus. shttps://weisshaus.store tore Telefon: +39 333 3281068 ⁠⁠⁠…" at bounding box center [236, 166] width 167 height 43
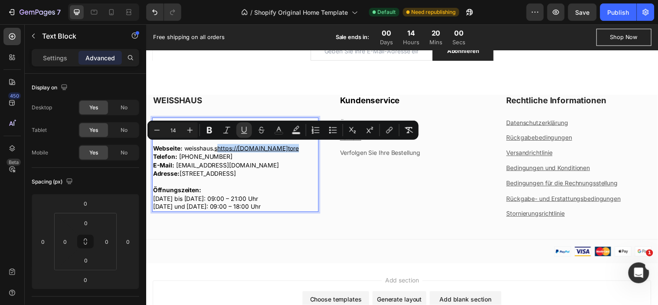
drag, startPoint x: 300, startPoint y: 147, endPoint x: 220, endPoint y: 148, distance: 80.7
click at [220, 148] on p "Webseite: weisshaus. shttps://weisshaus.store tore Telefon: +39 333 3281068# E-…" at bounding box center [236, 166] width 167 height 43
drag, startPoint x: 234, startPoint y: 146, endPoint x: 184, endPoint y: 148, distance: 50.4
click at [184, 148] on p "Webseite: weisshaus. store Telefon: +39 333 3281068# E-Mail: contact@weisshaus.…" at bounding box center [236, 166] width 167 height 43
click at [387, 127] on icon "Editor contextual toolbar" at bounding box center [389, 130] width 9 height 9
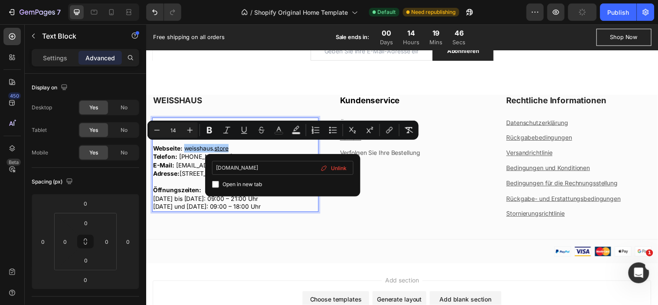
click at [214, 166] on input "weisshaus.store" at bounding box center [282, 168] width 141 height 14
type input "www.weisshaus.store"
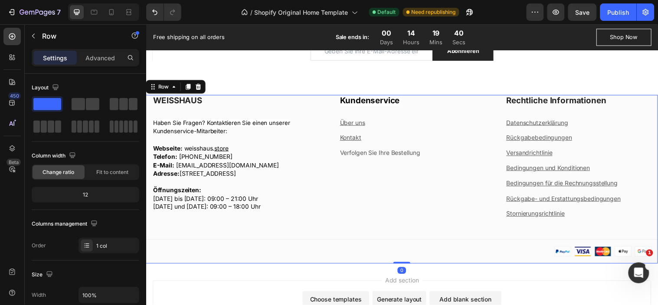
click at [324, 245] on div "WEISSHAUS Heading Haben Sie Fragen? Kontaktieren Sie einen unserer Kundenservic…" at bounding box center [406, 180] width 521 height 171
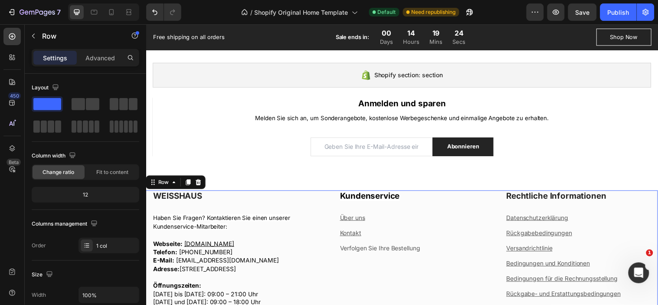
scroll to position [1060, 0]
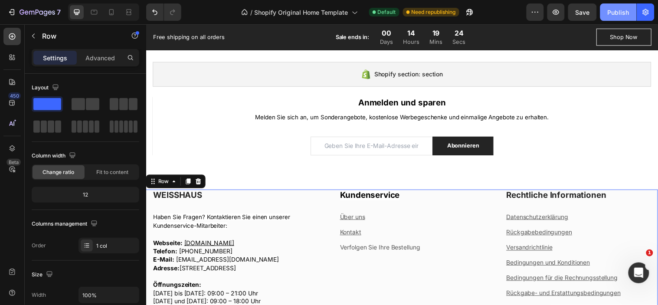
click at [609, 8] on div "Publish" at bounding box center [619, 12] width 22 height 9
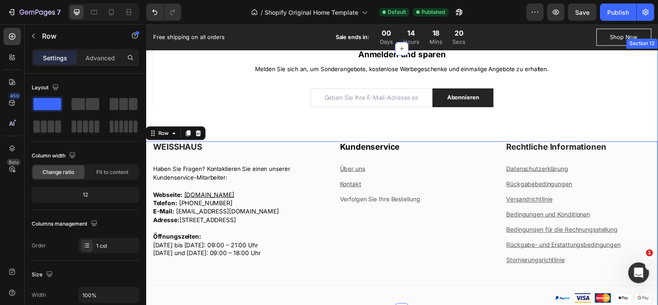
scroll to position [1157, 0]
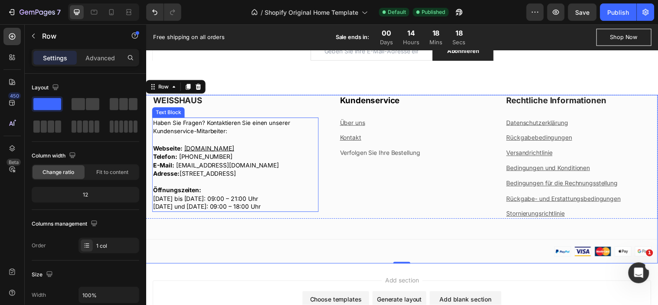
click at [247, 163] on link "contact@weisshaus.shop" at bounding box center [229, 166] width 105 height 7
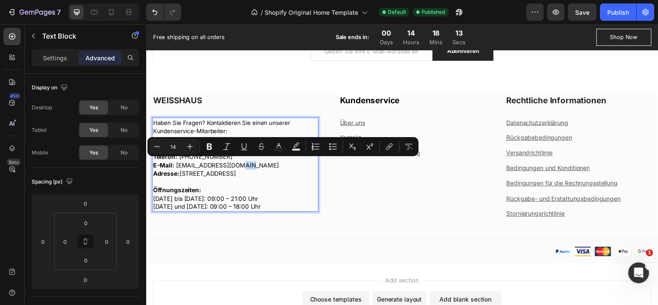
drag, startPoint x: 248, startPoint y: 165, endPoint x: 236, endPoint y: 165, distance: 11.7
click at [236, 165] on link "contact@weisshaus.shop" at bounding box center [229, 166] width 105 height 7
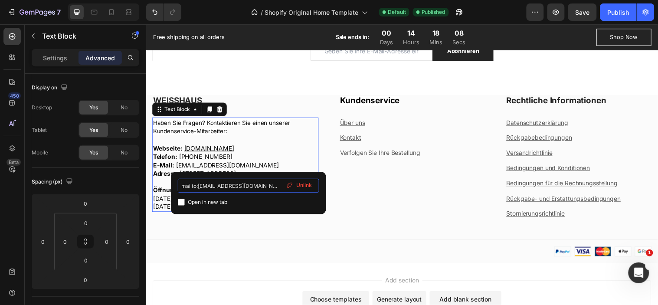
drag, startPoint x: 262, startPoint y: 187, endPoint x: 250, endPoint y: 187, distance: 11.3
click at [250, 187] on input "mailto:contact@weisshaus.shop" at bounding box center [248, 186] width 141 height 14
type input "mailto:contact@weisshaus.store"
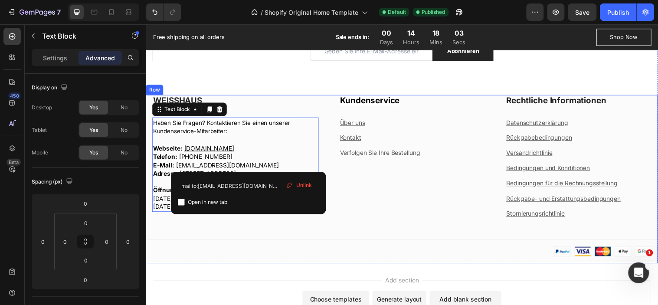
click at [326, 240] on div "WEISSHAUS Heading Haben Sie Fragen? Kontaktieren Sie einen unserer Kundenservic…" at bounding box center [406, 180] width 521 height 171
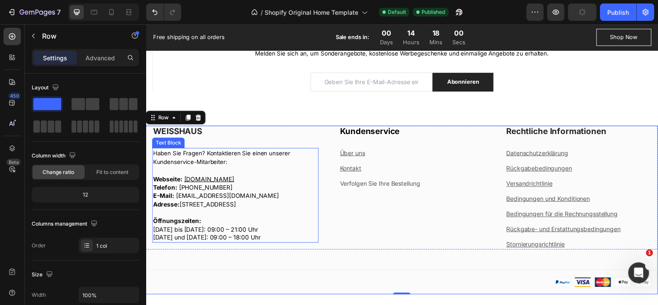
scroll to position [1109, 0]
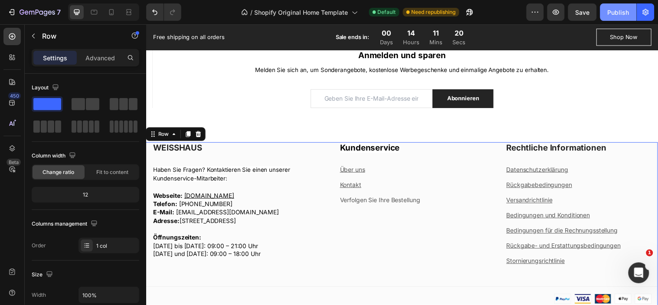
click at [611, 14] on div "Publish" at bounding box center [619, 12] width 22 height 9
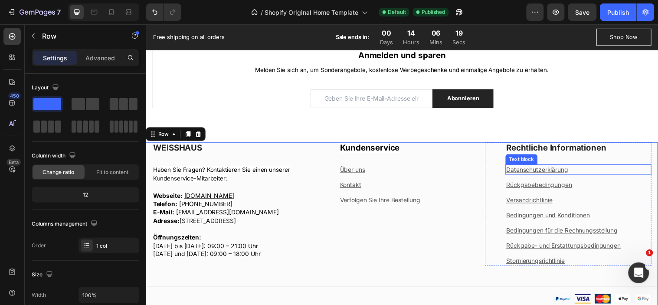
click at [565, 169] on u "Datenschutzerklärung" at bounding box center [543, 170] width 63 height 7
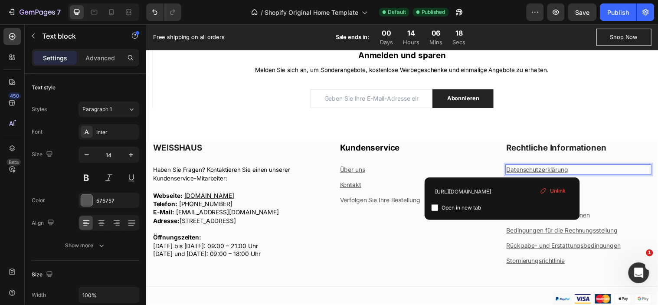
click at [565, 169] on u "Datenschutzerklärung" at bounding box center [543, 170] width 63 height 7
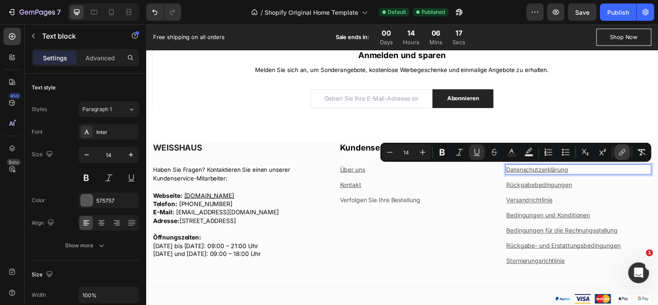
click at [622, 153] on icon "Editor contextual toolbar" at bounding box center [624, 151] width 4 height 4
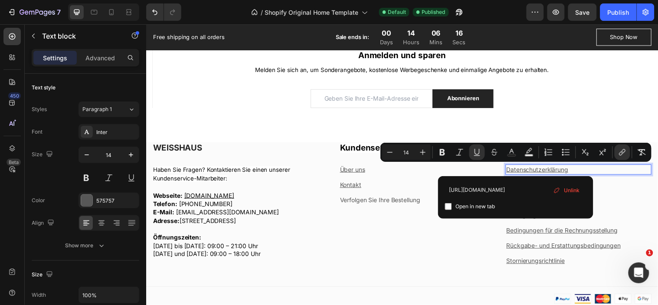
scroll to position [0, 33]
click at [506, 189] on input "https://weisshaus.store/pages/datenschutzerklarung" at bounding box center [515, 190] width 141 height 14
type input "https://weisshaus.store/policies/privacy-policy"
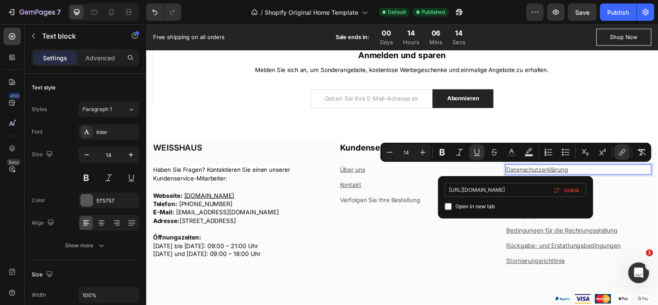
scroll to position [0, 18]
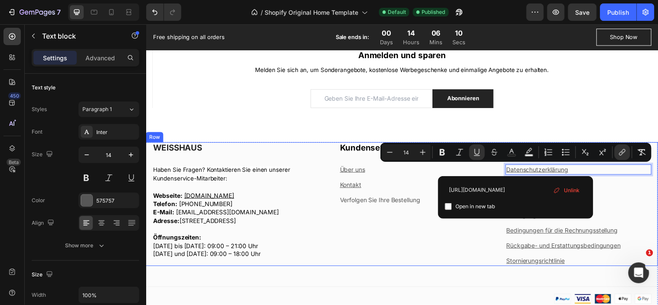
click at [466, 236] on div "Kundenservice Heading Über uns Text block Kontakt Text block Verfolgen Sie Ihre…" at bounding box center [406, 207] width 169 height 126
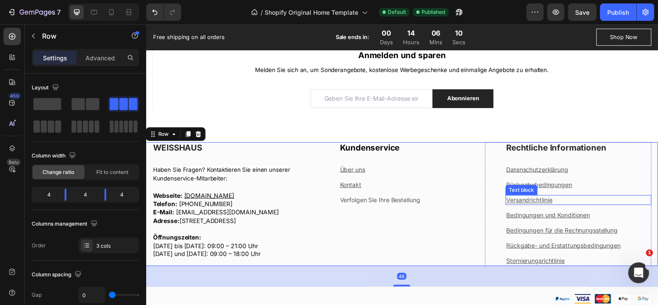
click at [537, 190] on div "Text block" at bounding box center [527, 192] width 29 height 8
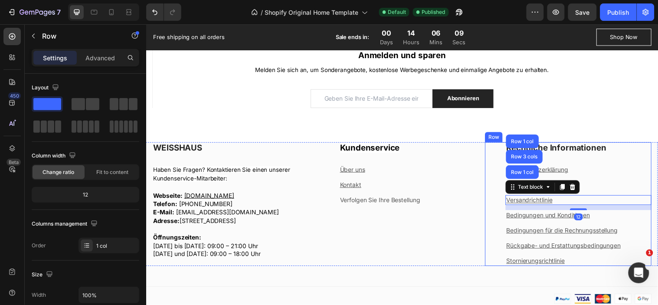
click at [597, 179] on div "Rechtliche Informationen Heading Datenschutzerklärung Text block Rückgabebeding…" at bounding box center [586, 207] width 148 height 126
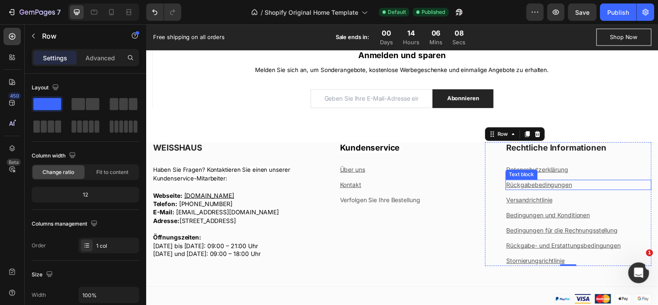
click at [561, 184] on u "Rückgabebedingungen" at bounding box center [545, 186] width 67 height 7
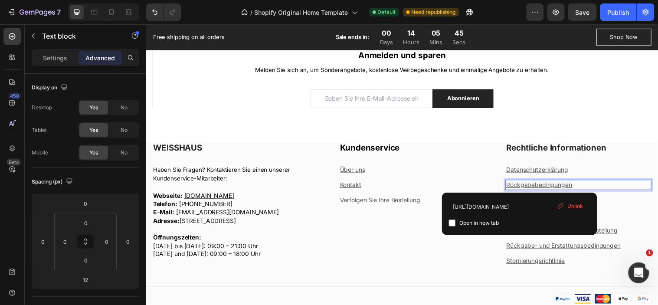
click at [524, 187] on u "Rückgabebedingungen" at bounding box center [545, 186] width 67 height 7
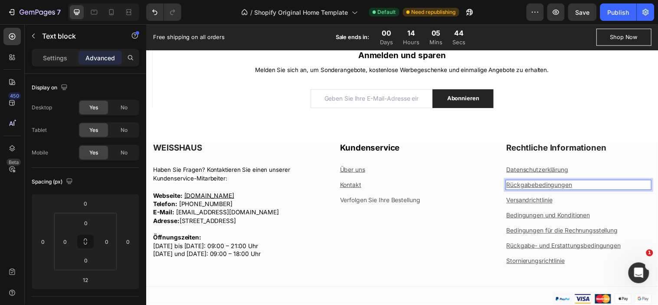
click at [524, 187] on u "Rückgabebedingungen" at bounding box center [545, 186] width 67 height 7
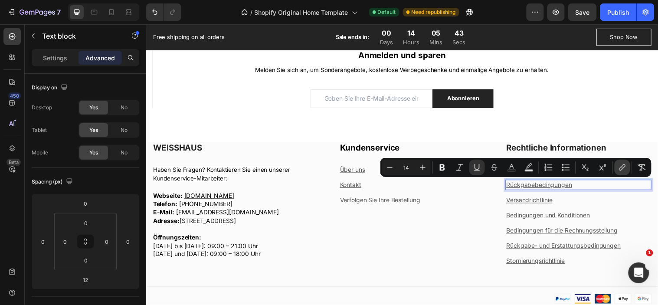
click at [619, 165] on icon "Editor contextual toolbar" at bounding box center [622, 167] width 9 height 9
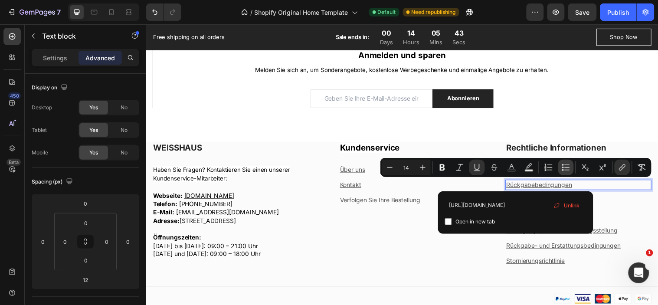
scroll to position [0, 35]
click at [528, 202] on input "https://weisshaus.store/pages/ruckgabebedingungen" at bounding box center [515, 205] width 141 height 14
type input "https://weisshaus.store/policies/refund-policy"
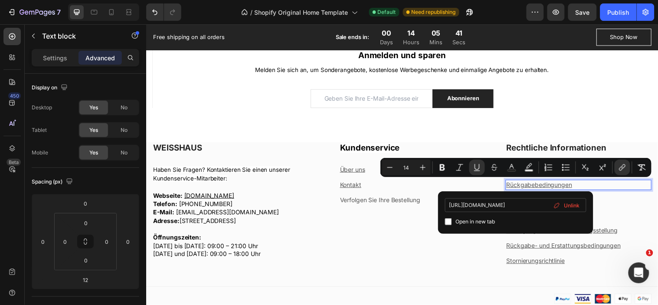
scroll to position [0, 16]
click at [612, 202] on p "Versandrichtlinie" at bounding box center [585, 202] width 147 height 9
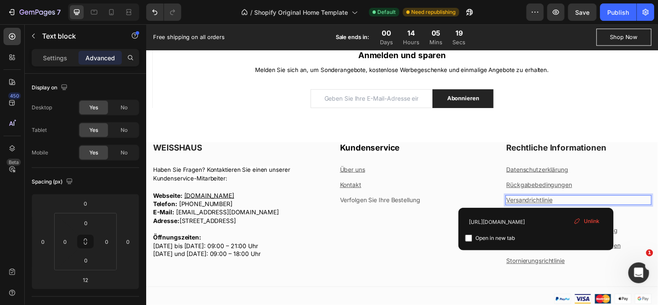
click at [542, 200] on u "Versandrichtlinie" at bounding box center [535, 202] width 47 height 7
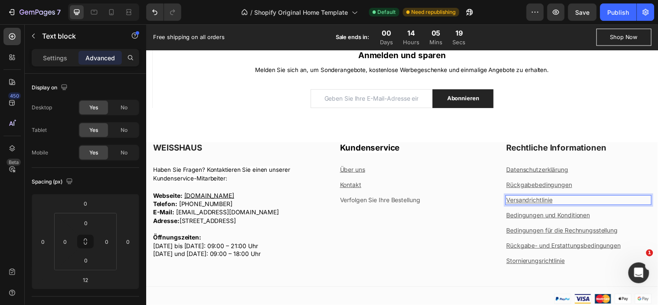
click at [542, 200] on u "Versandrichtlinie" at bounding box center [535, 202] width 47 height 7
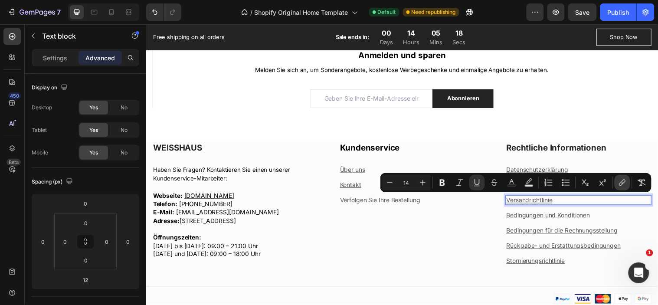
click at [621, 184] on icon "Editor contextual toolbar" at bounding box center [622, 182] width 9 height 9
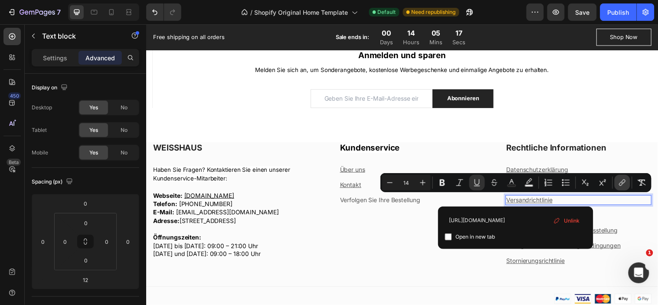
scroll to position [0, 13]
click at [543, 216] on input "https://weisshaus.shop/pages/versandpolitik" at bounding box center [515, 220] width 141 height 14
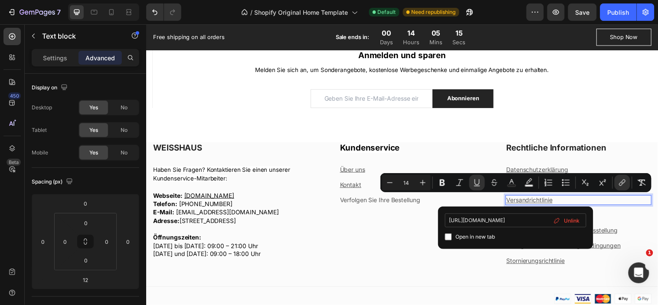
click at [543, 216] on input "https://weisshaus.shop/pages/versandpolitik" at bounding box center [515, 220] width 141 height 14
type input "https://weisshaus.store/policies/shipping-policy"
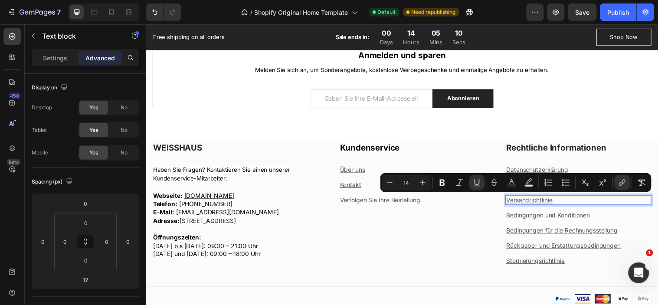
click at [615, 200] on p "Versandrichtlinie" at bounding box center [585, 202] width 147 height 9
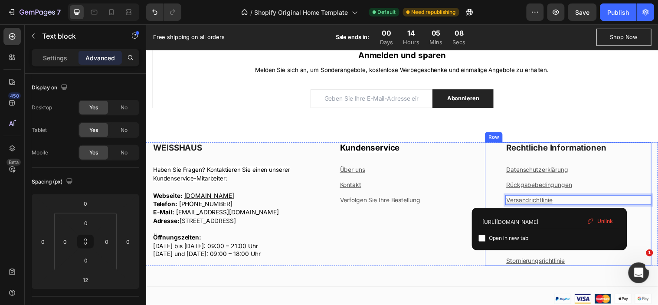
click at [499, 202] on div "Rechtliche Informationen Heading Datenschutzerklärung Text block Rückgabebeding…" at bounding box center [575, 207] width 169 height 126
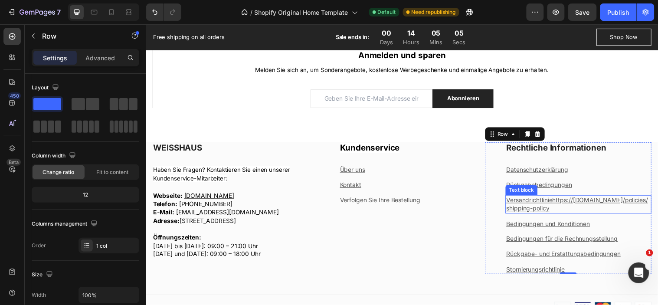
click at [544, 204] on u "Versandrichtliniehttps://weisshaus.store/policies/shipping-policy" at bounding box center [584, 207] width 144 height 16
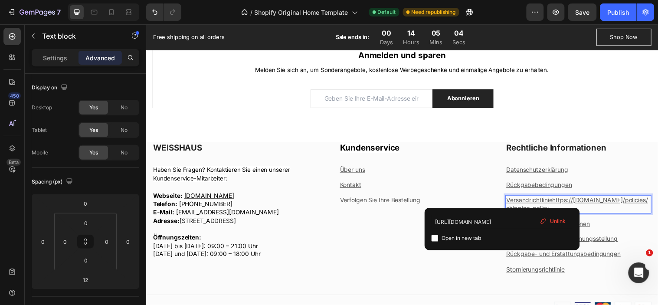
click at [544, 204] on u "Versandrichtliniehttps://weisshaus.store/policies/shipping-policy" at bounding box center [584, 207] width 144 height 16
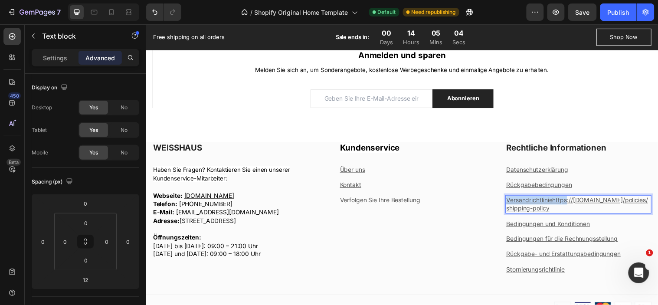
click at [544, 204] on u "Versandrichtliniehttps://weisshaus.store/policies/shipping-policy" at bounding box center [584, 207] width 144 height 16
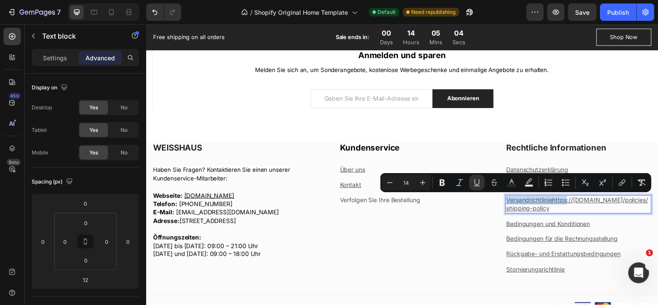
click at [544, 204] on u "Versandrichtliniehttps://weisshaus.store/policies/shipping-policy" at bounding box center [584, 207] width 144 height 16
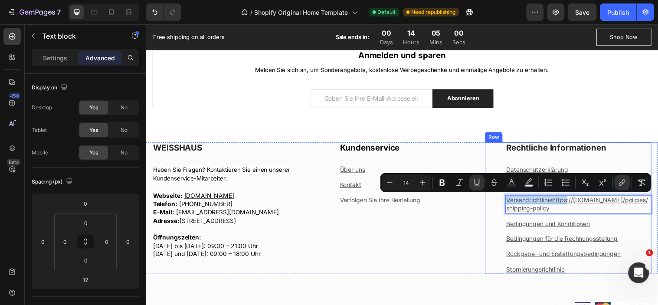
click at [585, 218] on div "Rechtliche Informationen Heading Datenschutzerklärung Text block Rückgabebeding…" at bounding box center [586, 211] width 148 height 134
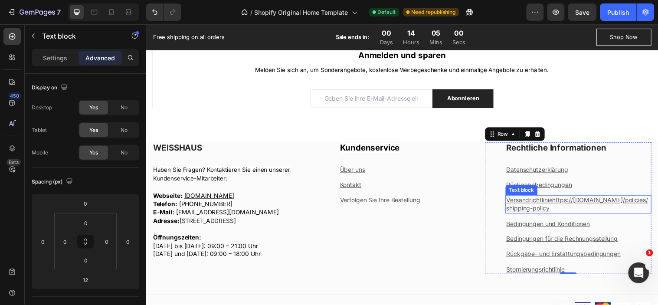
click at [562, 212] on p "Versandrichtliniehttps://weisshaus.store/policies/shipping-policy" at bounding box center [585, 206] width 147 height 17
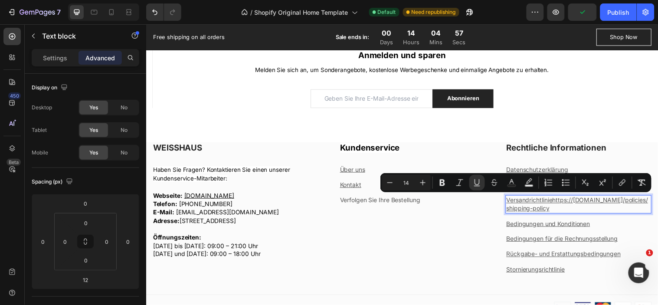
click at [557, 205] on p "Versandrichtliniehttps://weisshaus.store/policies/shipping-policy" at bounding box center [585, 206] width 147 height 17
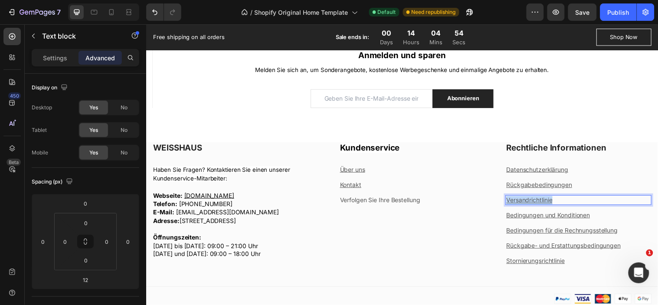
drag, startPoint x: 559, startPoint y: 201, endPoint x: 506, endPoint y: 202, distance: 53.4
click at [506, 202] on div "Rechtliche Informationen Heading Datenschutzerklärung Text block Rückgabebeding…" at bounding box center [575, 207] width 169 height 126
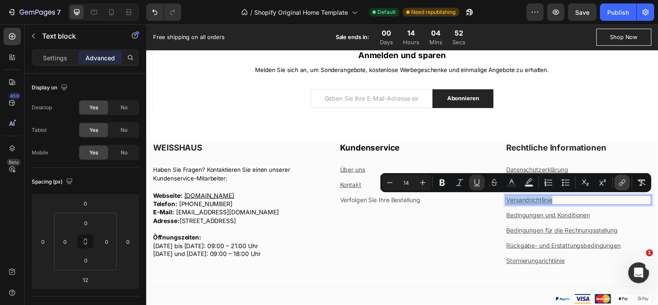
click at [623, 182] on icon "Editor contextual toolbar" at bounding box center [622, 182] width 9 height 9
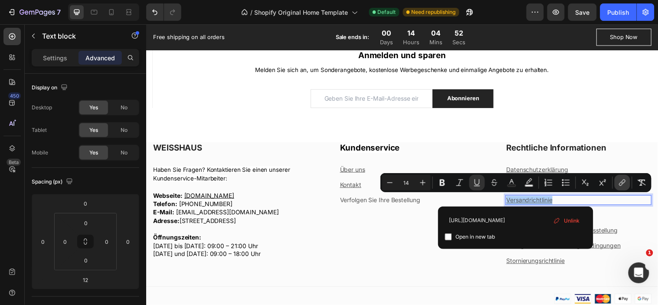
scroll to position [0, 21]
click at [631, 213] on p "Bedingungen und Konditionen" at bounding box center [585, 217] width 147 height 9
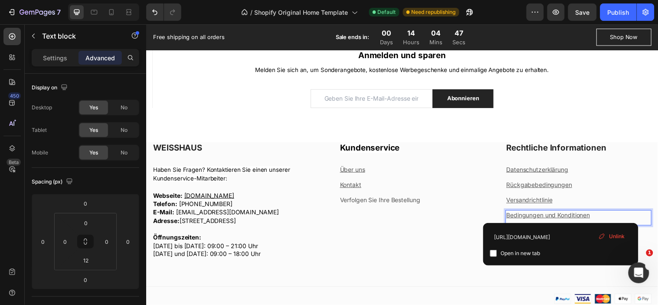
click at [572, 217] on u "Bedingungen und Konditionen" at bounding box center [554, 217] width 85 height 7
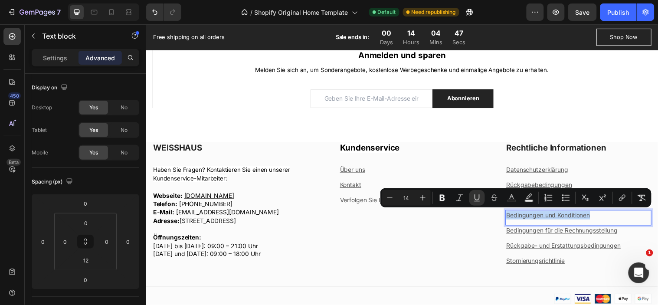
click at [572, 217] on u "Bedingungen und Konditionen" at bounding box center [554, 217] width 85 height 7
click at [620, 200] on icon "Editor contextual toolbar" at bounding box center [622, 199] width 4 height 4
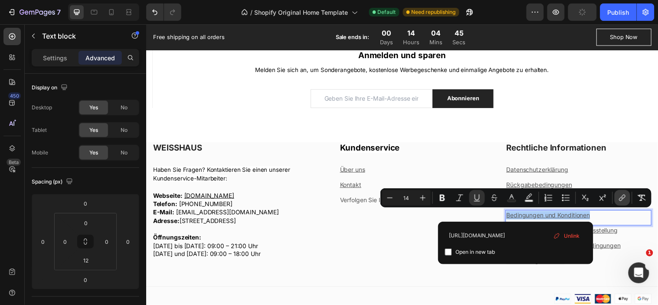
scroll to position [0, 54]
click at [593, 184] on p "Rückgabebedingungen" at bounding box center [585, 187] width 147 height 9
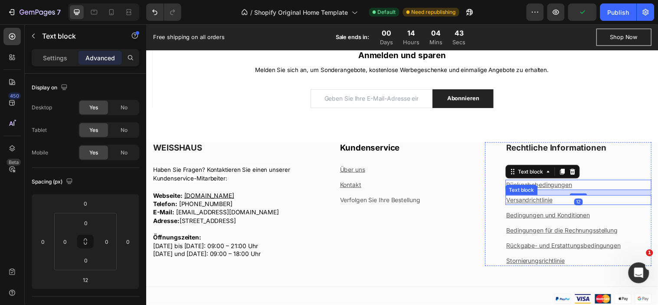
click at [539, 202] on u "Versandrichtlinie" at bounding box center [535, 202] width 47 height 7
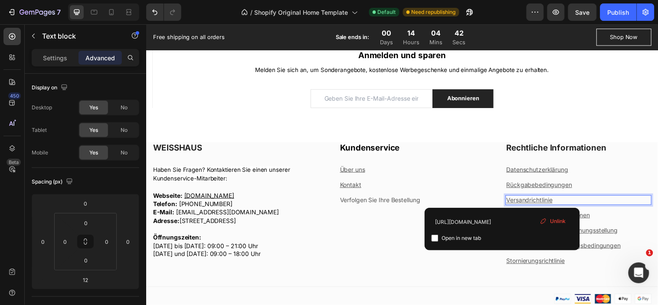
click at [551, 200] on u "Versandrichtlinie" at bounding box center [535, 202] width 47 height 7
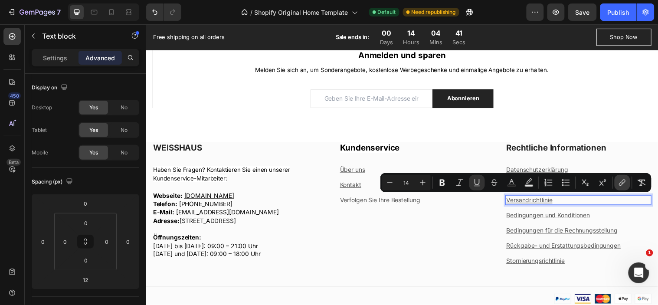
click at [621, 185] on icon "Editor contextual toolbar" at bounding box center [622, 182] width 9 height 9
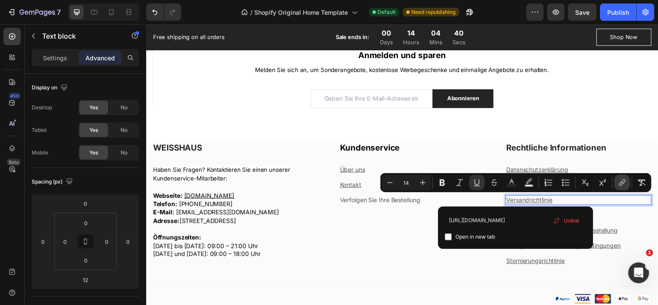
scroll to position [0, 21]
click at [614, 213] on p "Bedingungen und Konditionen" at bounding box center [585, 217] width 147 height 9
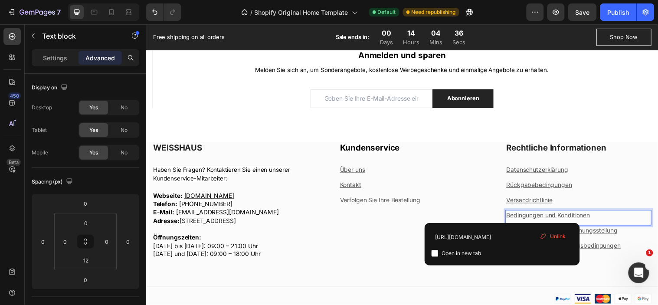
click at [550, 216] on u "Bedingungen und Konditionen" at bounding box center [554, 217] width 85 height 7
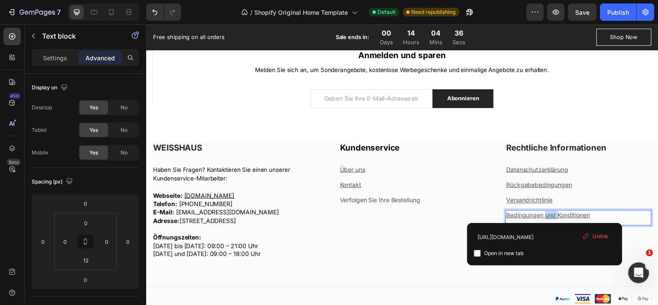
click at [550, 216] on u "Bedingungen und Konditionen" at bounding box center [554, 217] width 85 height 7
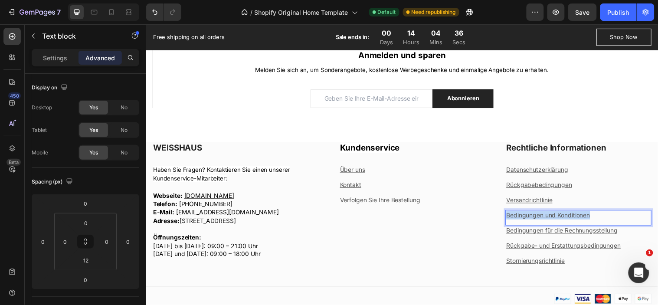
click at [550, 216] on u "Bedingungen und Konditionen" at bounding box center [554, 217] width 85 height 7
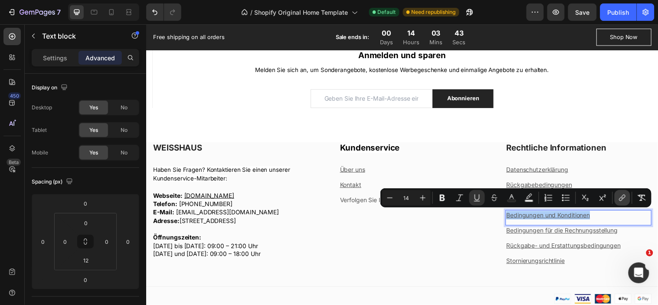
click at [624, 197] on icon "Editor contextual toolbar" at bounding box center [624, 197] width 4 height 4
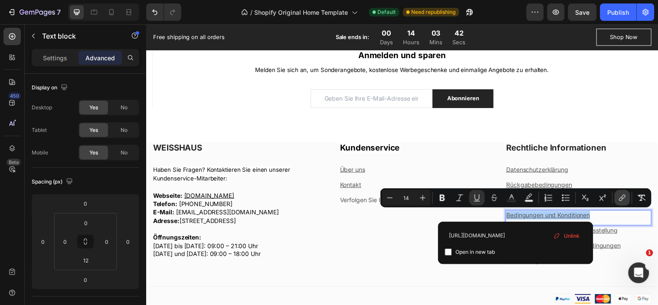
scroll to position [0, 54]
click at [489, 233] on input "https://weisshaus.store/pages/bedingungen-und-konditionen" at bounding box center [515, 236] width 141 height 14
type input "https://weisshaus.store/policies/terms-of-service"
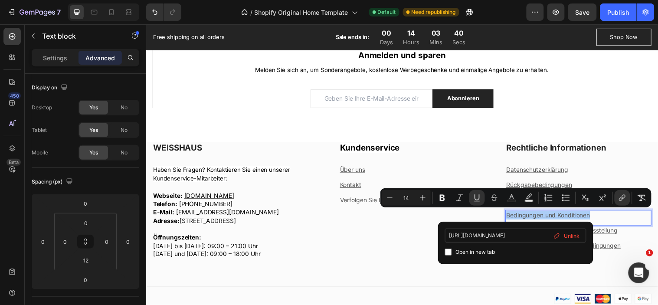
scroll to position [0, 24]
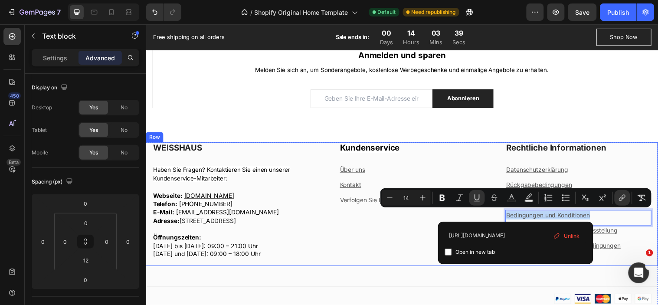
click at [427, 235] on div "Kundenservice Heading Über uns Text block Kontakt Text block Verfolgen Sie Ihre…" at bounding box center [406, 207] width 169 height 126
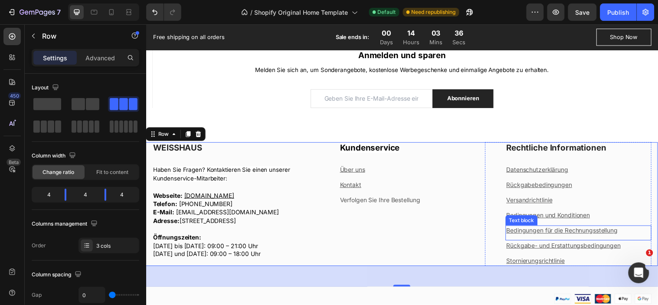
click at [542, 233] on u "Bedingungen für die Rechnungsstellung" at bounding box center [568, 233] width 113 height 7
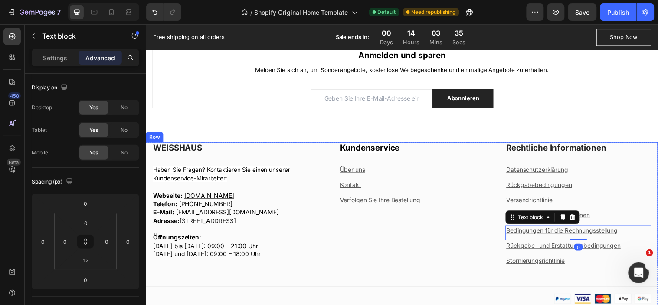
click at [485, 230] on div "Kundenservice Heading Über uns Text block Kontakt Text block Verfolgen Sie Ihre…" at bounding box center [406, 207] width 169 height 126
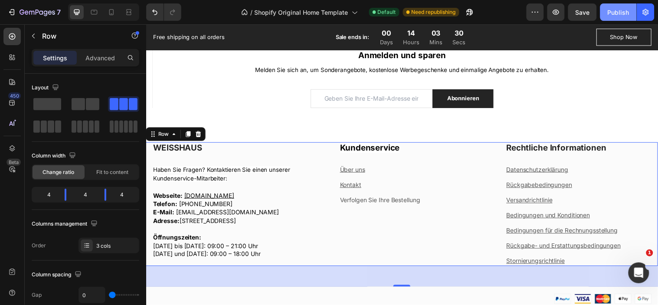
click at [617, 17] on button "Publish" at bounding box center [618, 11] width 36 height 17
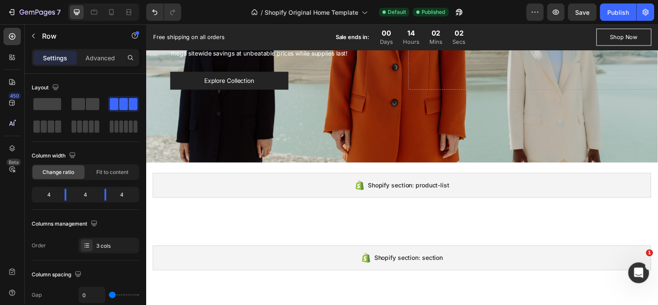
scroll to position [0, 0]
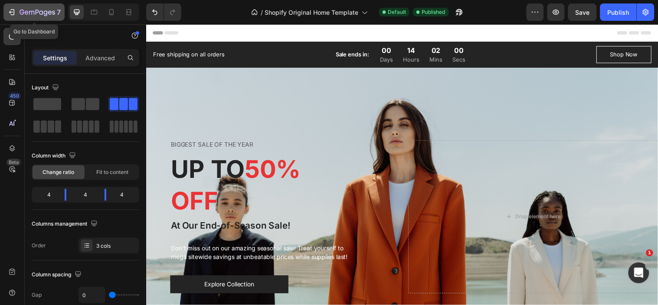
click at [11, 7] on div "7" at bounding box center [33, 12] width 53 height 10
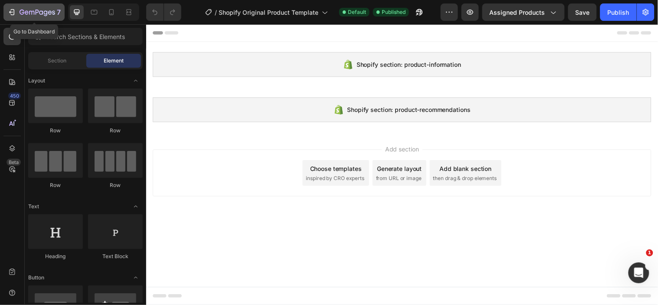
click at [29, 16] on div "7" at bounding box center [40, 12] width 41 height 10
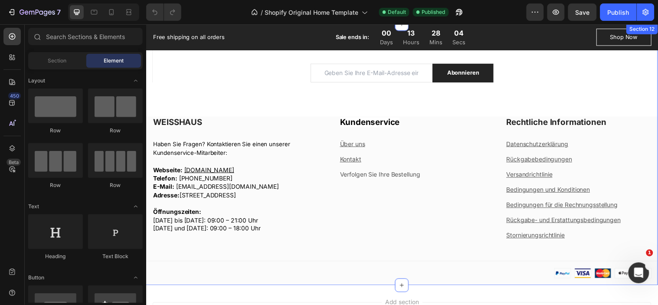
scroll to position [1122, 0]
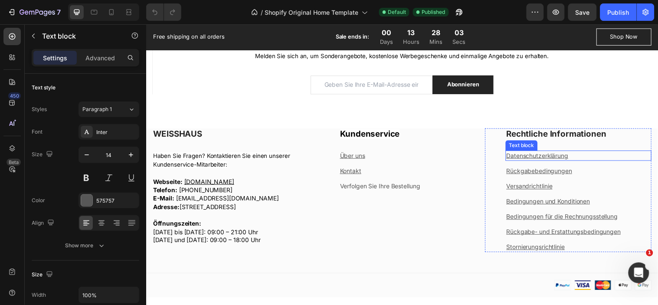
click at [528, 159] on u "Datenschutzerklärung" at bounding box center [543, 157] width 63 height 7
click at [531, 156] on u "Datenschutzerklärung" at bounding box center [543, 157] width 63 height 7
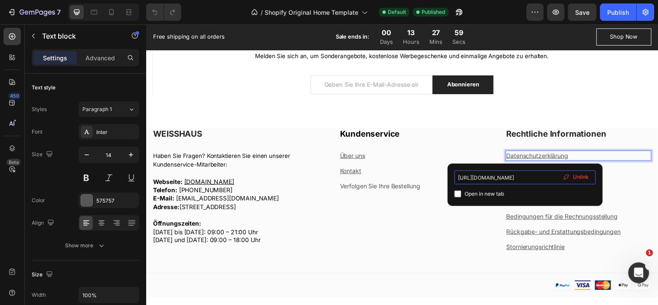
click at [509, 177] on input "[URL][DOMAIN_NAME]" at bounding box center [525, 178] width 141 height 14
click at [509, 177] on input "https://weisshaus.store/policies/privacy-policy" at bounding box center [525, 178] width 141 height 14
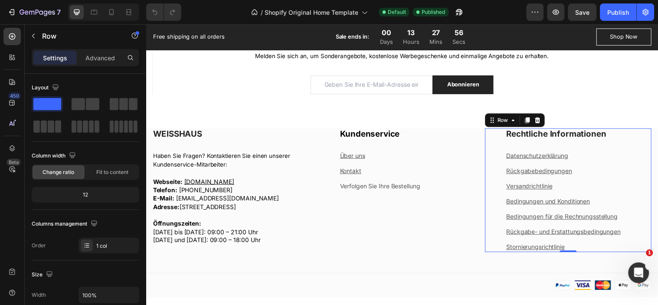
click at [491, 148] on div "Rechtliche Informationen Heading Datenschutzerklärung Text block Rückgabebeding…" at bounding box center [575, 193] width 169 height 126
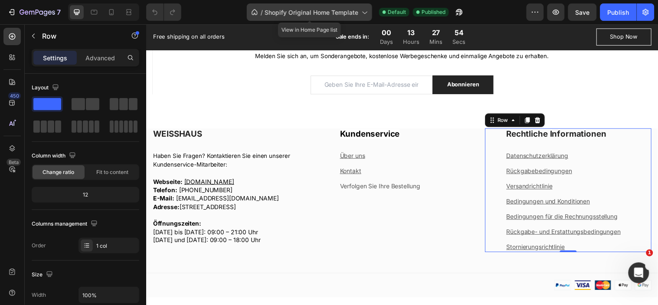
click at [335, 6] on div "/ Shopify Original Home Template" at bounding box center [309, 11] width 125 height 17
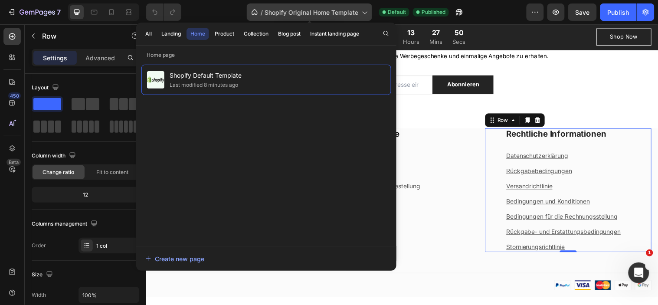
click at [335, 6] on div "/ Shopify Original Home Template" at bounding box center [309, 11] width 125 height 17
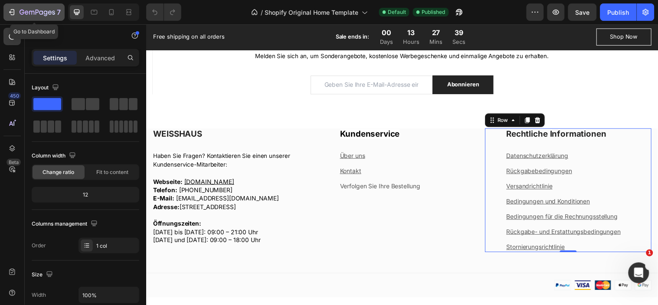
click at [11, 11] on icon "button" at bounding box center [11, 12] width 9 height 9
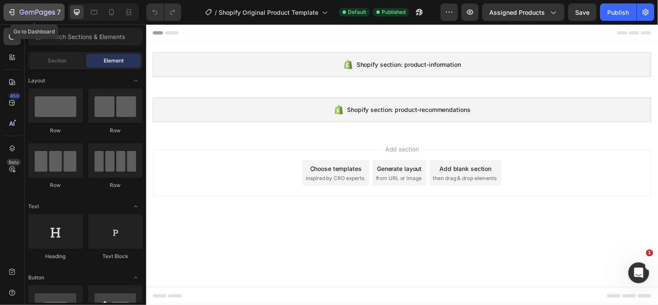
click at [10, 9] on icon "button" at bounding box center [11, 12] width 9 height 9
